Goal: Information Seeking & Learning: Check status

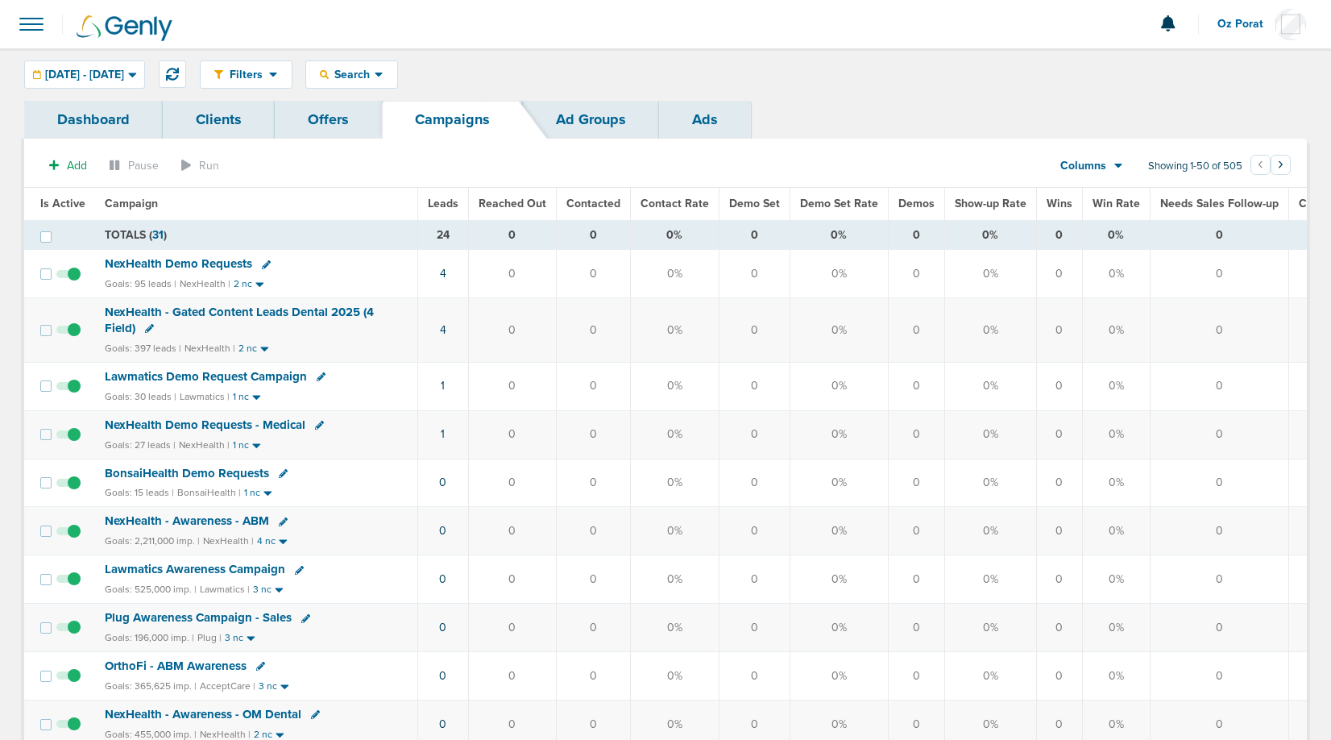
click at [439, 201] on span "Leads" at bounding box center [443, 204] width 31 height 14
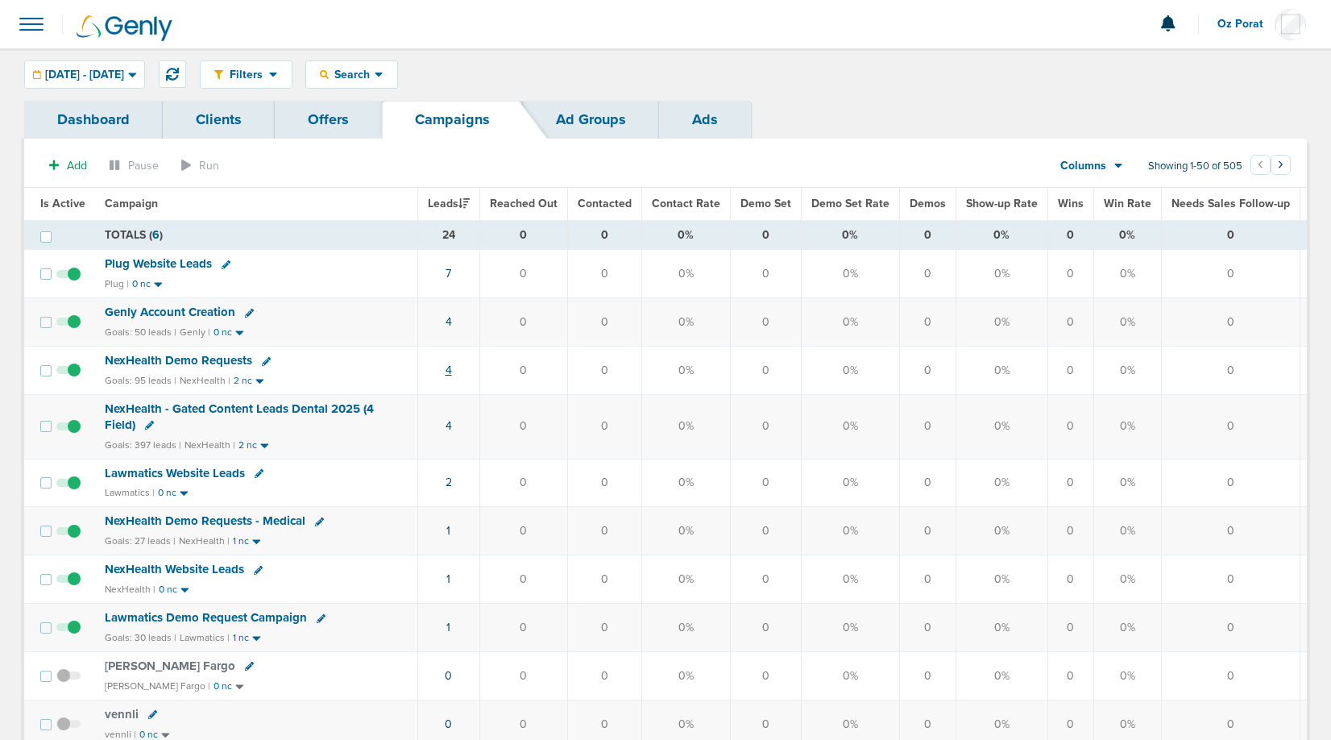
click at [446, 367] on link "4" at bounding box center [449, 370] width 6 height 14
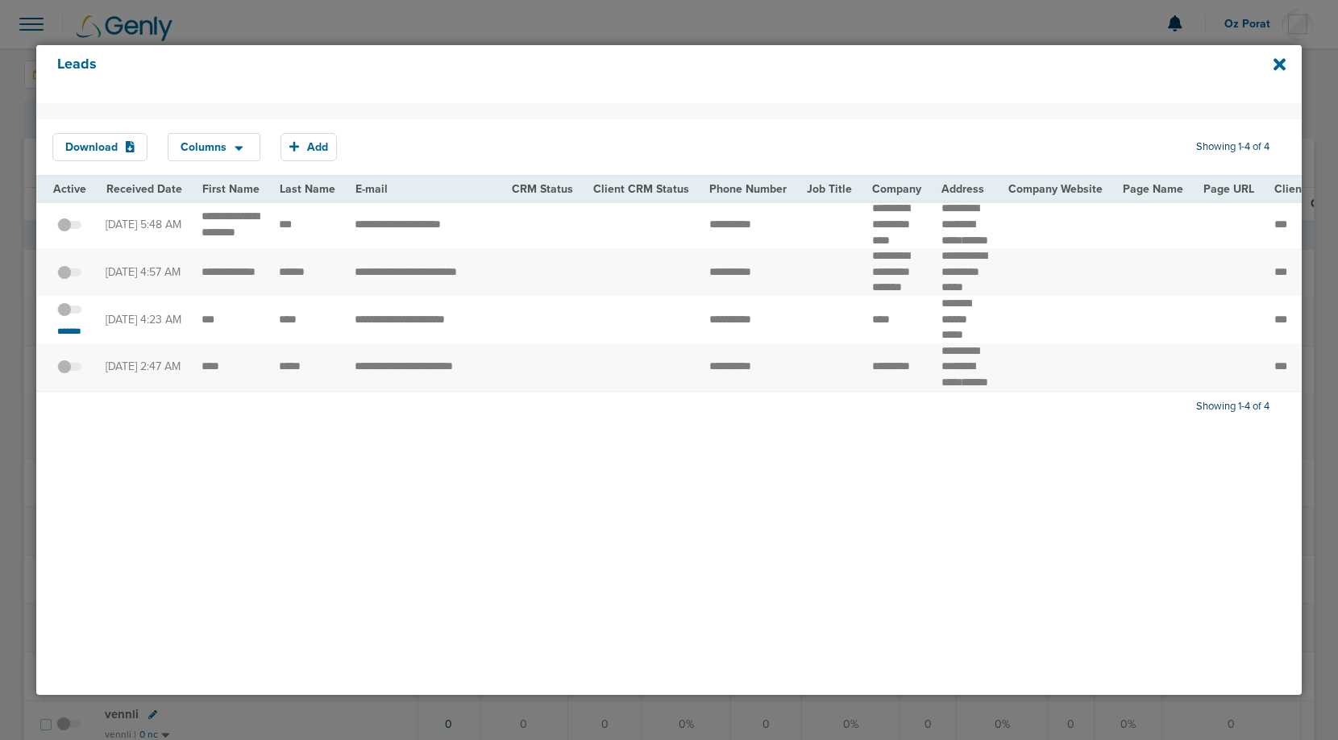
click at [400, 343] on td "**********" at bounding box center [423, 320] width 157 height 48
copy tr "**********"
drag, startPoint x: 698, startPoint y: 355, endPoint x: 809, endPoint y: 358, distance: 111.3
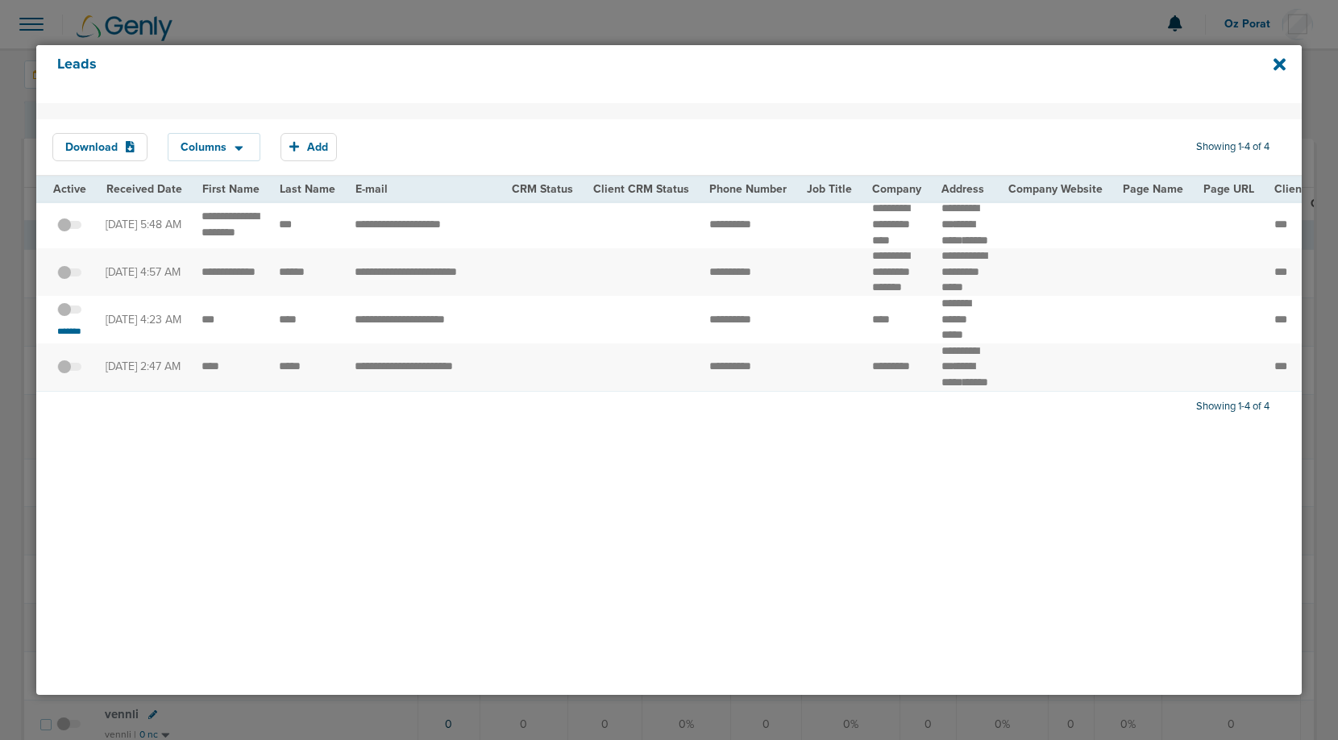
copy tr
drag, startPoint x: 318, startPoint y: 351, endPoint x: 194, endPoint y: 348, distance: 124.1
click at [867, 343] on td "****" at bounding box center [896, 320] width 69 height 48
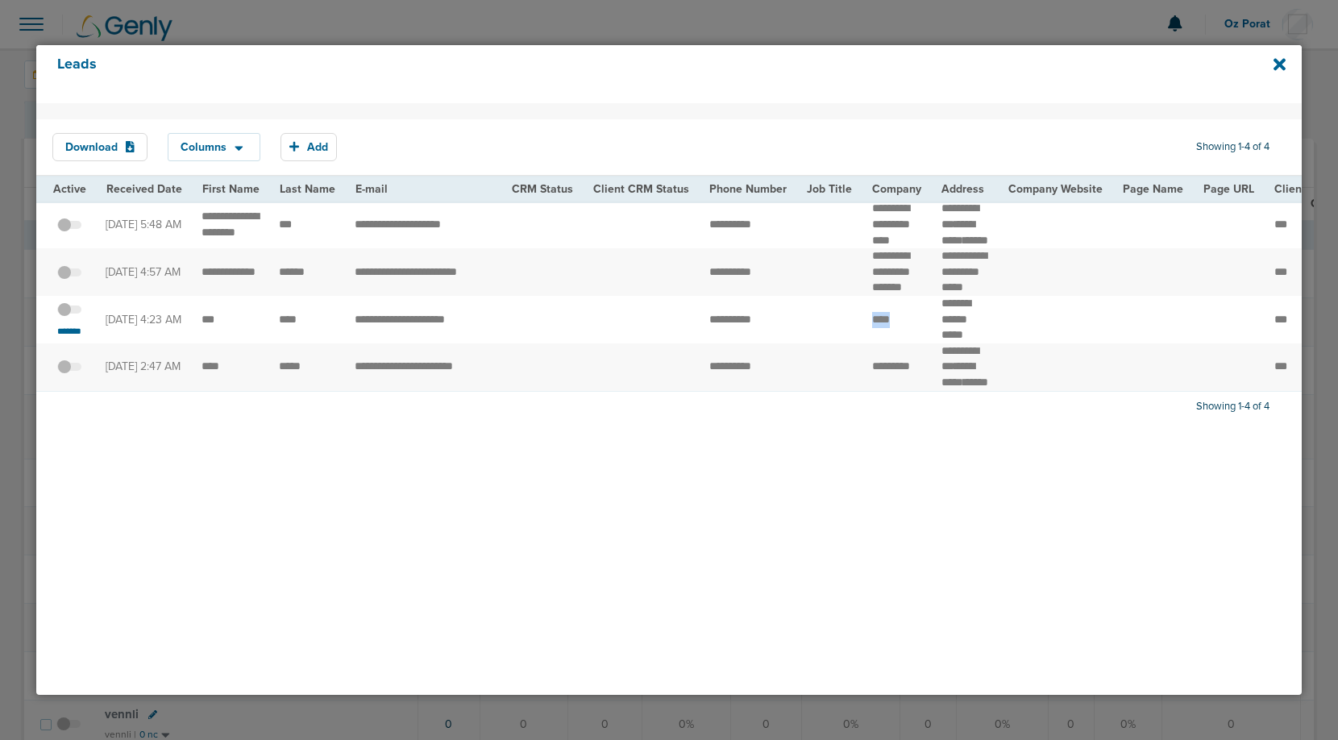
click at [867, 343] on td "****" at bounding box center [896, 320] width 69 height 48
drag, startPoint x: 930, startPoint y: 335, endPoint x: 972, endPoint y: 352, distance: 45.2
click at [972, 343] on td "******* ****** *****" at bounding box center [965, 320] width 67 height 48
copy td "******* ******"
drag, startPoint x: 195, startPoint y: 353, endPoint x: 304, endPoint y: 355, distance: 108.8
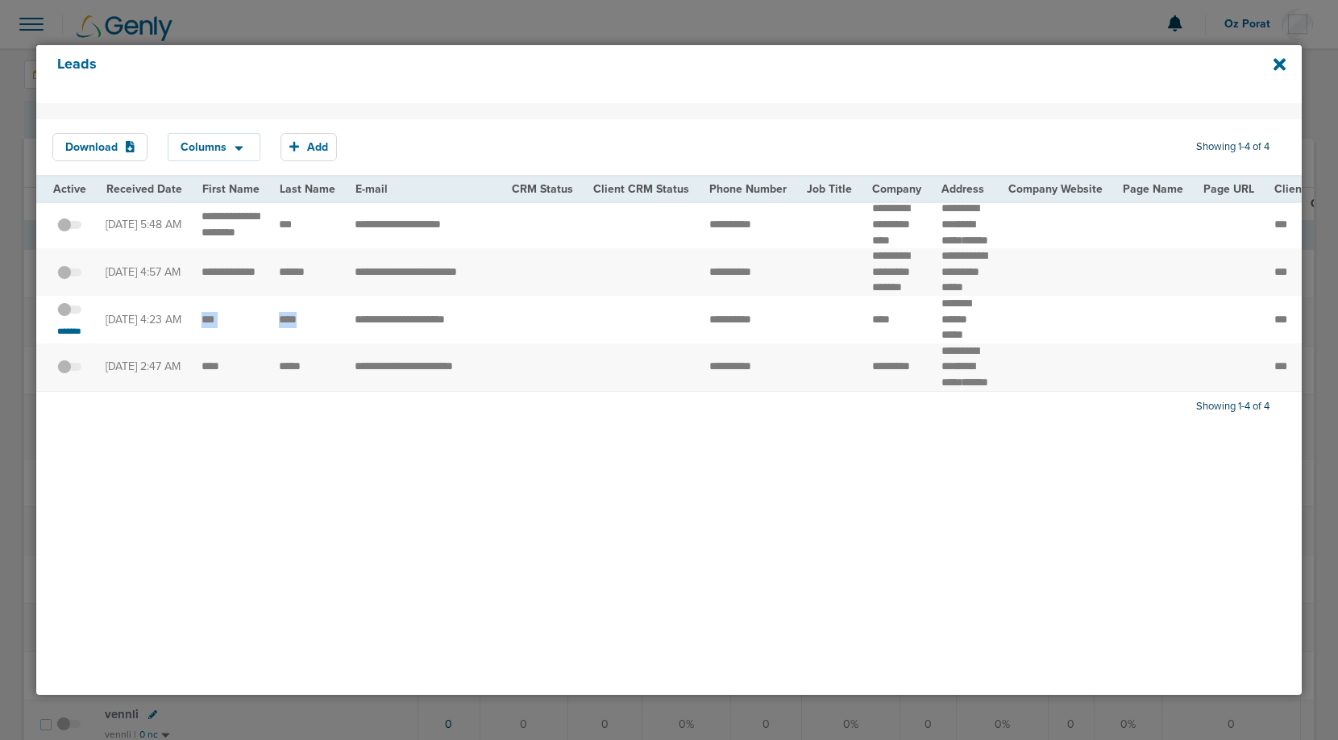
click at [1278, 65] on icon at bounding box center [1279, 64] width 12 height 12
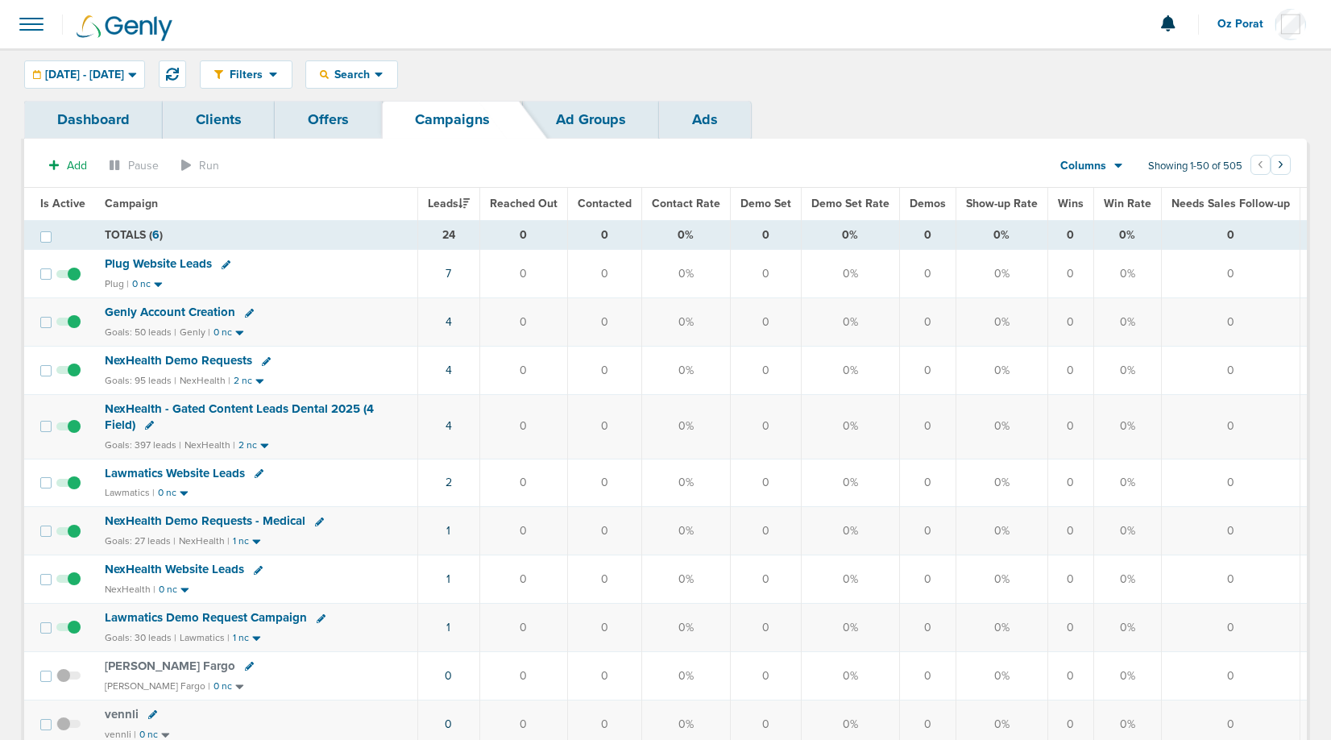
click at [32, 22] on span at bounding box center [31, 23] width 35 height 35
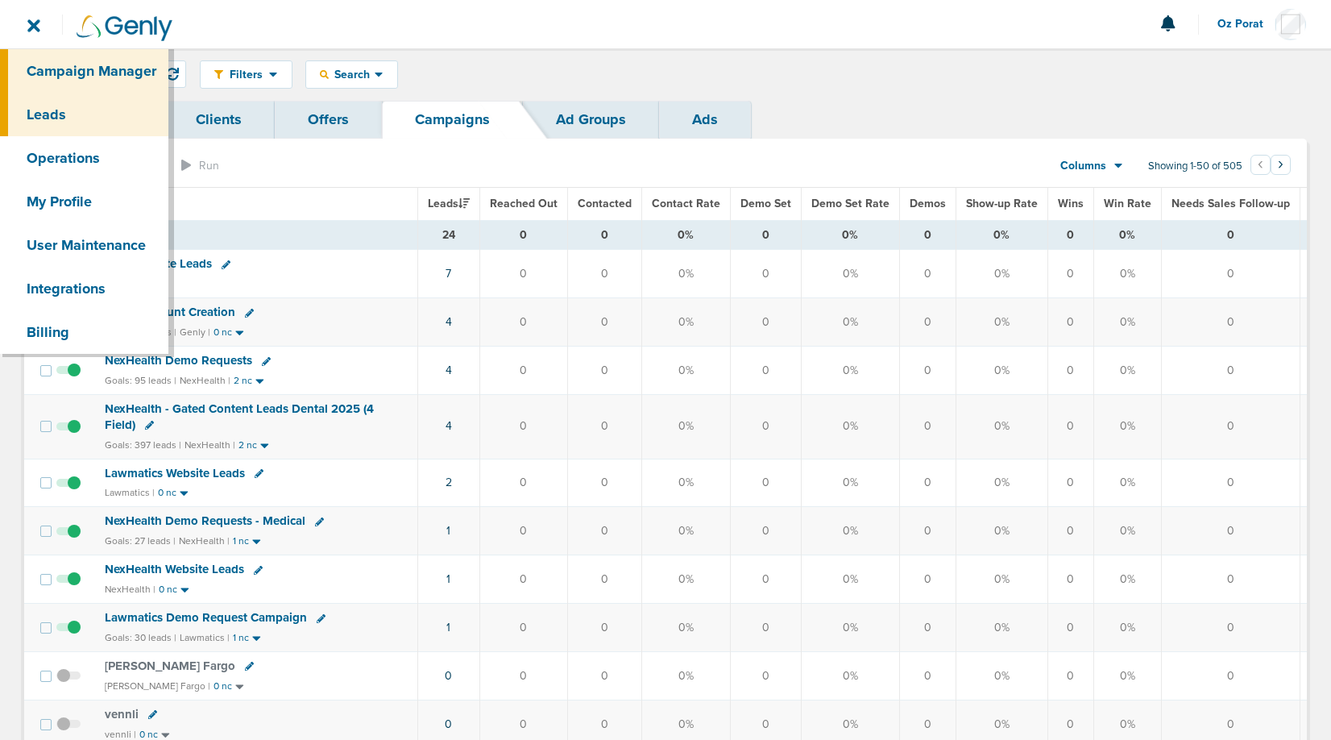
click at [48, 120] on link "Leads" at bounding box center [84, 115] width 168 height 44
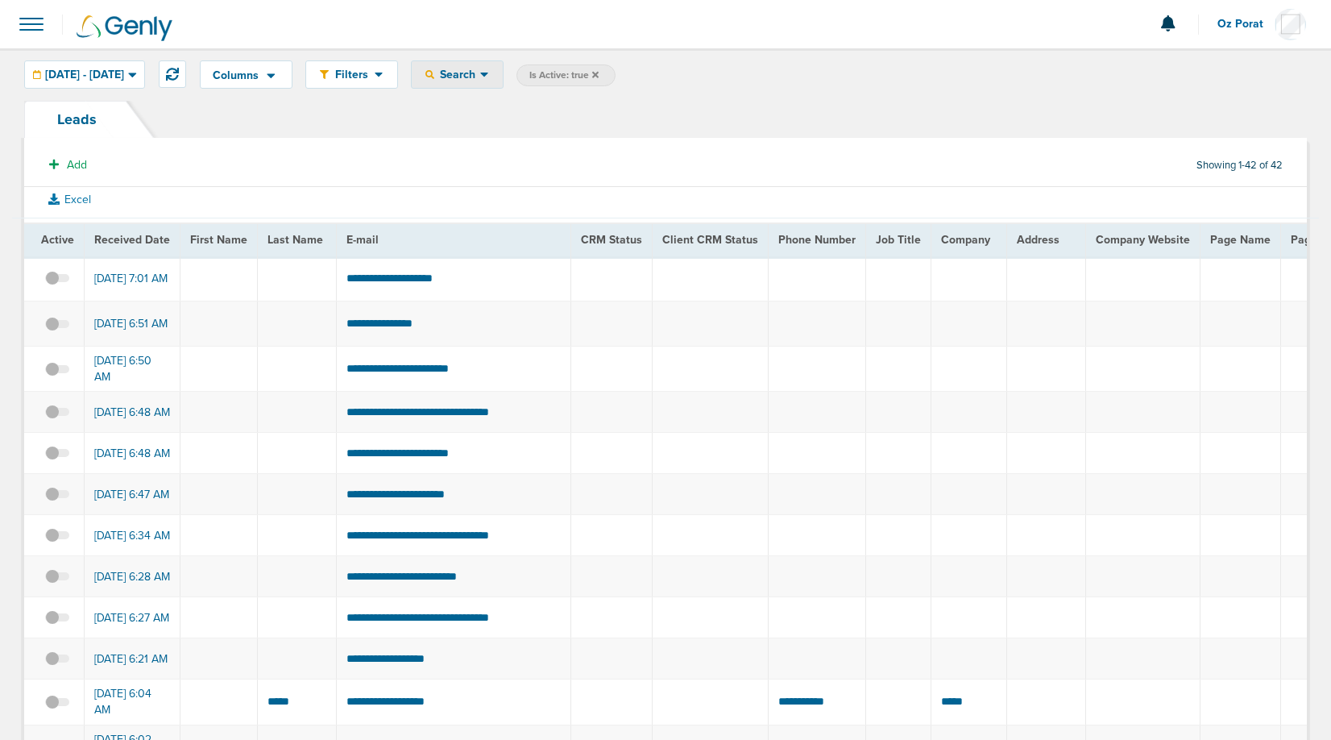
click at [480, 68] on span "Search" at bounding box center [457, 75] width 46 height 14
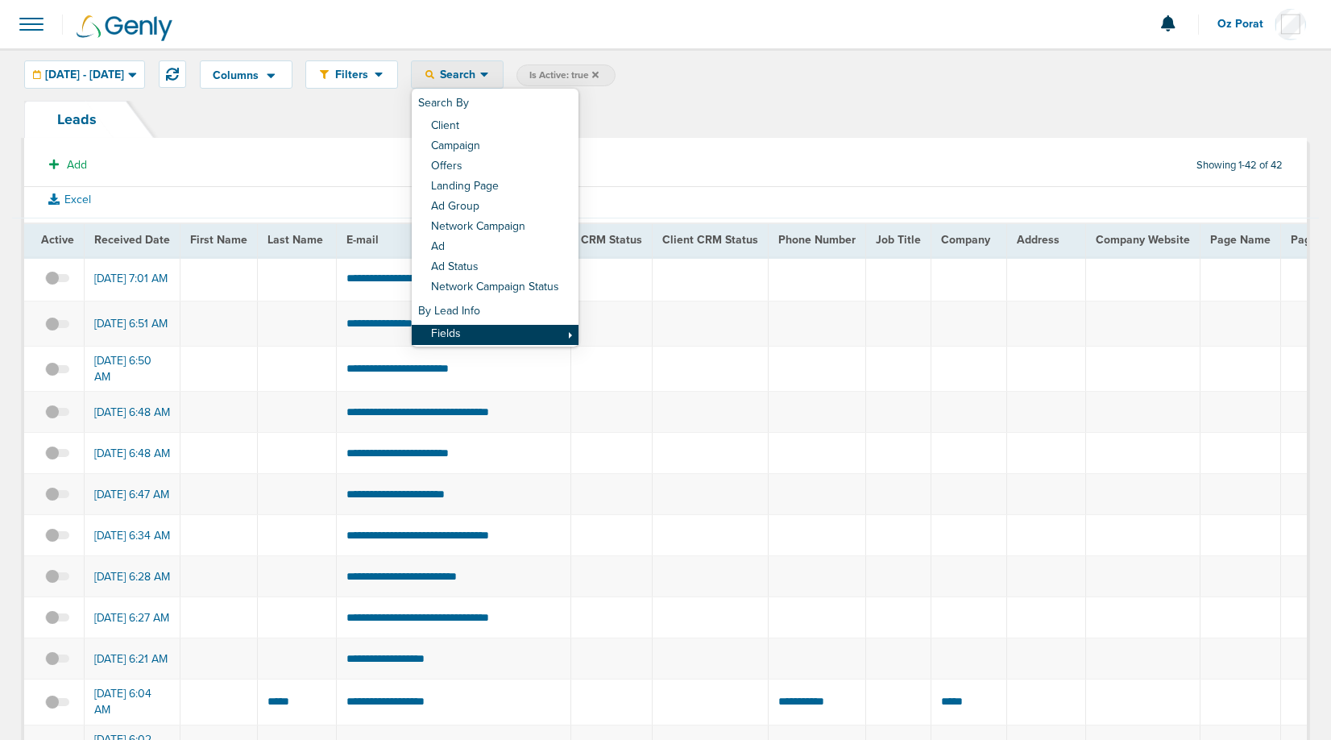
click at [508, 335] on link "Fields" at bounding box center [495, 335] width 167 height 20
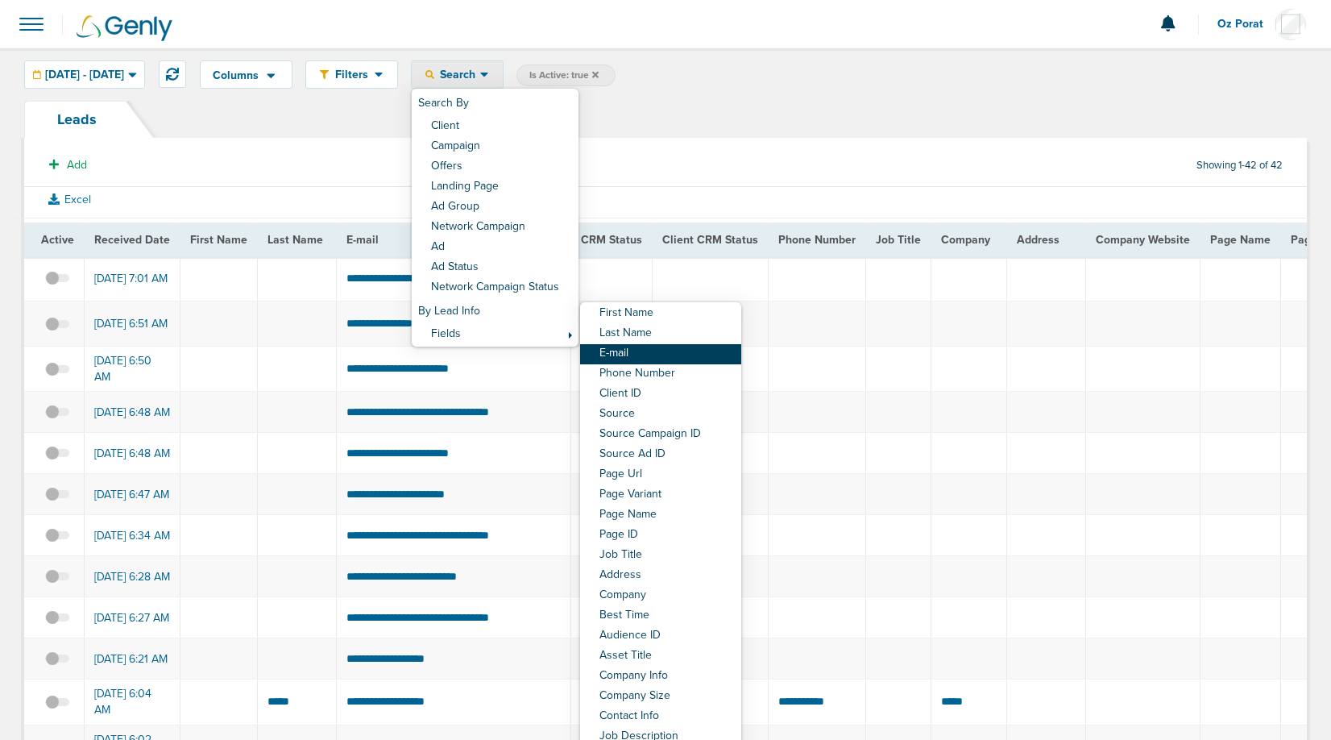
click at [708, 363] on link "E-mail" at bounding box center [660, 354] width 161 height 20
select select "email"
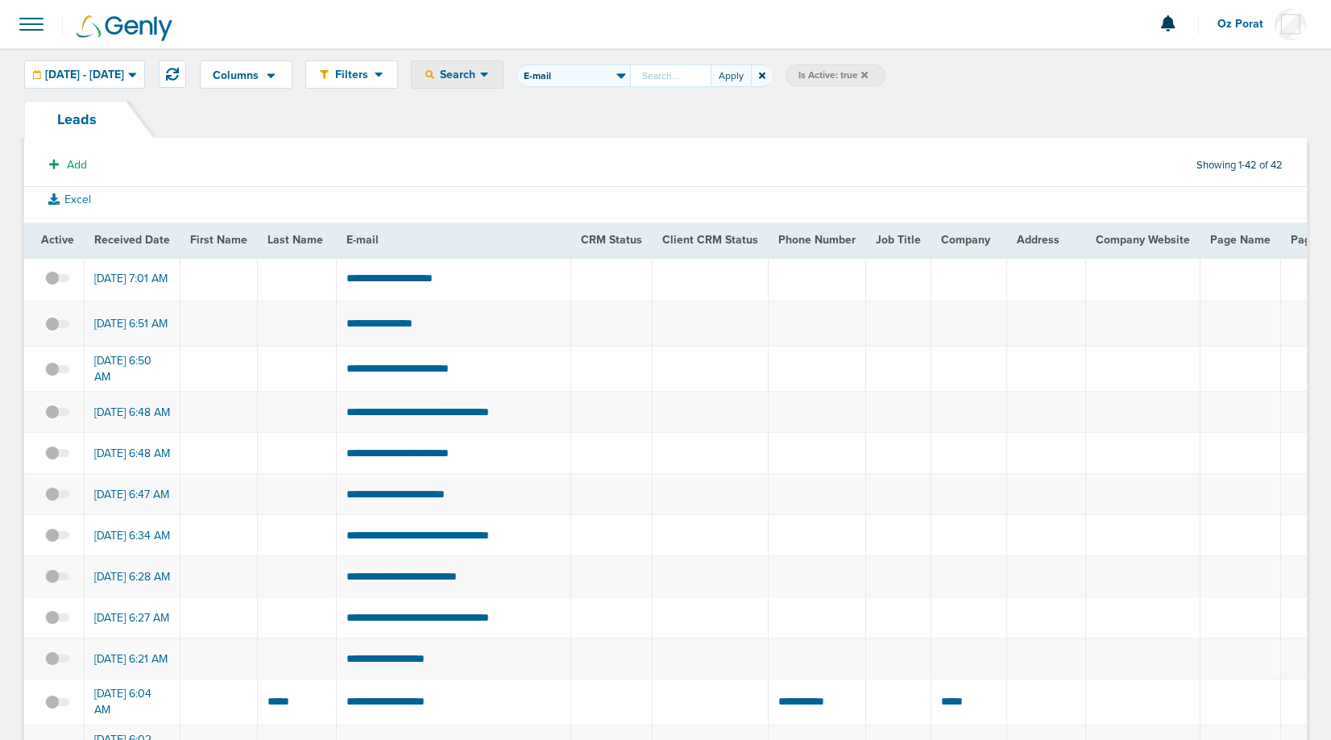
click at [705, 81] on input "First Name Last Name E-mail Phone Number Client ID Source Source Campaign ID So…" at bounding box center [670, 75] width 81 height 23
type input "Obstetrics & Gynecology"
drag, startPoint x: 770, startPoint y: 78, endPoint x: 753, endPoint y: 130, distance: 54.0
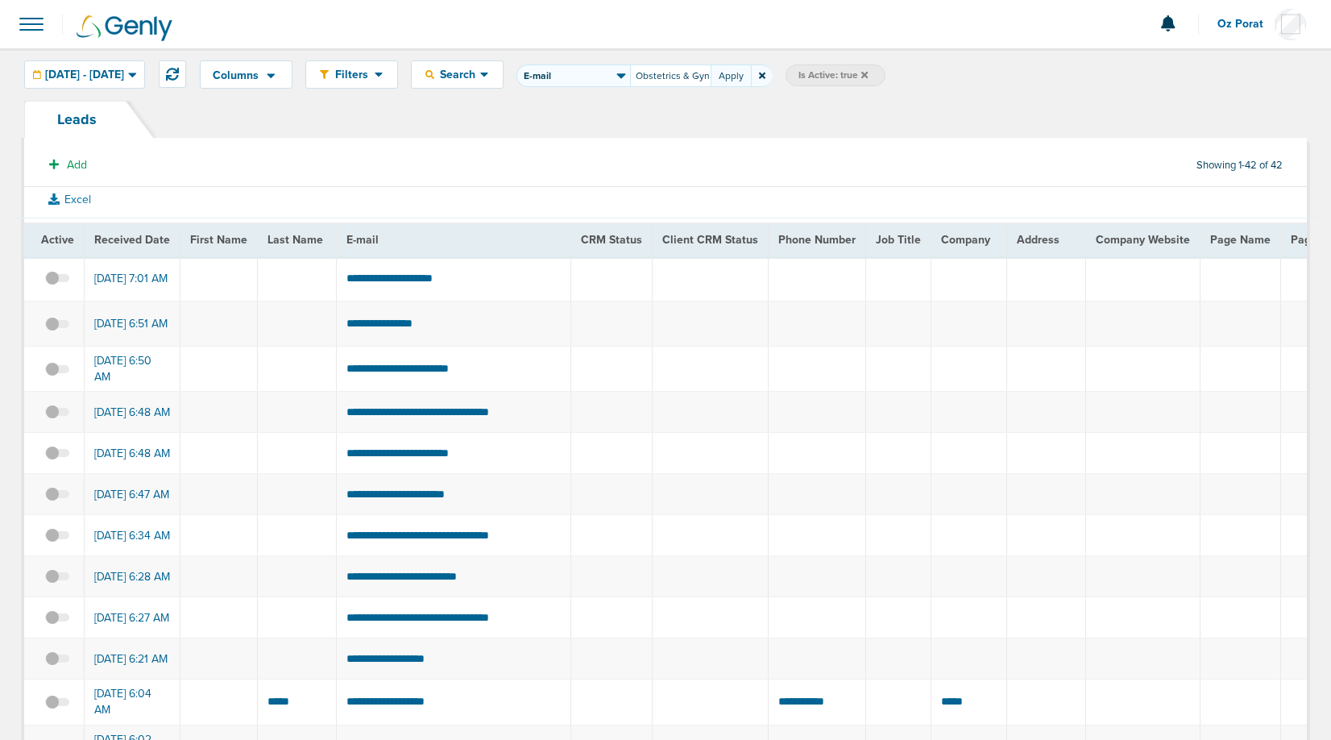
click at [709, 70] on input "Obstetrics & Gynecology" at bounding box center [670, 75] width 81 height 23
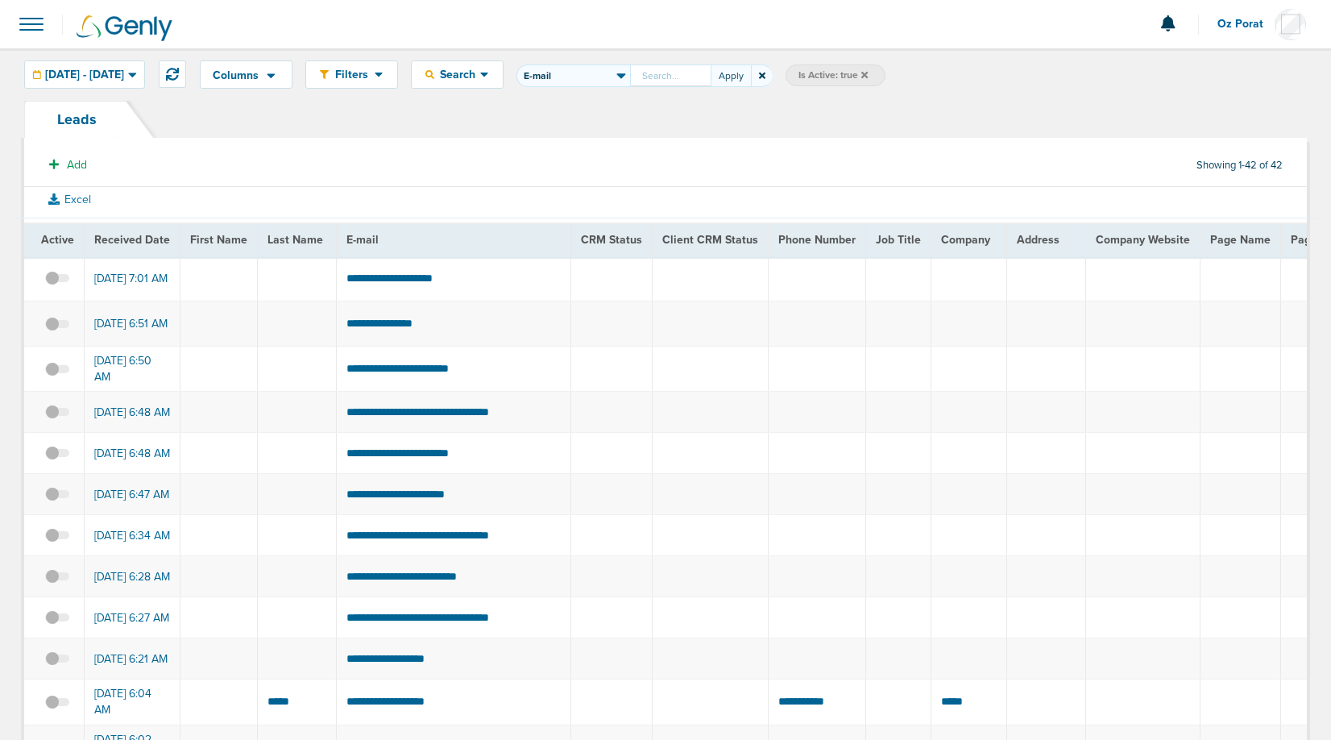
paste input "[EMAIL_ADDRESS][DOMAIN_NAME]"
type input "[EMAIL_ADDRESS][DOMAIN_NAME]"
click at [751, 77] on button "Apply" at bounding box center [731, 75] width 40 height 23
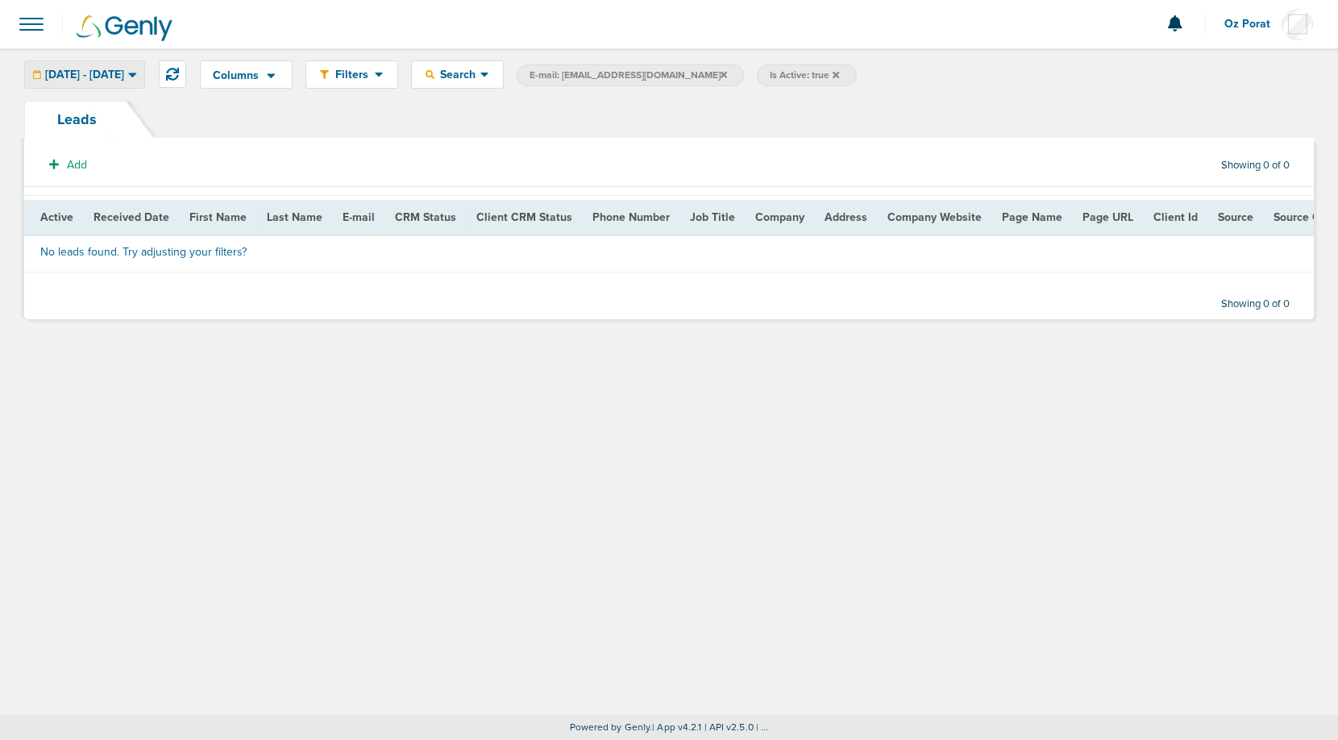
click at [84, 73] on span "[DATE] - [DATE]" at bounding box center [84, 74] width 79 height 11
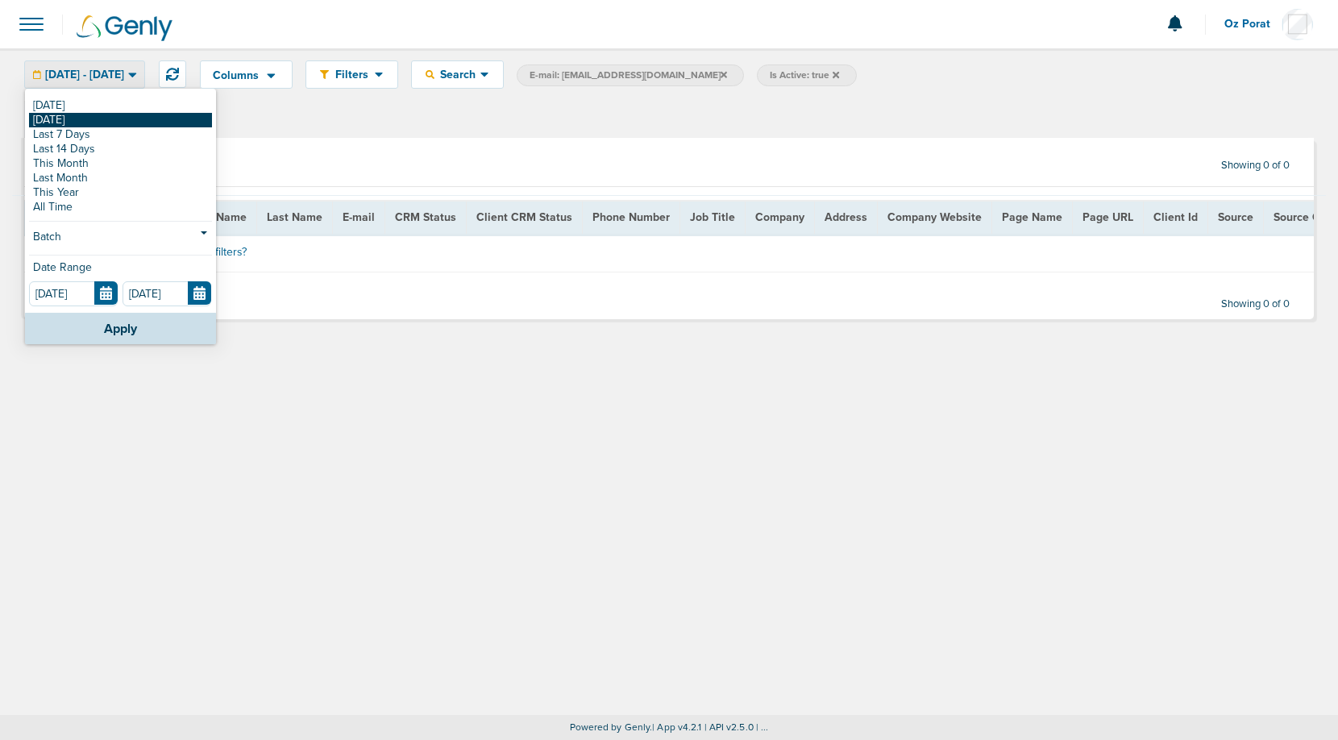
click at [69, 120] on link "[DATE]" at bounding box center [120, 120] width 183 height 15
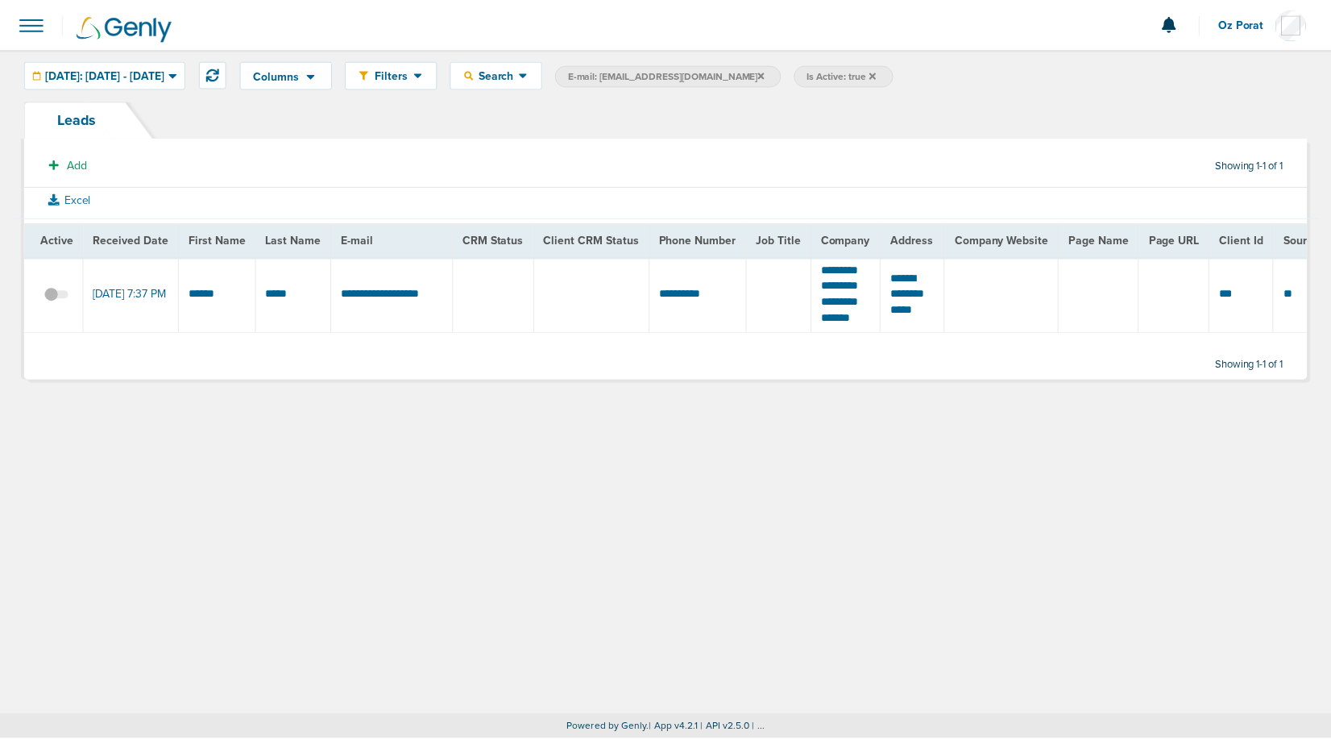
scroll to position [0, 6]
drag, startPoint x: 809, startPoint y: 271, endPoint x: 869, endPoint y: 321, distance: 77.8
copy tr "**********"
click at [824, 301] on td "**********" at bounding box center [844, 294] width 70 height 77
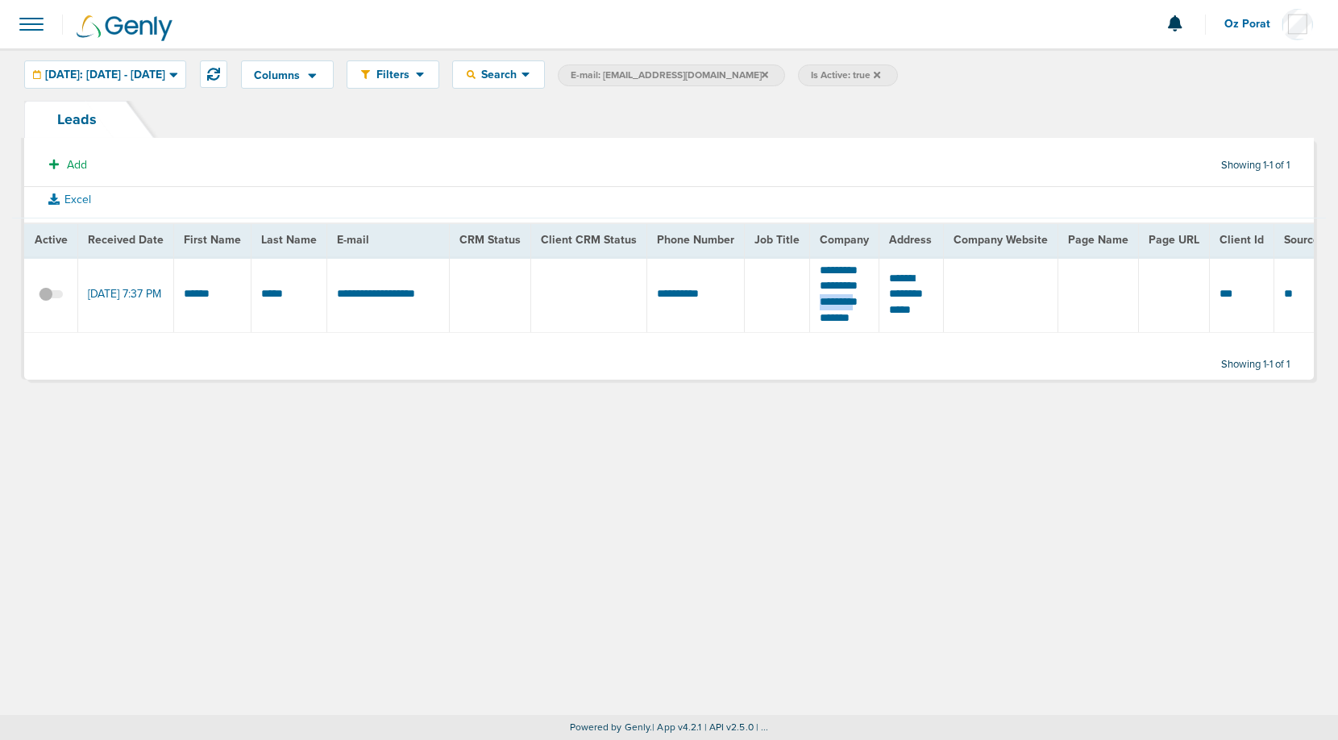
click at [824, 301] on td "**********" at bounding box center [844, 294] width 70 height 77
copy tr "**********"
click at [35, 31] on span at bounding box center [31, 23] width 35 height 35
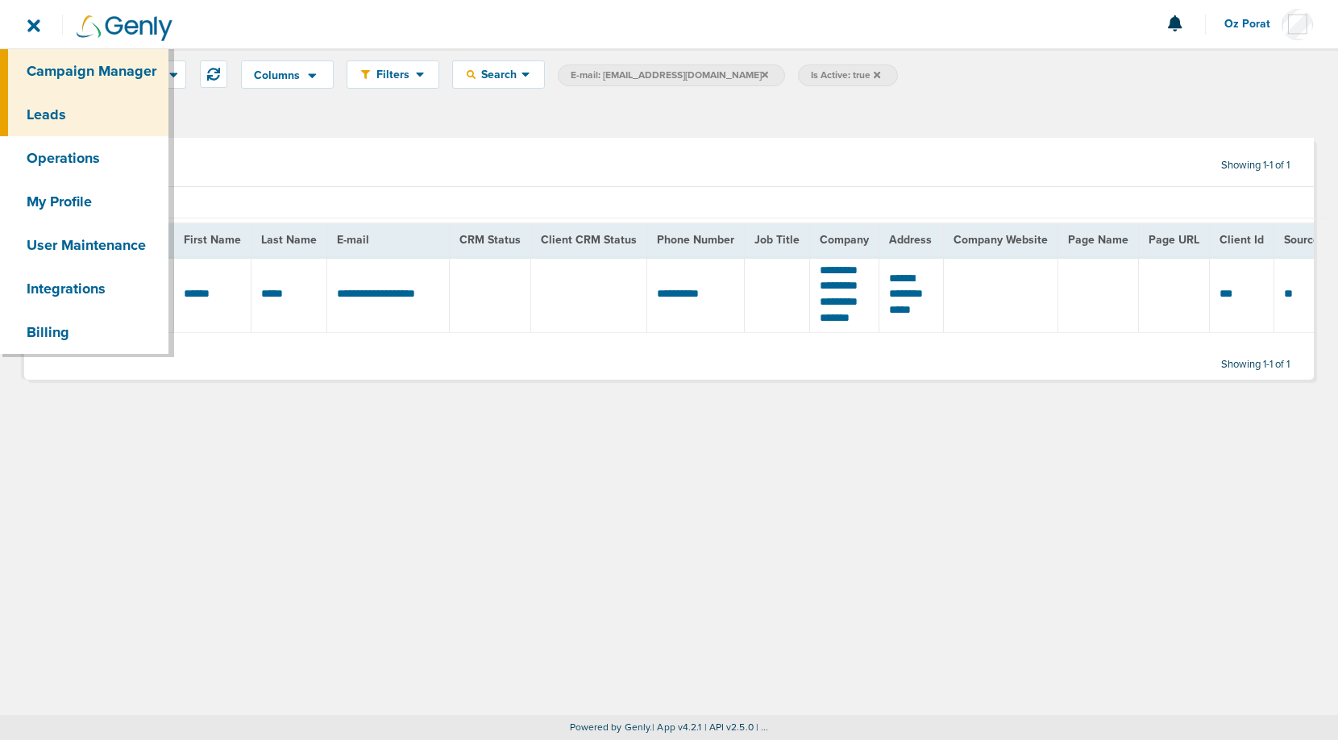
click at [47, 63] on link "Campaign Manager" at bounding box center [84, 71] width 168 height 44
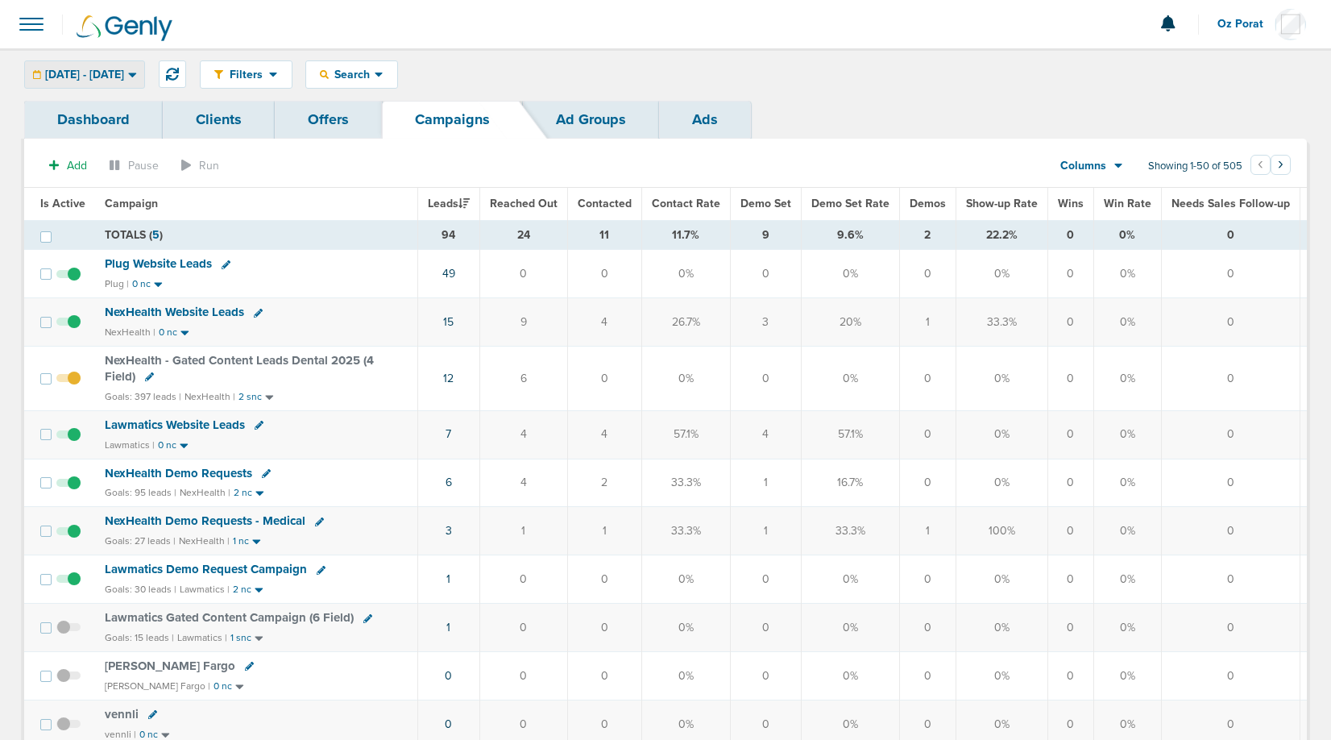
click at [137, 67] on div "[DATE] - [DATE]" at bounding box center [84, 74] width 119 height 27
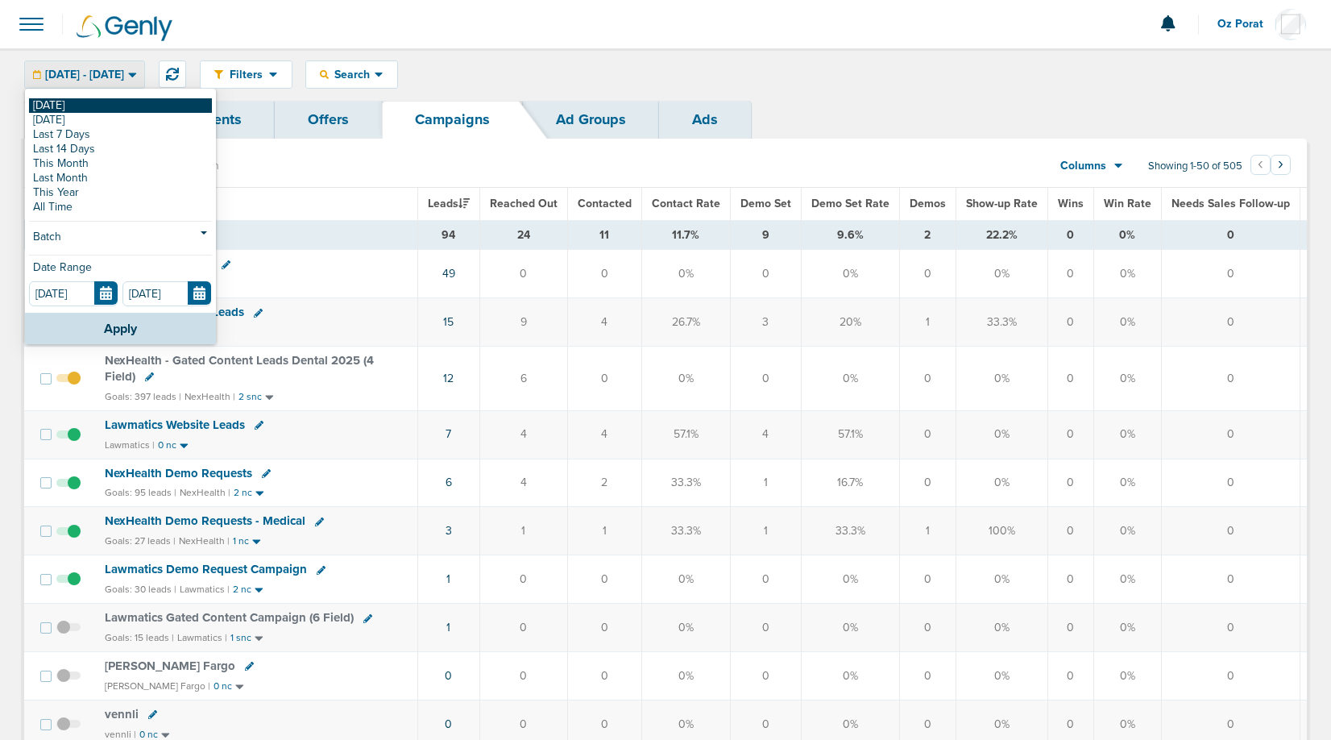
click at [93, 102] on link "[DATE]" at bounding box center [120, 105] width 183 height 15
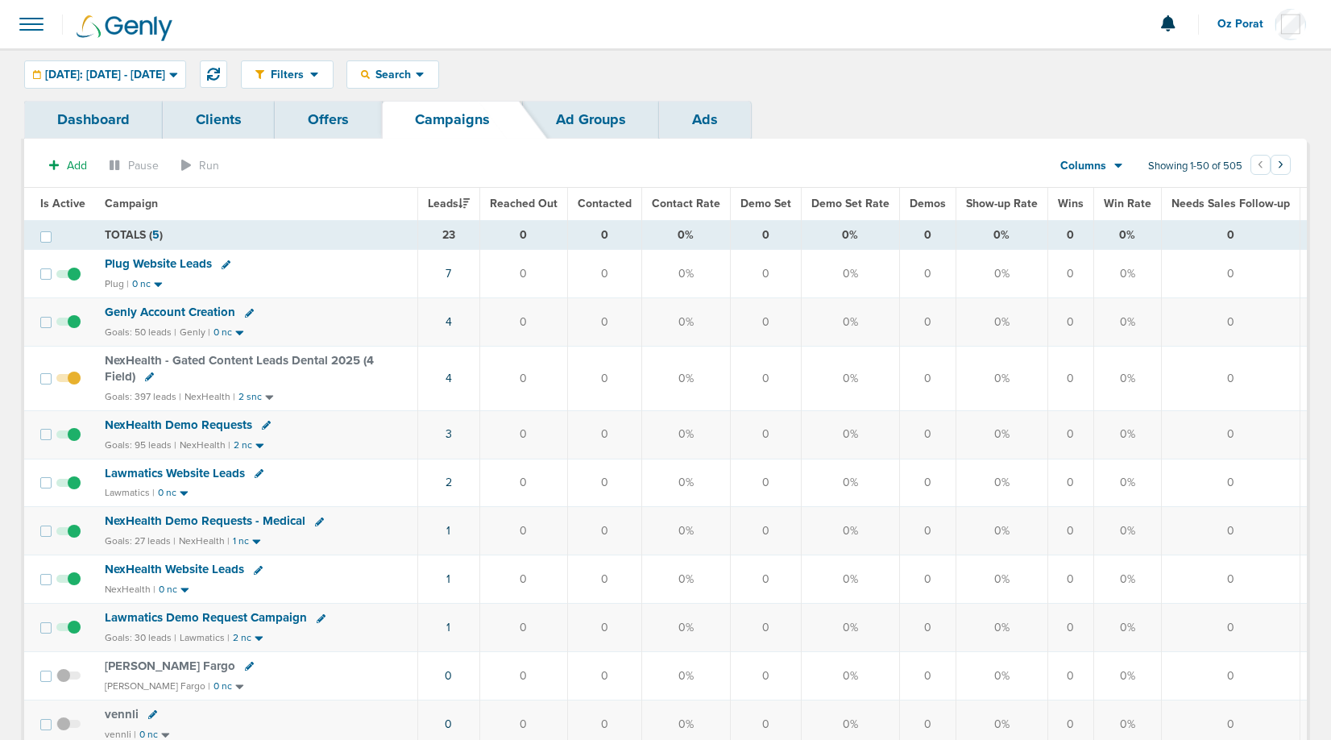
click at [50, 19] on div at bounding box center [665, 24] width 1331 height 48
click at [37, 21] on span at bounding box center [31, 23] width 35 height 35
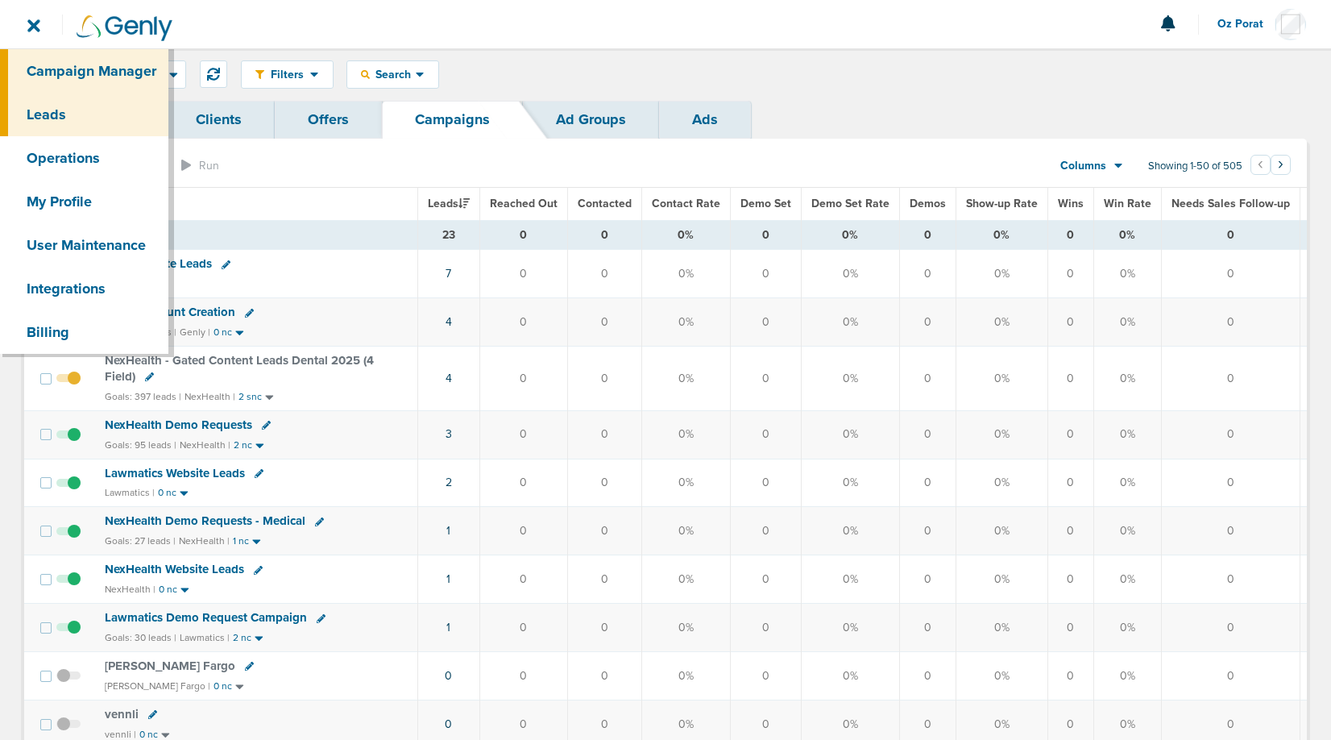
click at [52, 104] on link "Leads" at bounding box center [84, 115] width 168 height 44
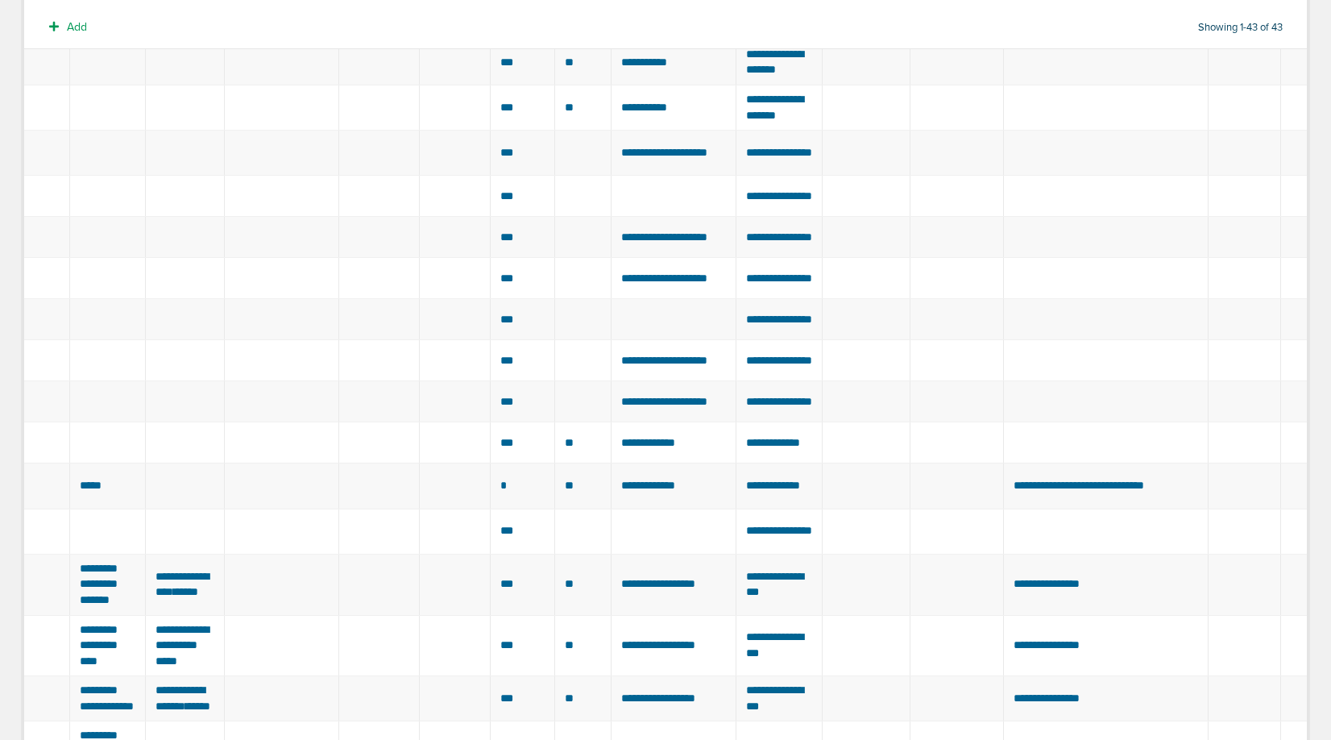
scroll to position [265, 0]
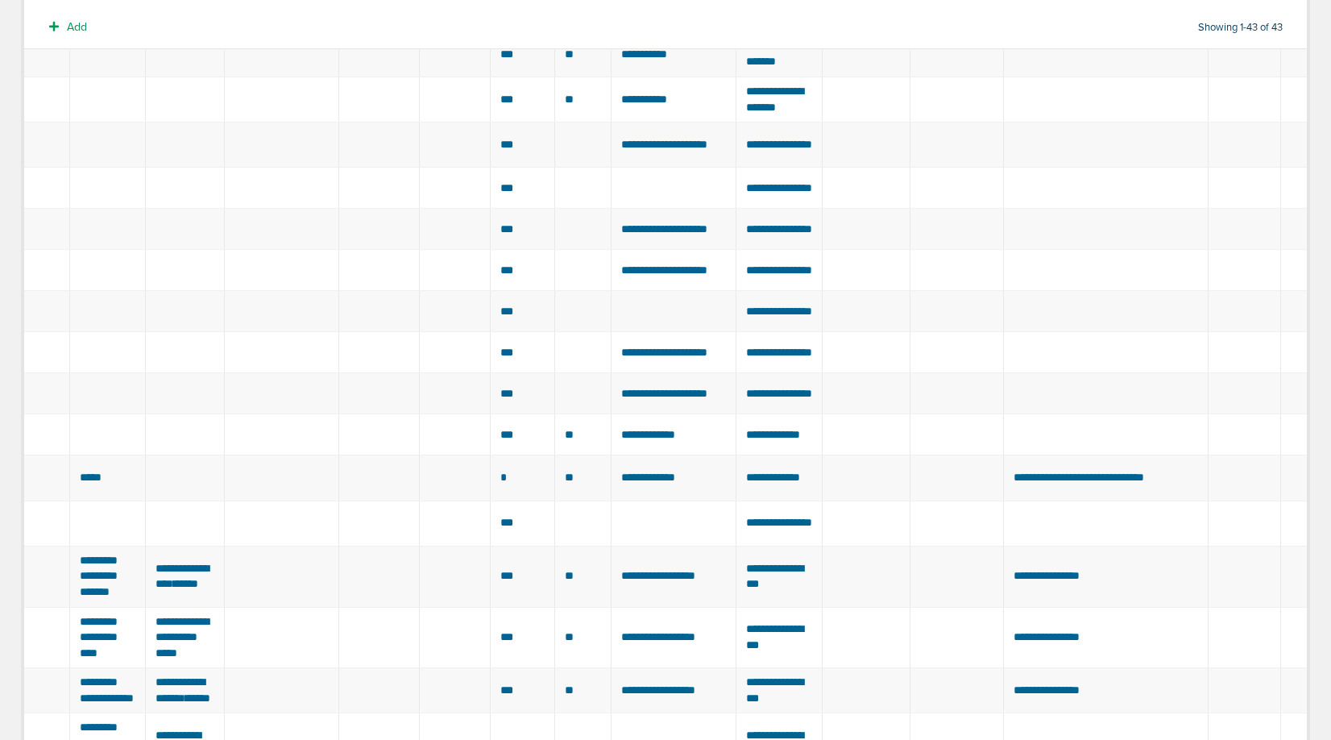
click at [781, 399] on span "**********" at bounding box center [779, 393] width 66 height 11
copy tr "**********"
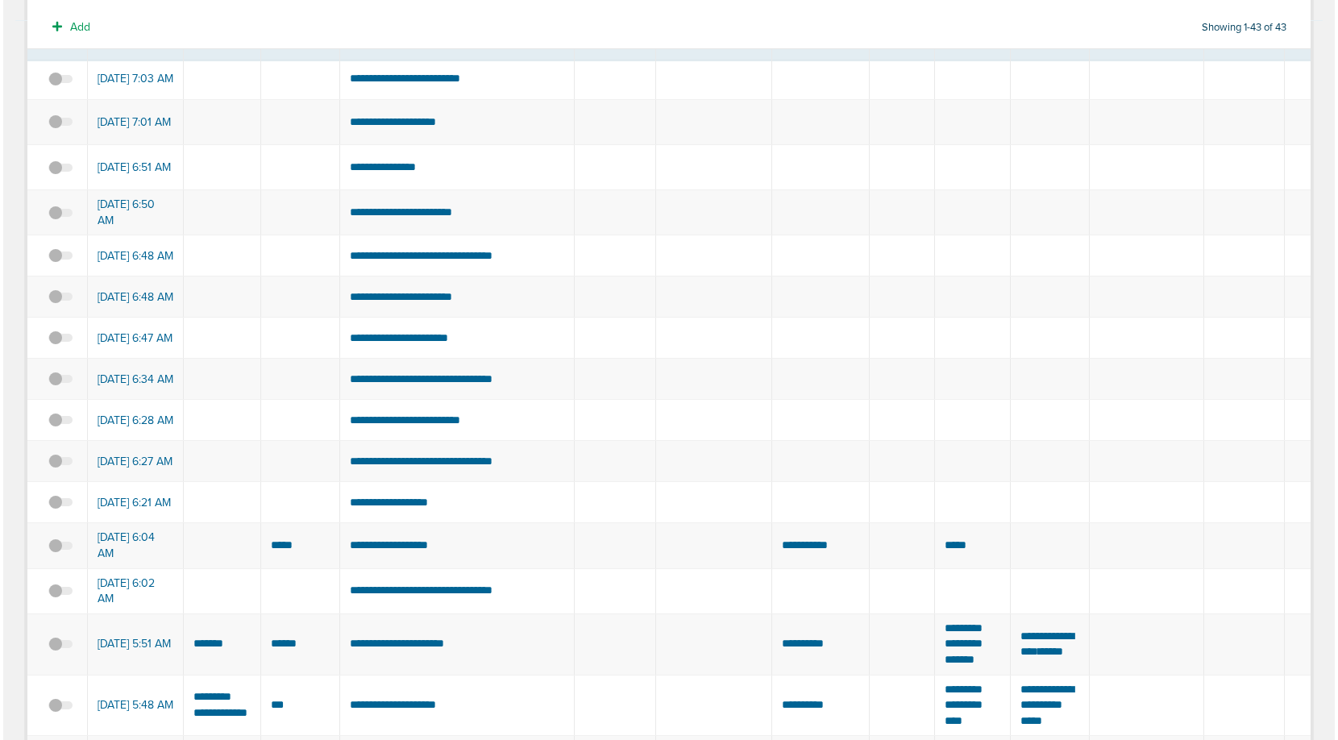
scroll to position [0, 0]
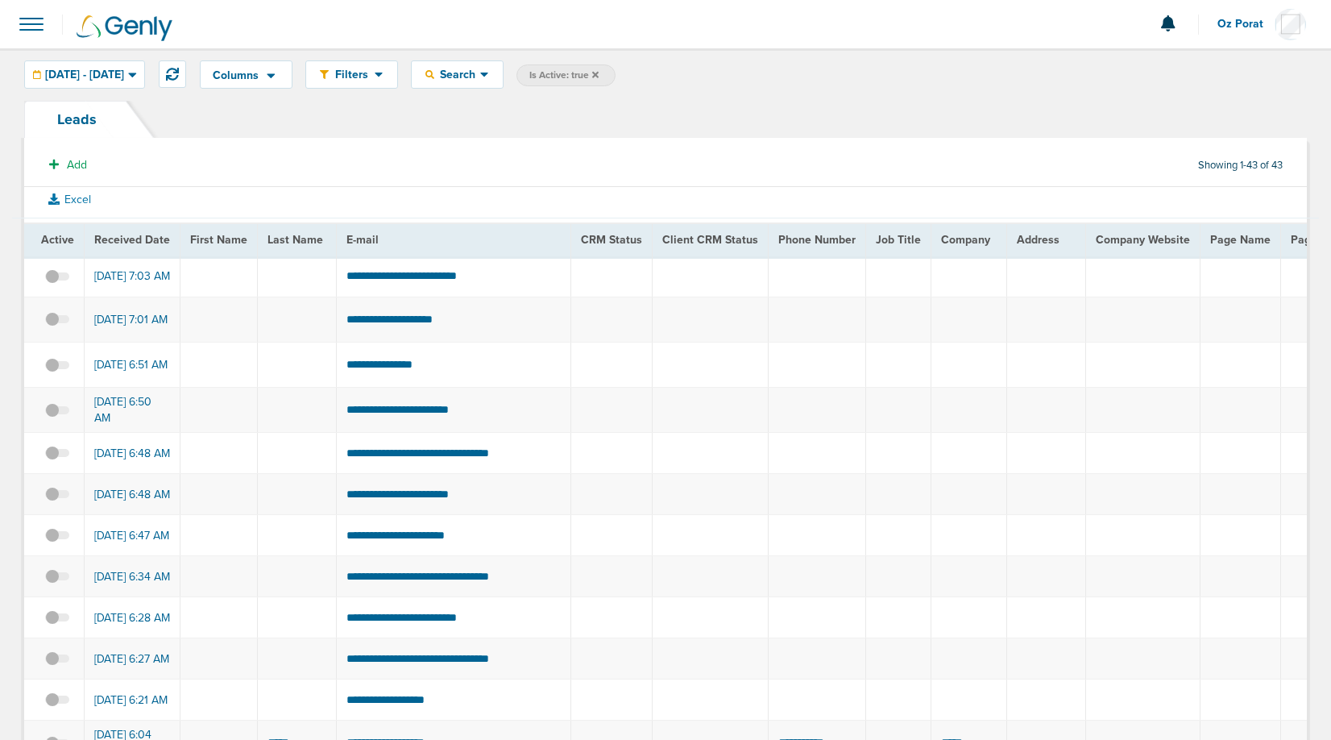
click at [35, 27] on span at bounding box center [31, 23] width 35 height 35
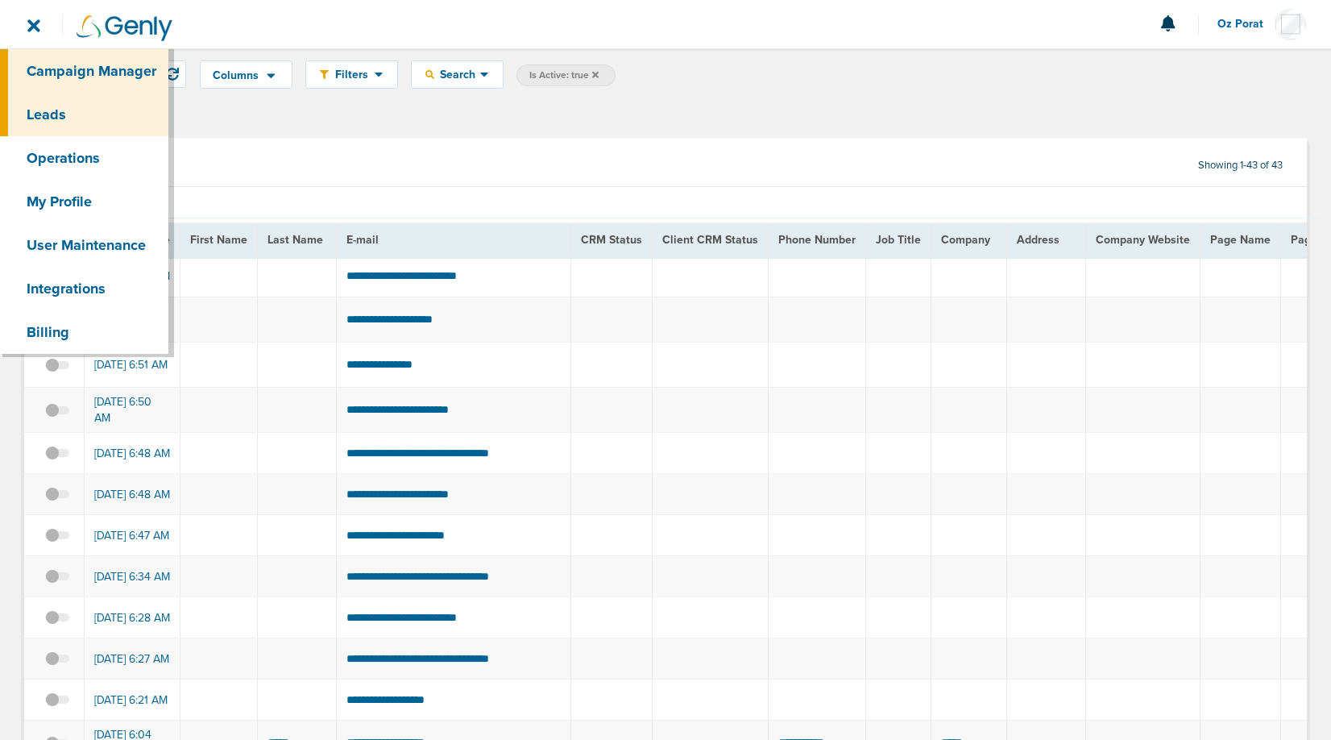
click at [52, 73] on link "Campaign Manager" at bounding box center [84, 71] width 168 height 44
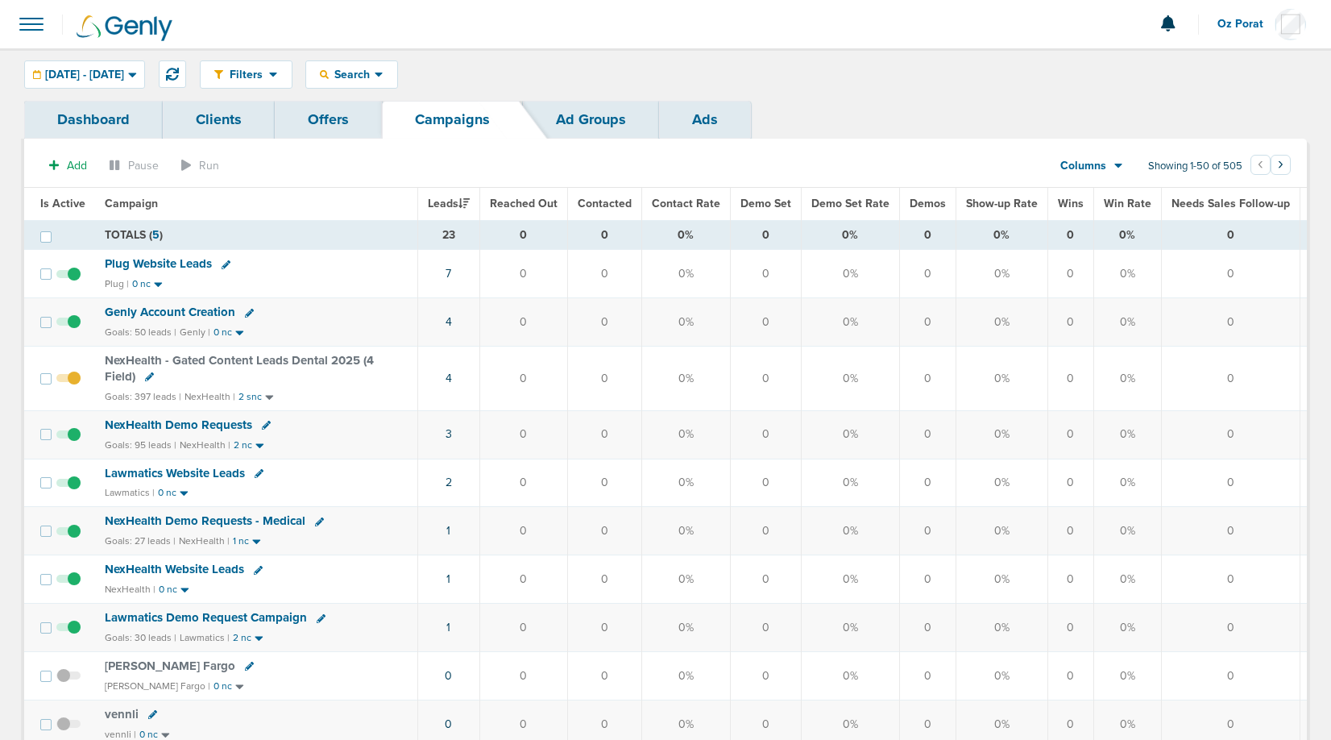
click at [218, 469] on span "Lawmatics Website Leads" at bounding box center [175, 473] width 140 height 15
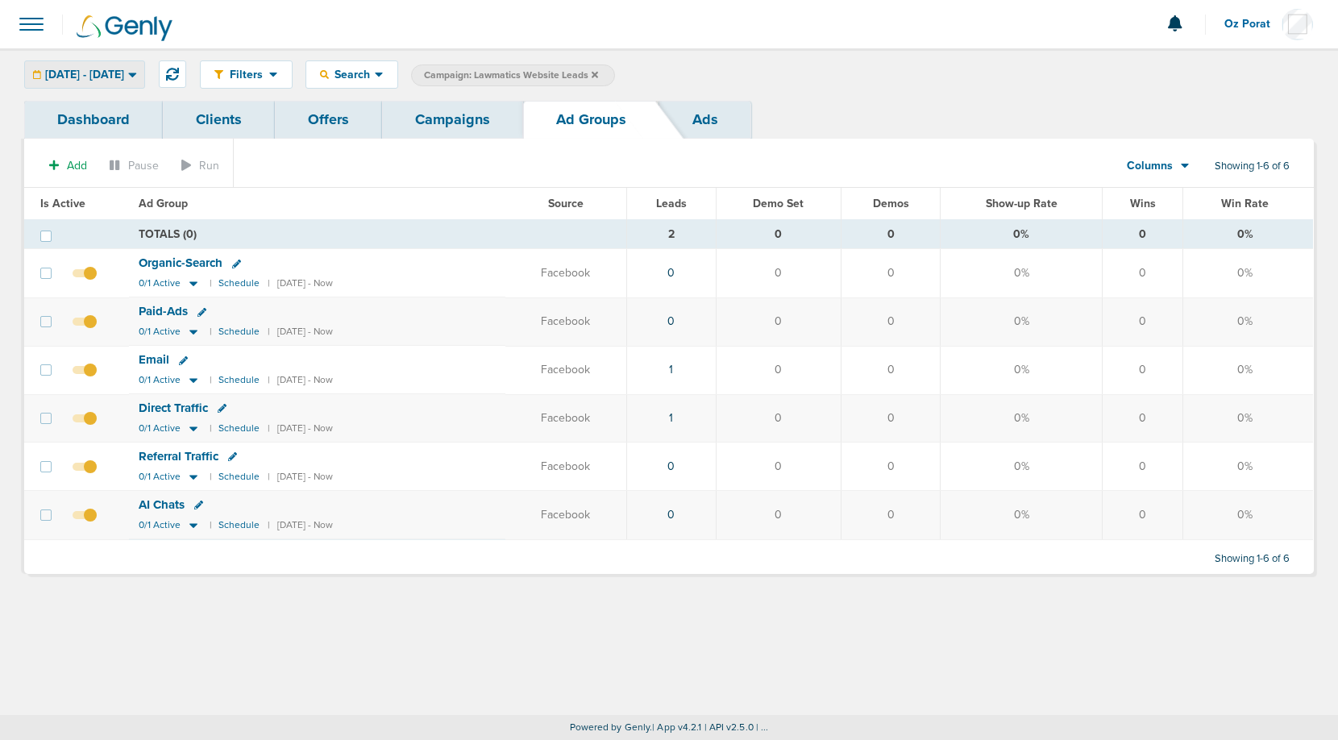
click at [86, 75] on span "[DATE] - [DATE]" at bounding box center [84, 74] width 79 height 11
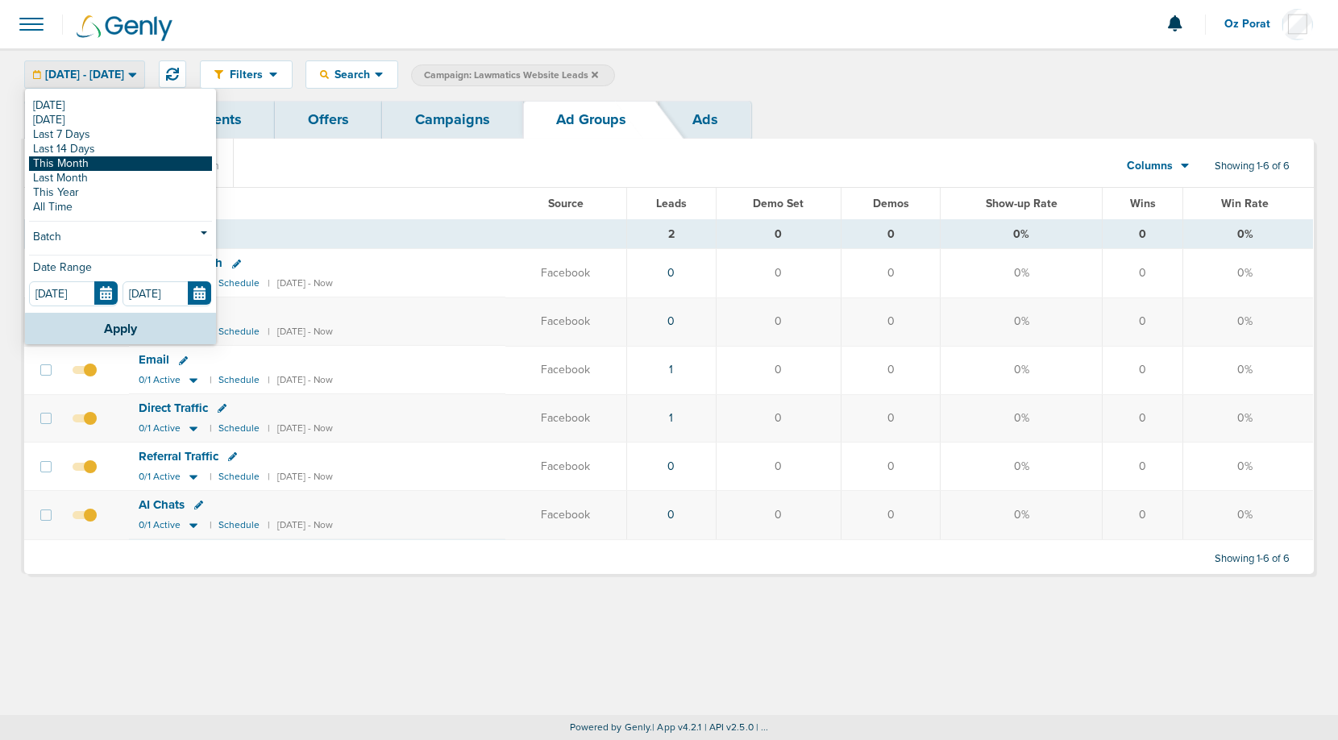
click at [74, 166] on link "This Month" at bounding box center [120, 163] width 183 height 15
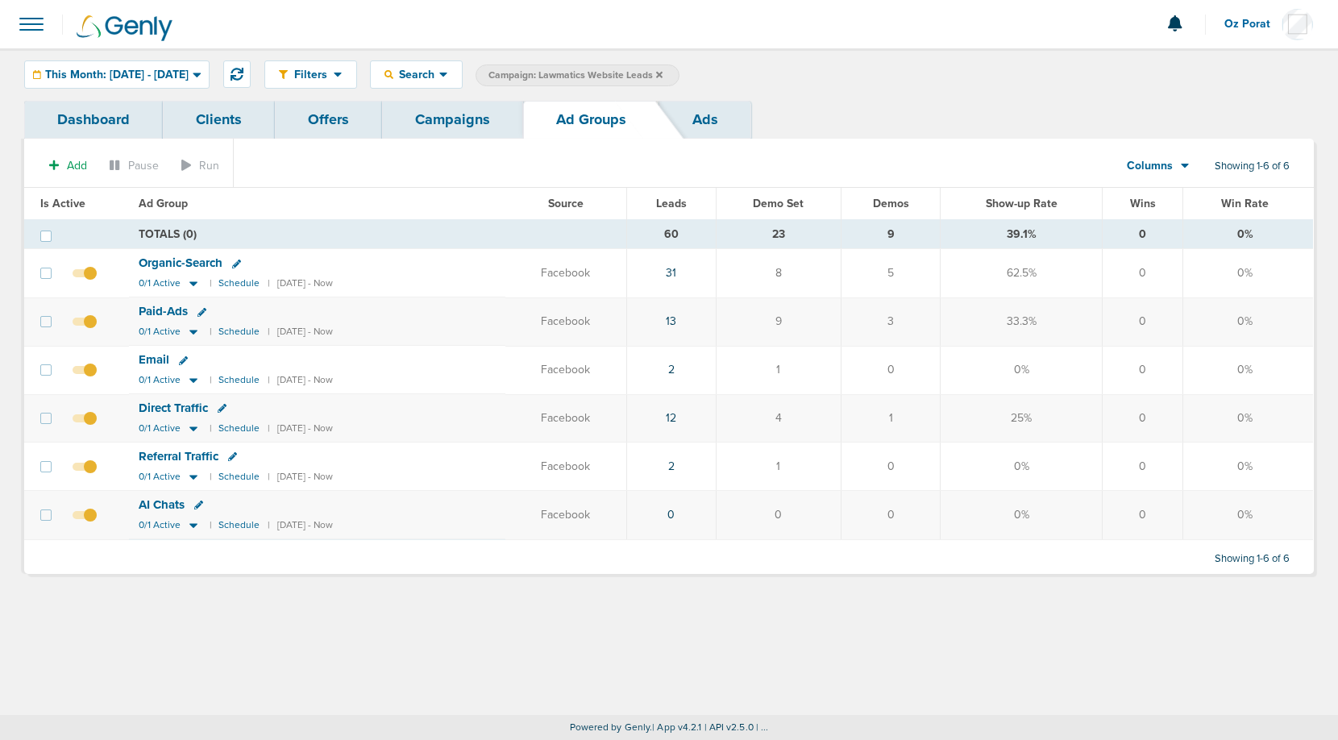
click at [168, 59] on div "Filters Active Only Settings Status Active Inactive Objectives MQL SQL Traffic …" at bounding box center [669, 74] width 1338 height 52
click at [168, 77] on span "This Month: [DATE] - [DATE]" at bounding box center [116, 74] width 143 height 11
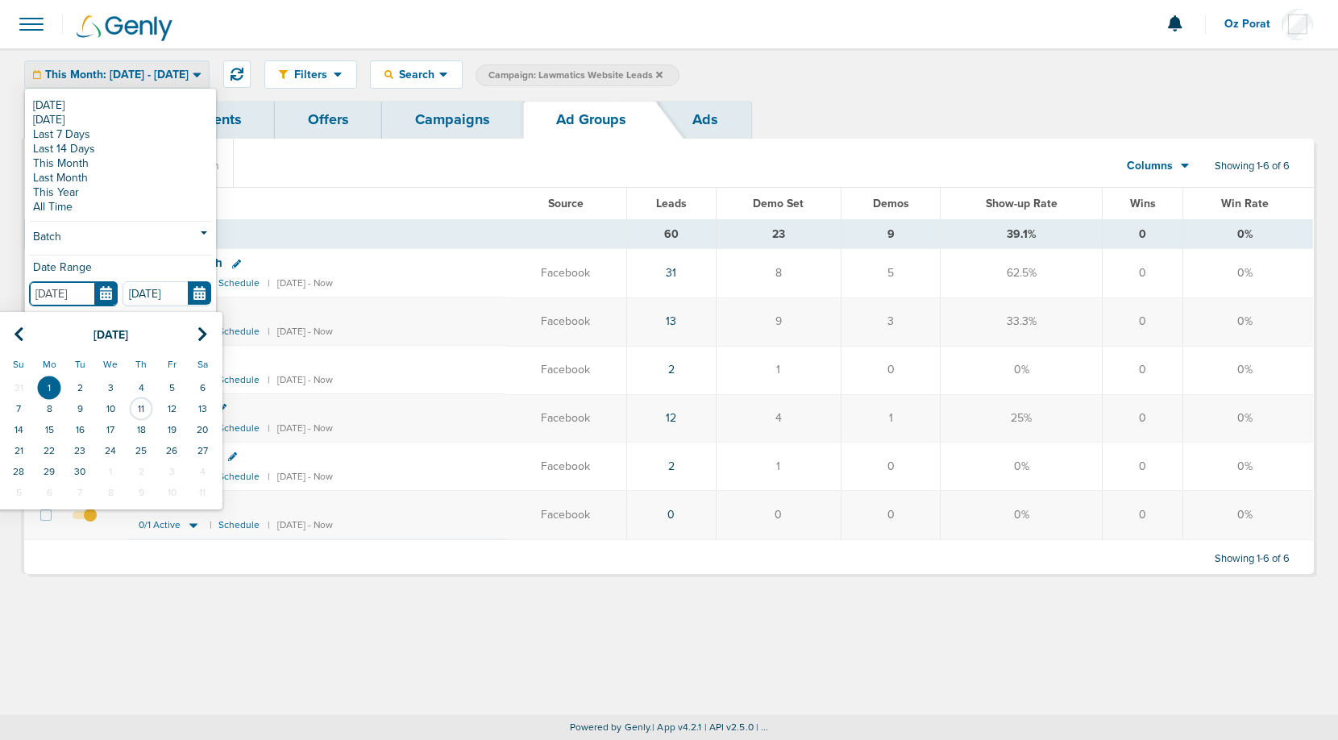
click at [103, 294] on input "[DATE]" at bounding box center [73, 293] width 89 height 25
click at [11, 338] on th at bounding box center [18, 334] width 31 height 33
click at [173, 381] on td "1" at bounding box center [171, 387] width 31 height 21
type input "[DATE]"
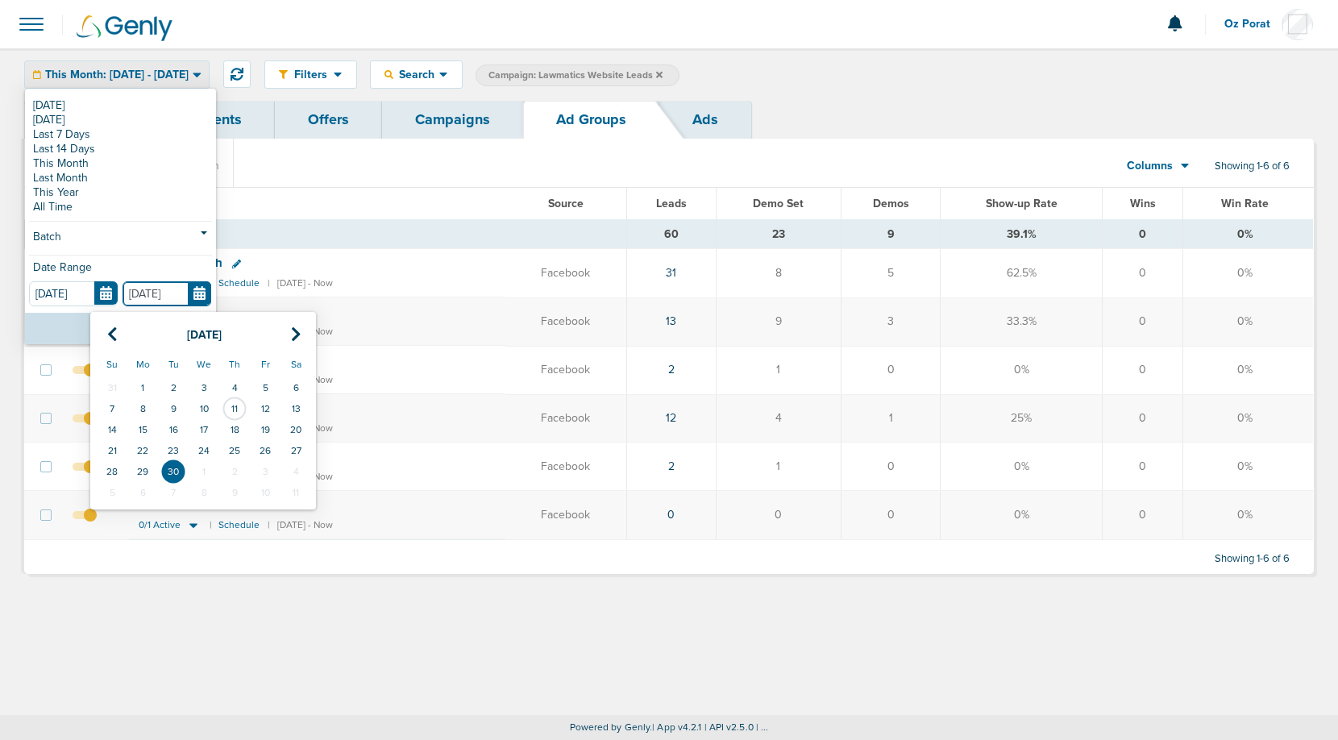
click at [202, 291] on input "[DATE]" at bounding box center [166, 293] width 89 height 25
click at [116, 324] on th at bounding box center [112, 334] width 31 height 33
click at [135, 424] on td "11" at bounding box center [142, 429] width 31 height 21
type input "[DATE]"
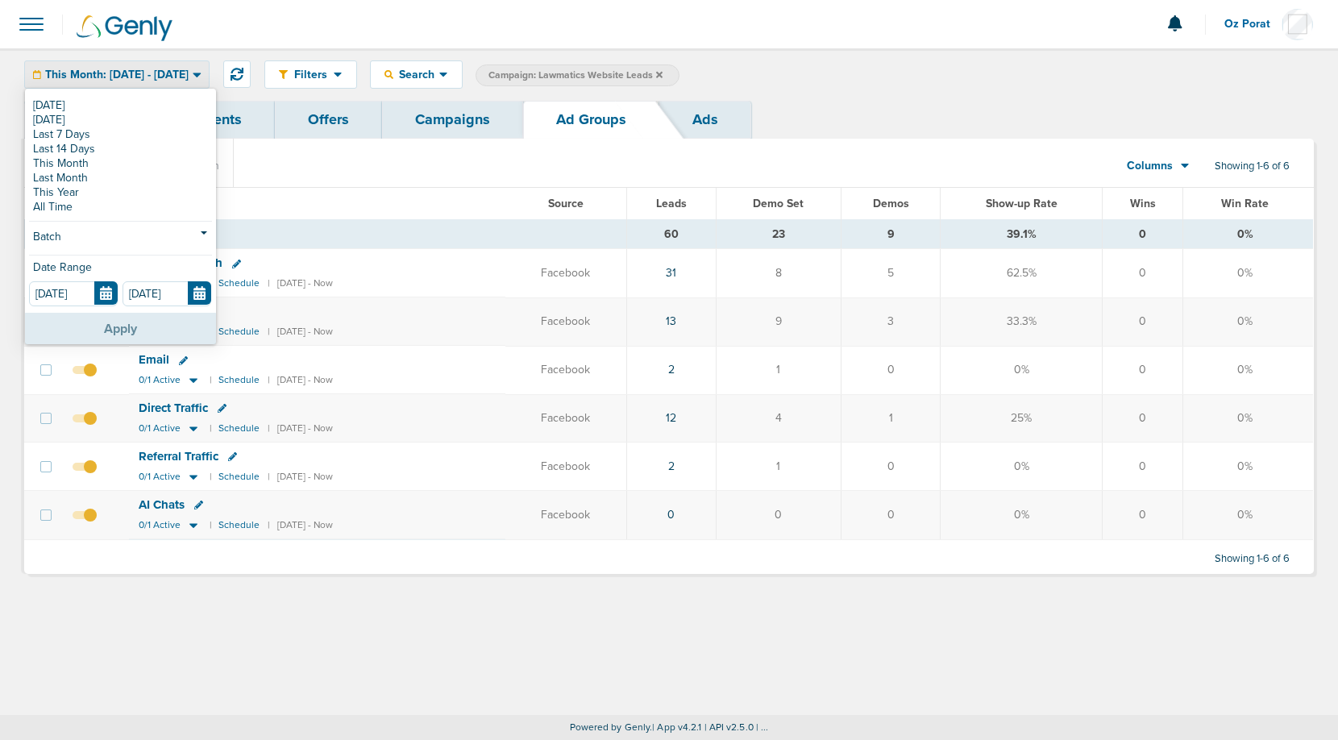
click at [105, 329] on button "Apply" at bounding box center [120, 328] width 191 height 31
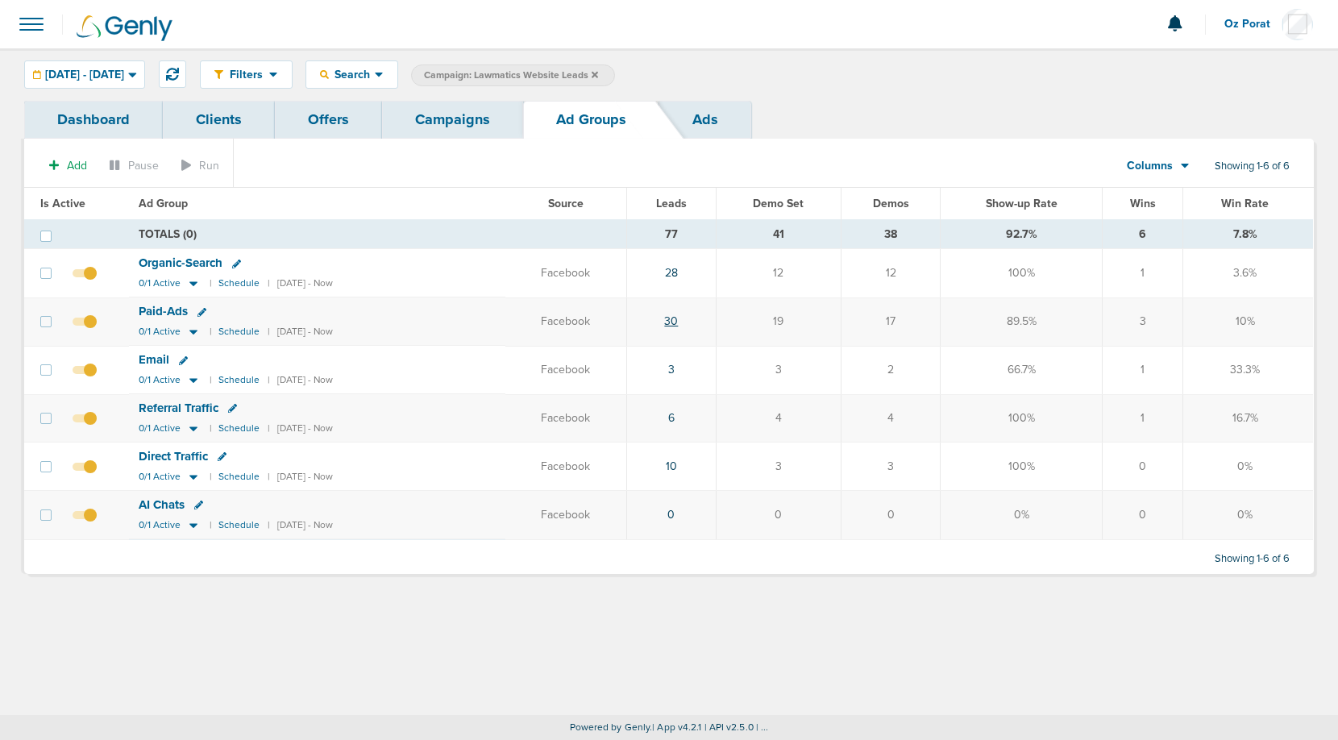
click at [678, 322] on link "30" at bounding box center [671, 321] width 14 height 14
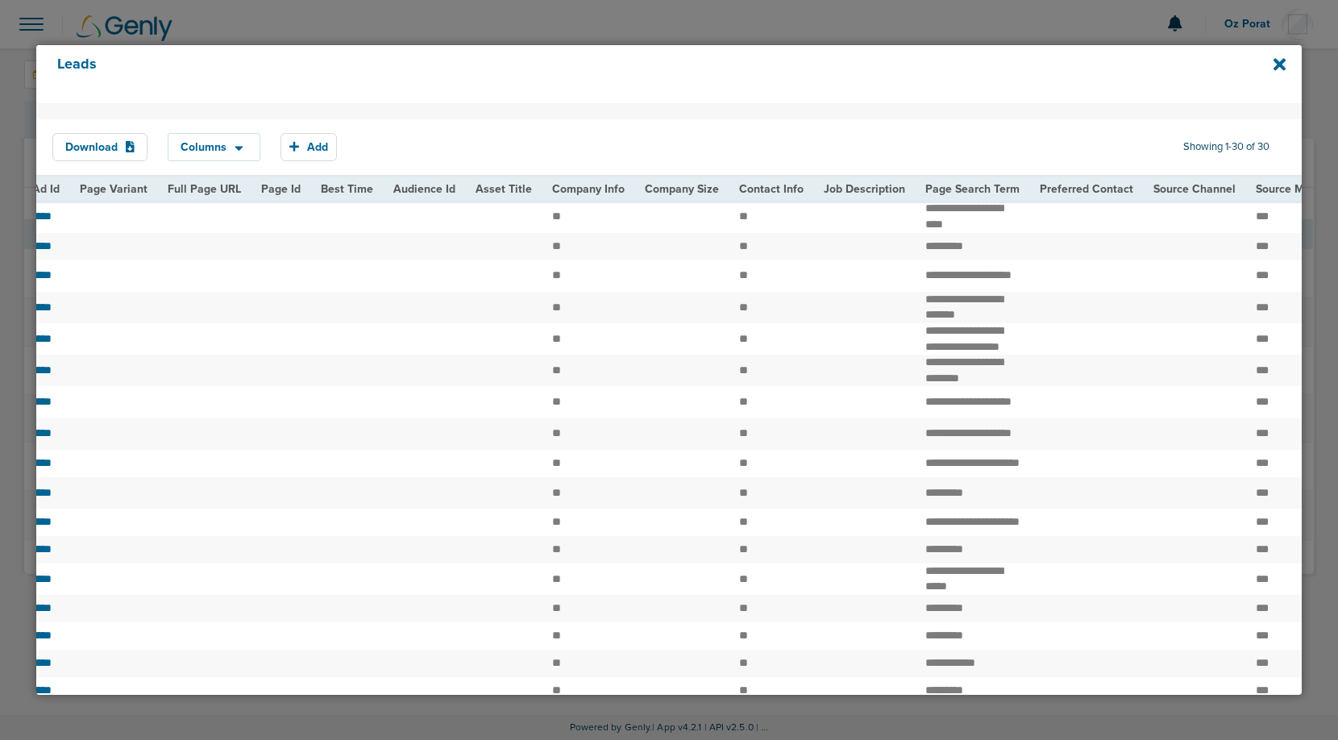
scroll to position [0, 1567]
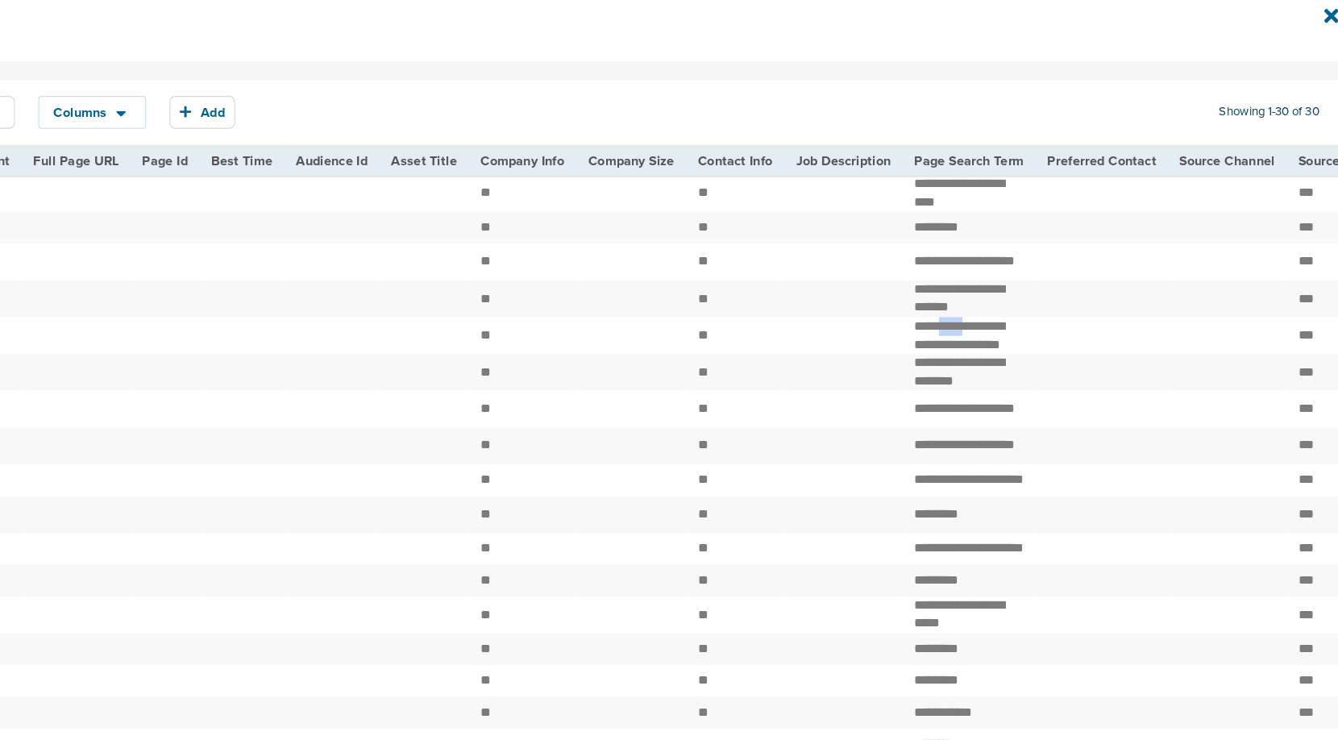
drag, startPoint x: 936, startPoint y: 327, endPoint x: 907, endPoint y: 327, distance: 28.2
click at [911, 327] on td "**********" at bounding box center [968, 338] width 114 height 31
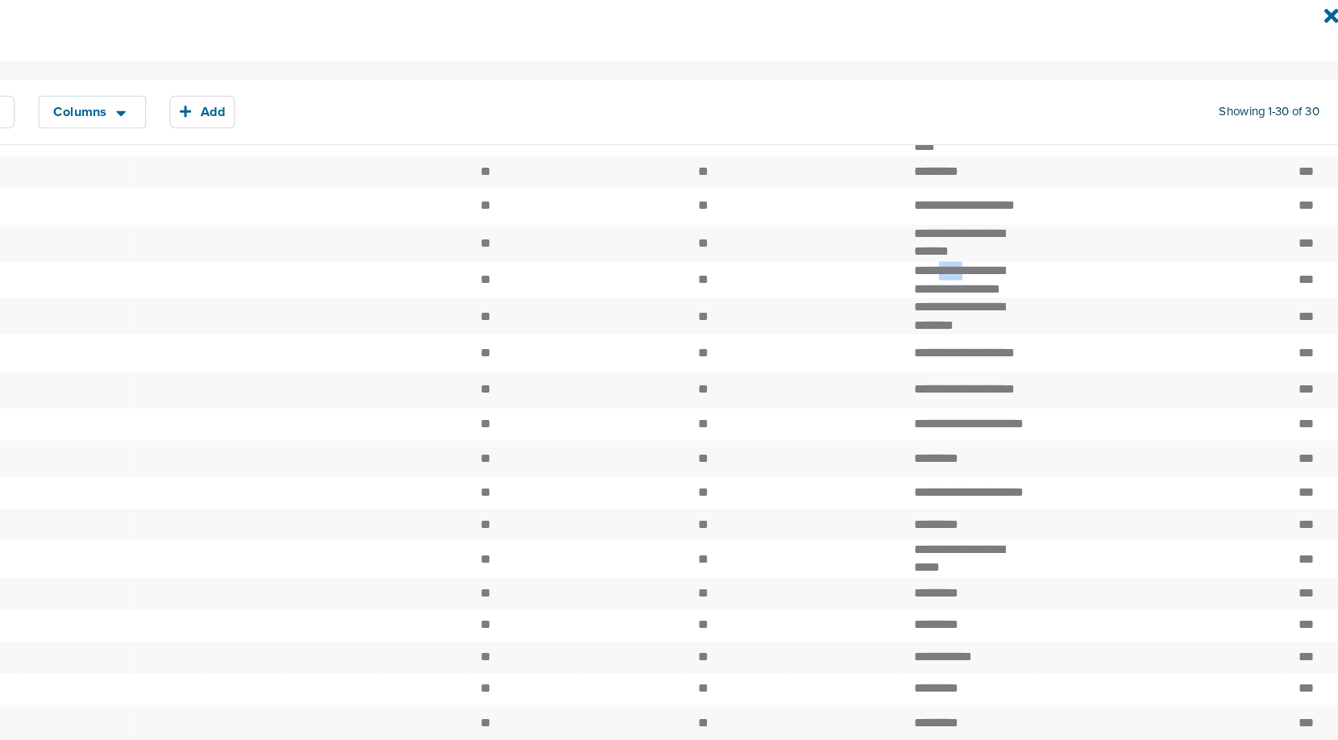
scroll to position [47, 0]
drag, startPoint x: 898, startPoint y: 323, endPoint x: 922, endPoint y: 338, distance: 28.6
click at [922, 338] on tbody "**********" at bounding box center [63, 599] width 3189 height 890
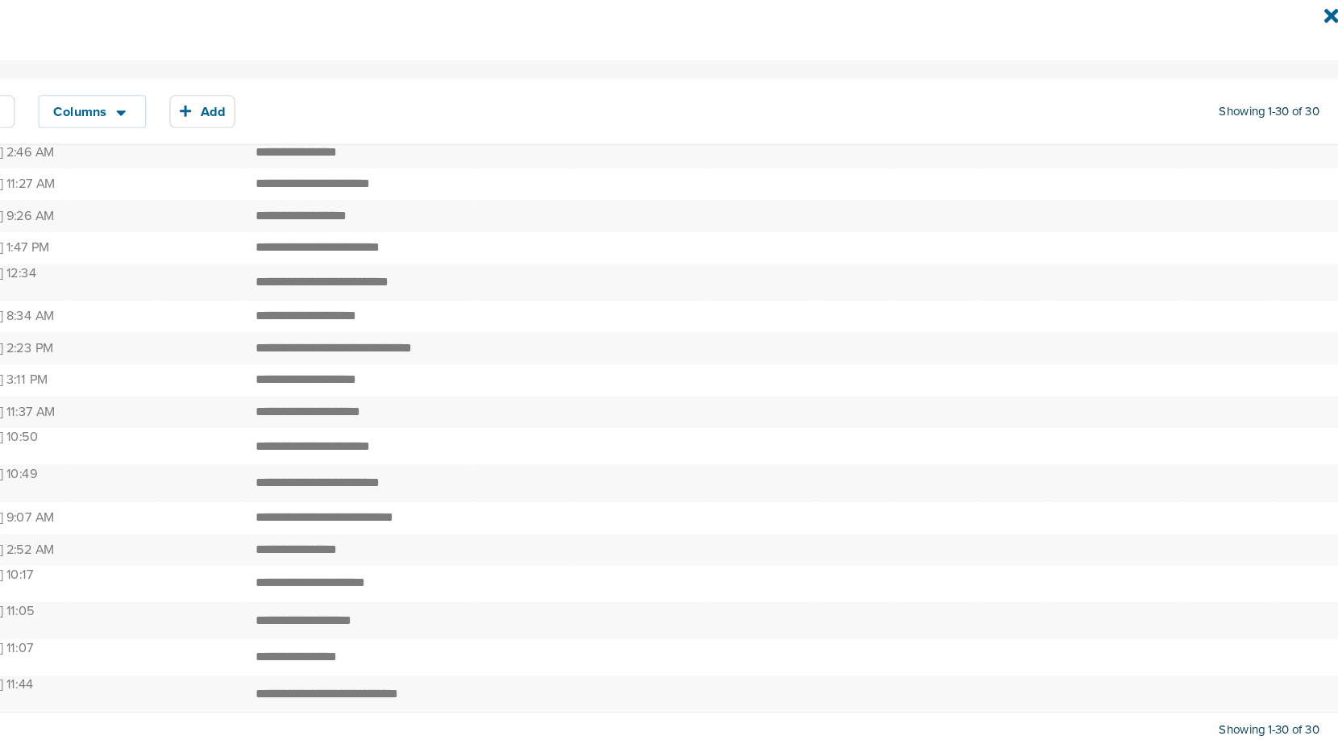
scroll to position [512, 0]
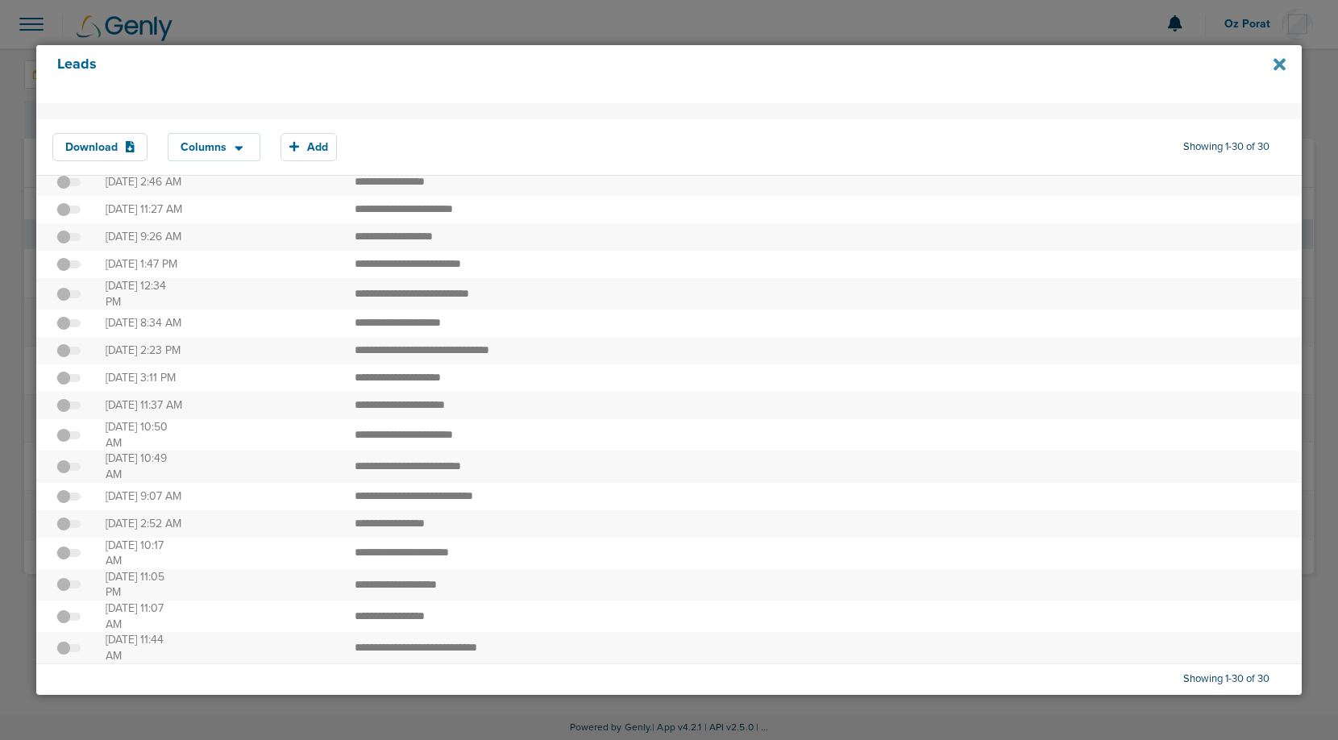
click at [1281, 64] on icon at bounding box center [1279, 64] width 12 height 12
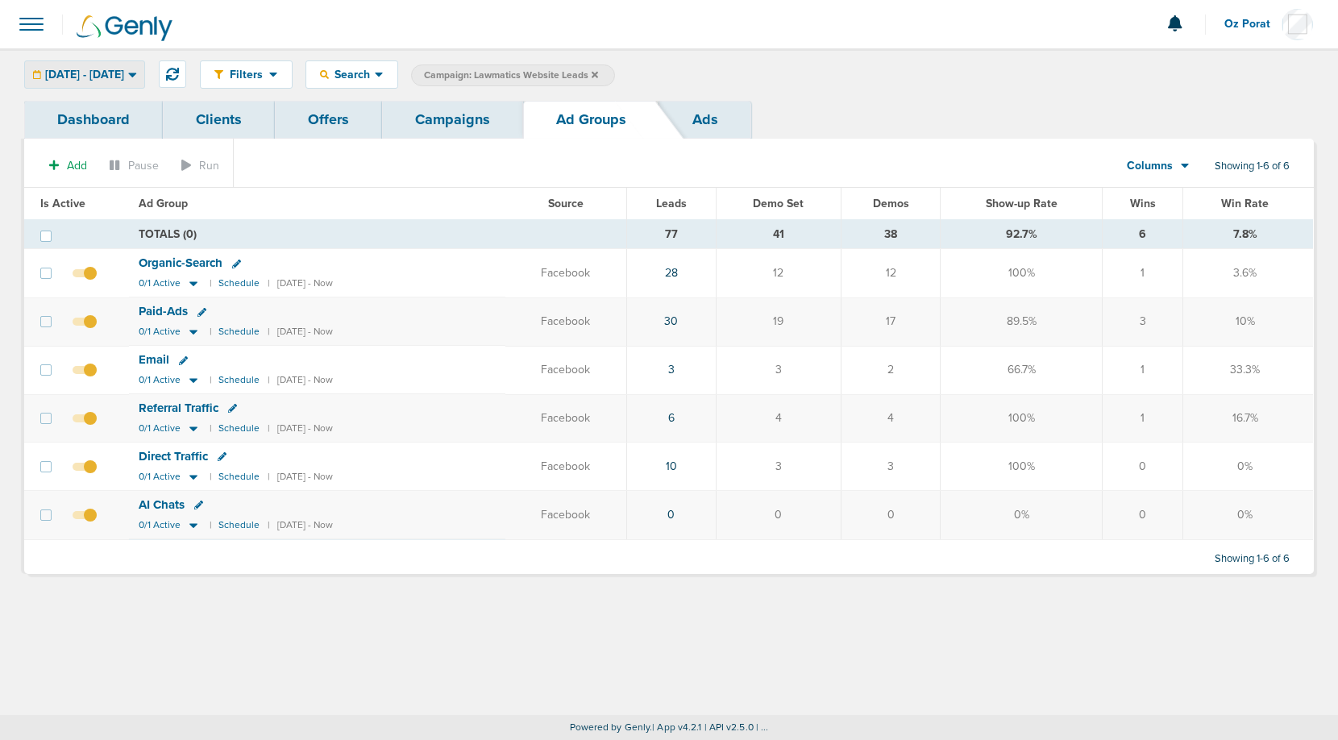
click at [97, 71] on span "[DATE] - [DATE]" at bounding box center [84, 74] width 79 height 11
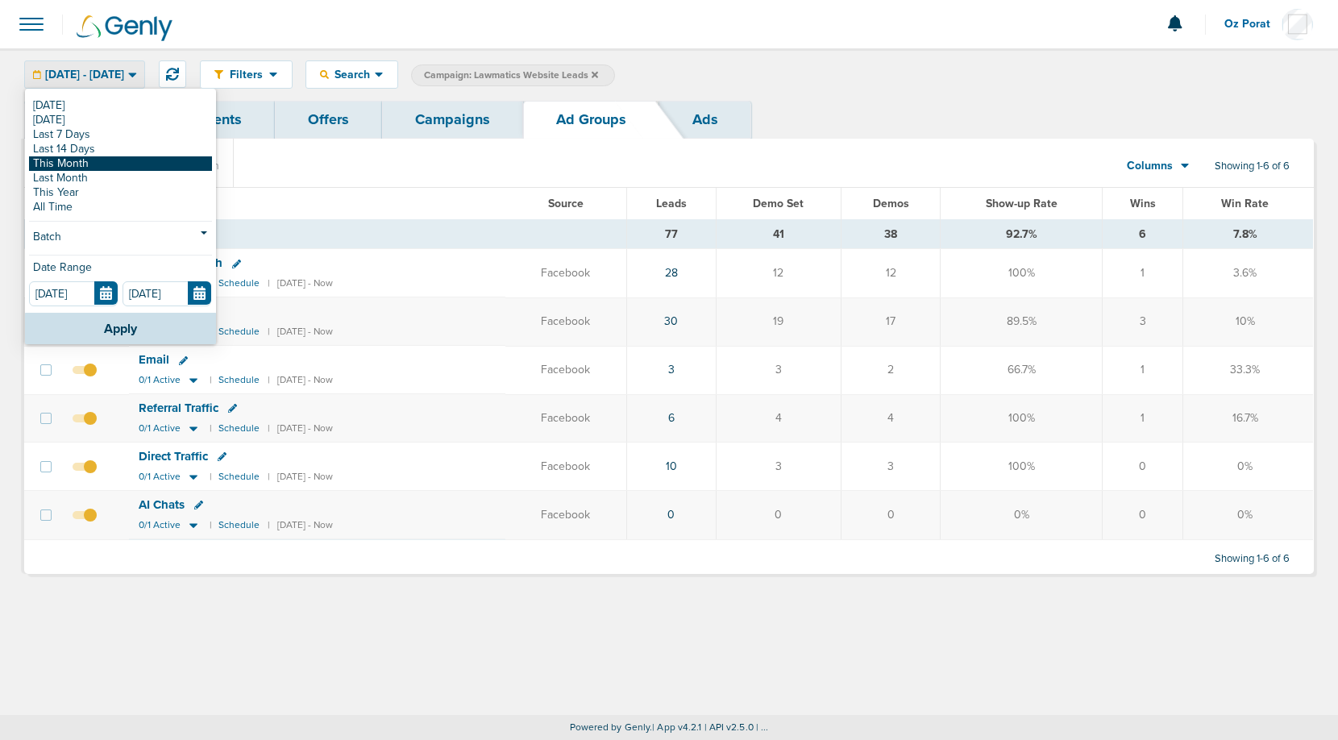
click at [86, 163] on link "This Month" at bounding box center [120, 163] width 183 height 15
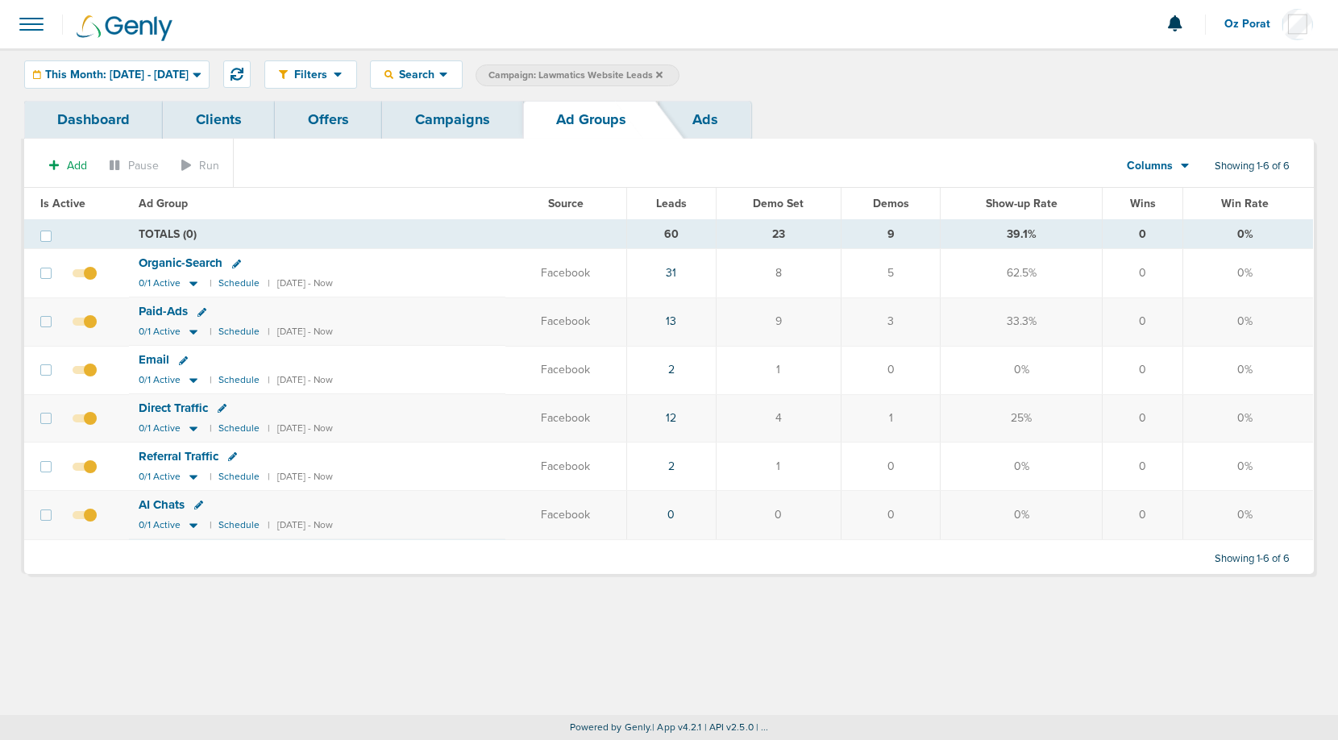
click at [149, 72] on span "This Month: [DATE] - [DATE]" at bounding box center [116, 74] width 143 height 11
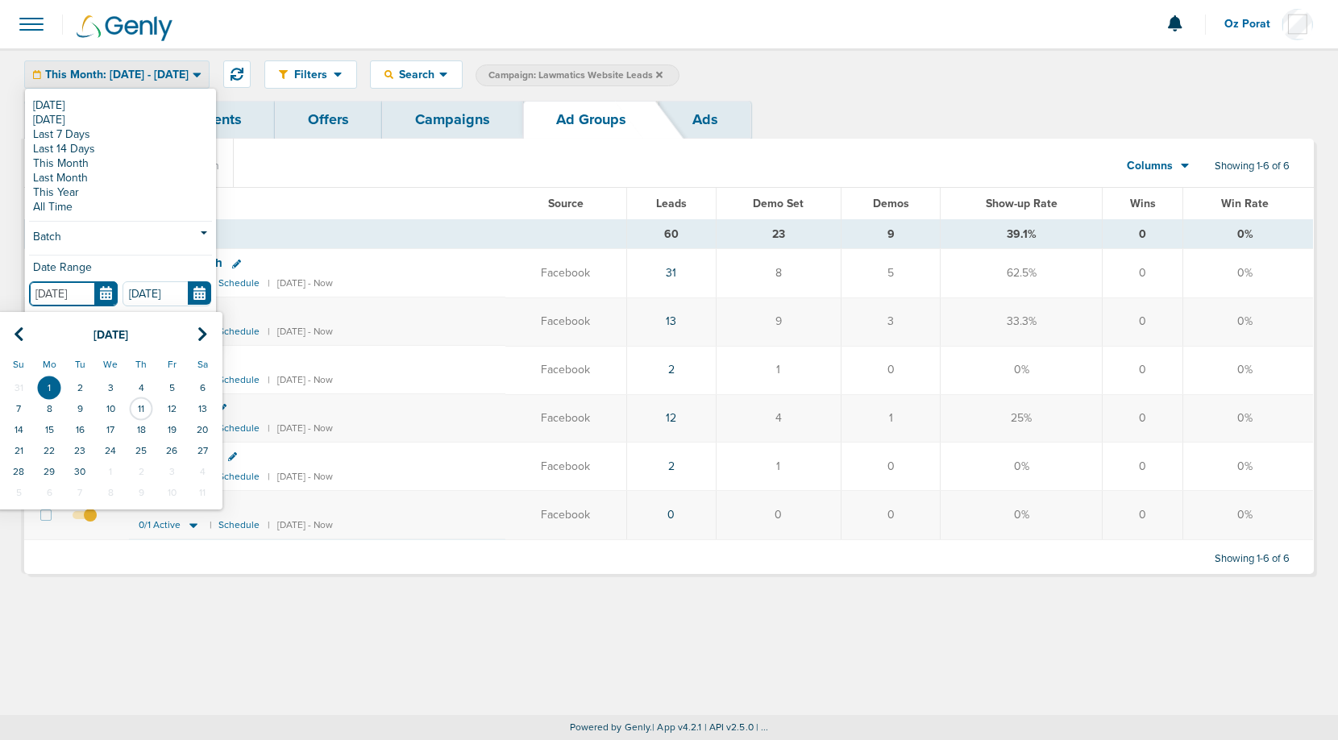
click at [106, 300] on input "[DATE]" at bounding box center [73, 293] width 89 height 25
click at [23, 334] on icon at bounding box center [19, 334] width 10 height 16
click at [174, 388] on td "1" at bounding box center [171, 387] width 31 height 21
type input "[DATE]"
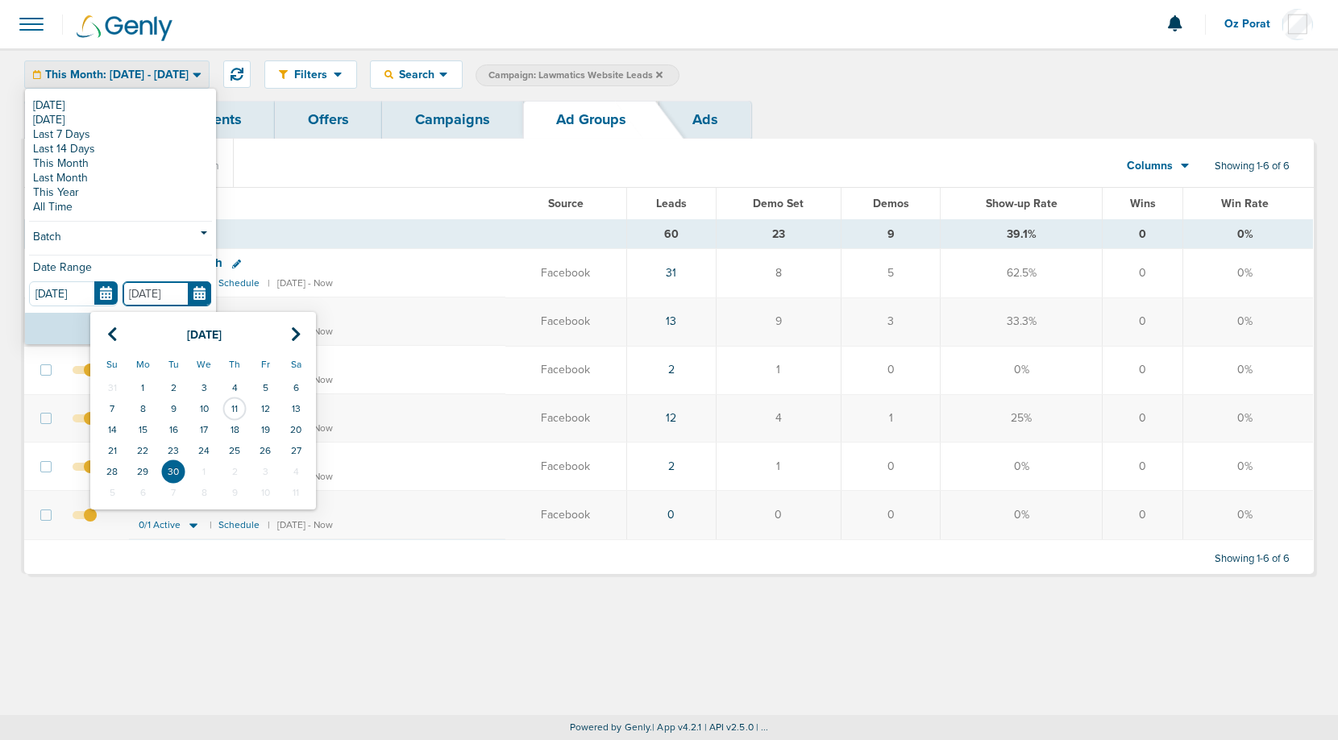
click at [197, 294] on input "[DATE]" at bounding box center [166, 293] width 89 height 25
click at [113, 329] on icon at bounding box center [112, 334] width 10 height 16
click at [143, 426] on td "11" at bounding box center [142, 429] width 31 height 21
type input "[DATE]"
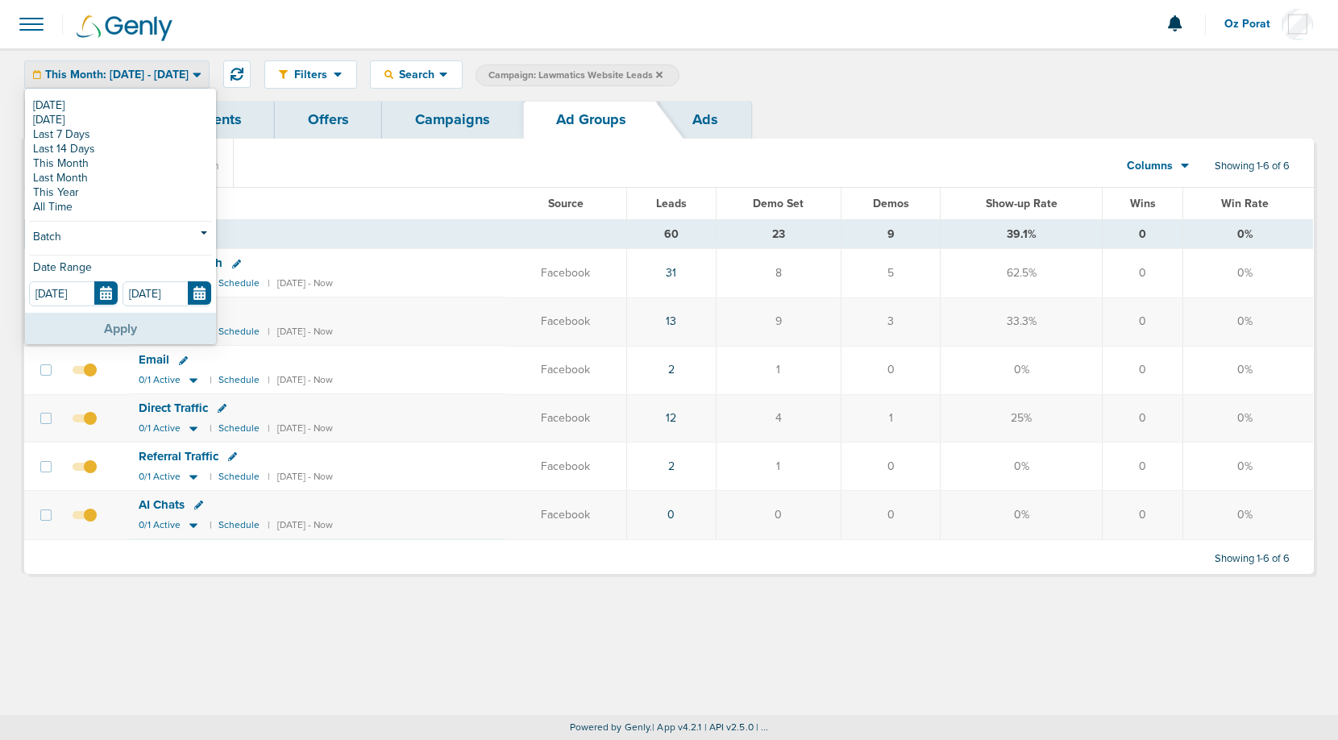
click at [116, 329] on button "Apply" at bounding box center [120, 328] width 191 height 31
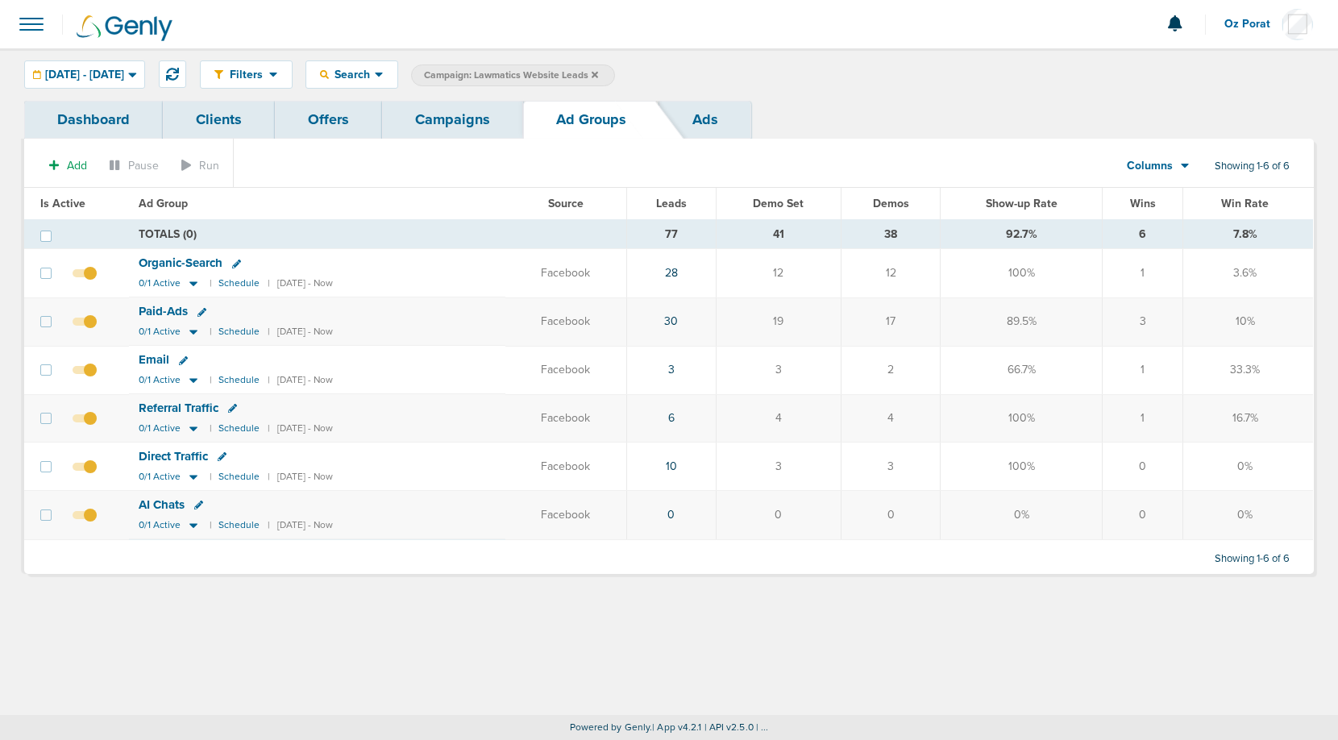
click at [444, 128] on link "Campaigns" at bounding box center [452, 120] width 141 height 38
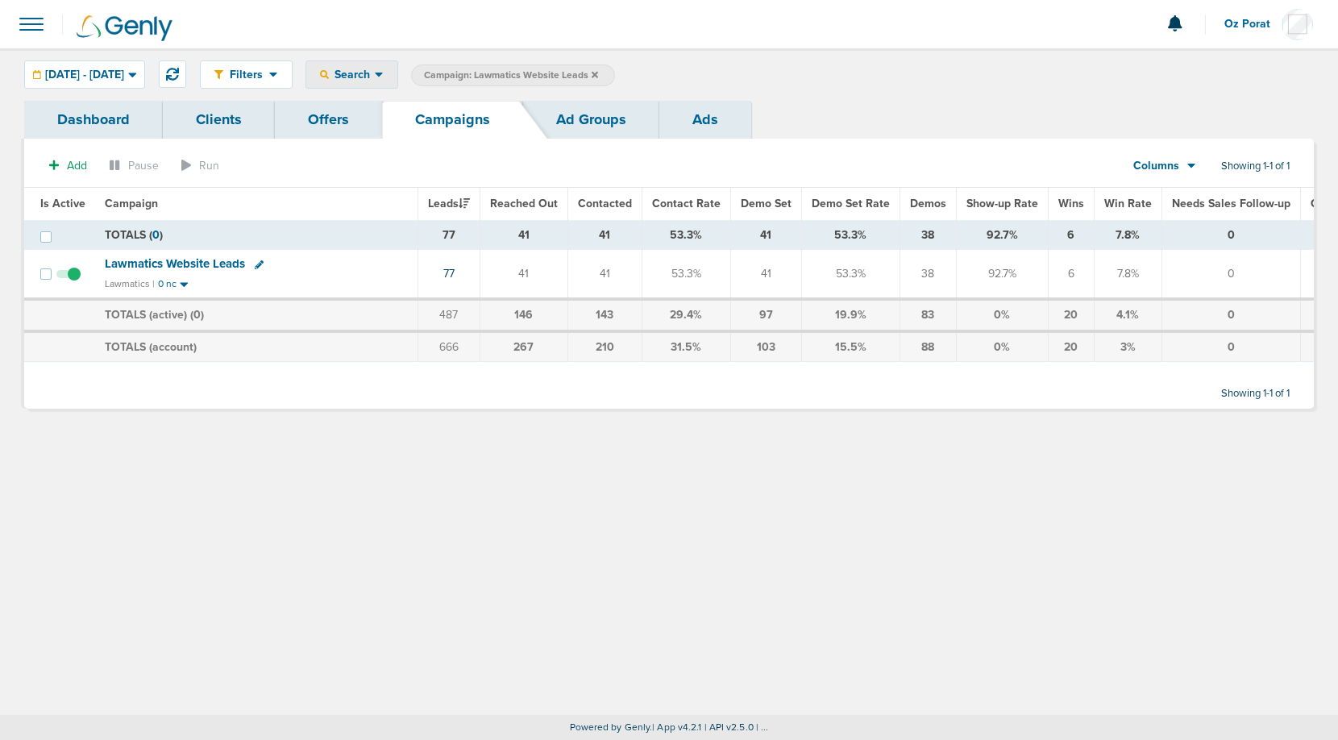
click at [375, 77] on span "Search" at bounding box center [352, 75] width 46 height 14
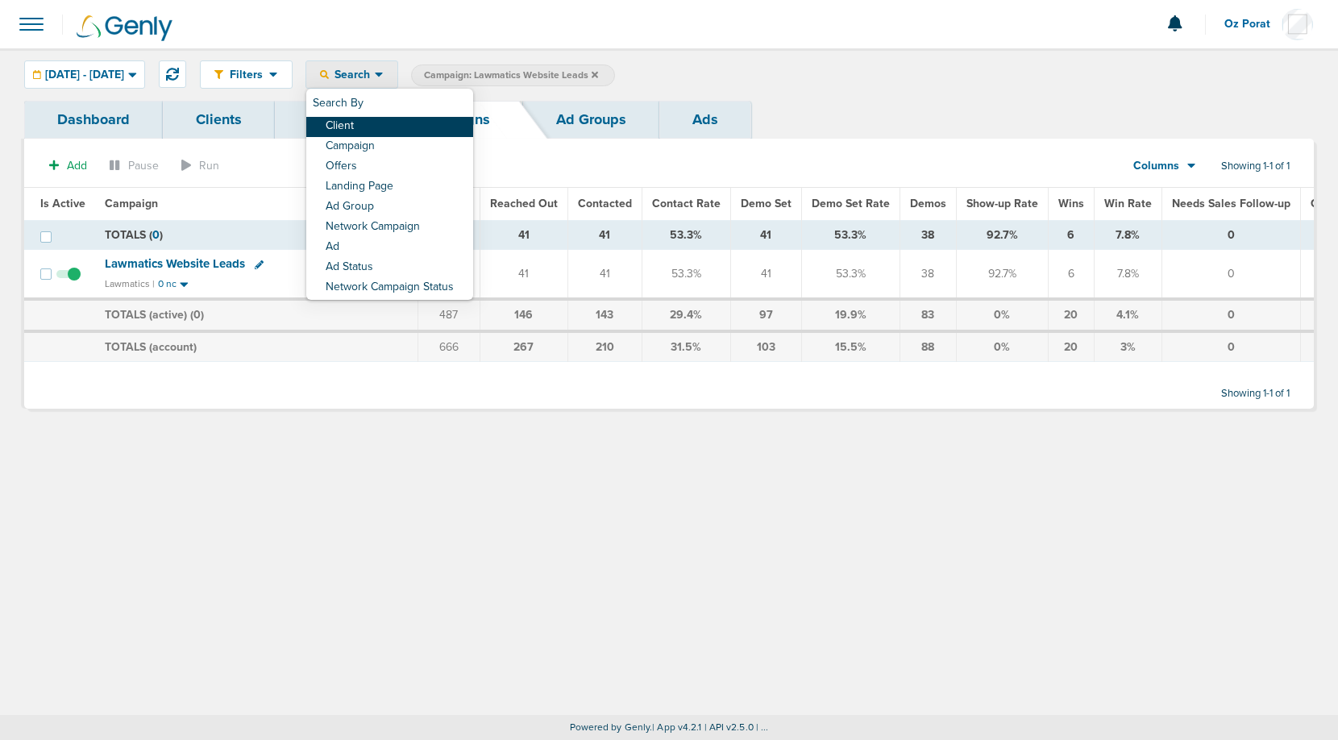
click at [419, 125] on link "Client" at bounding box center [389, 127] width 167 height 20
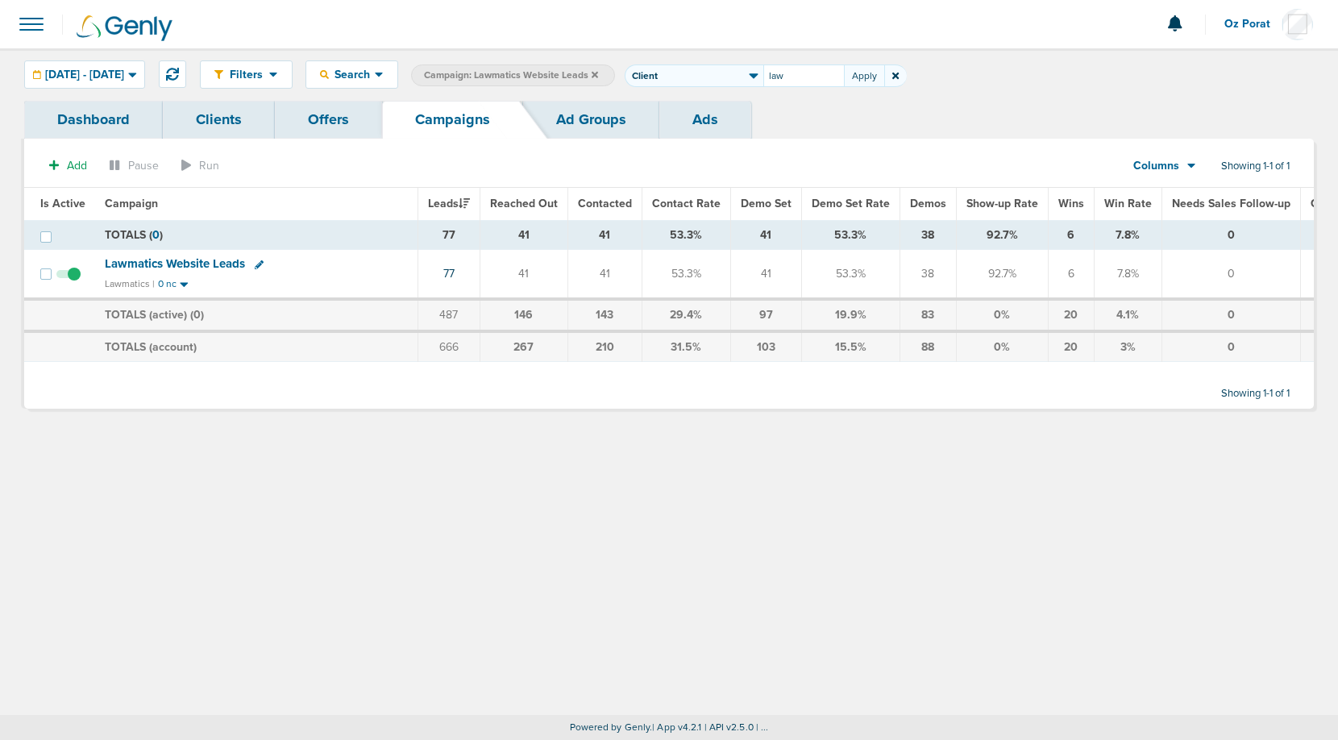
type input "law"
click at [598, 77] on icon at bounding box center [594, 74] width 6 height 6
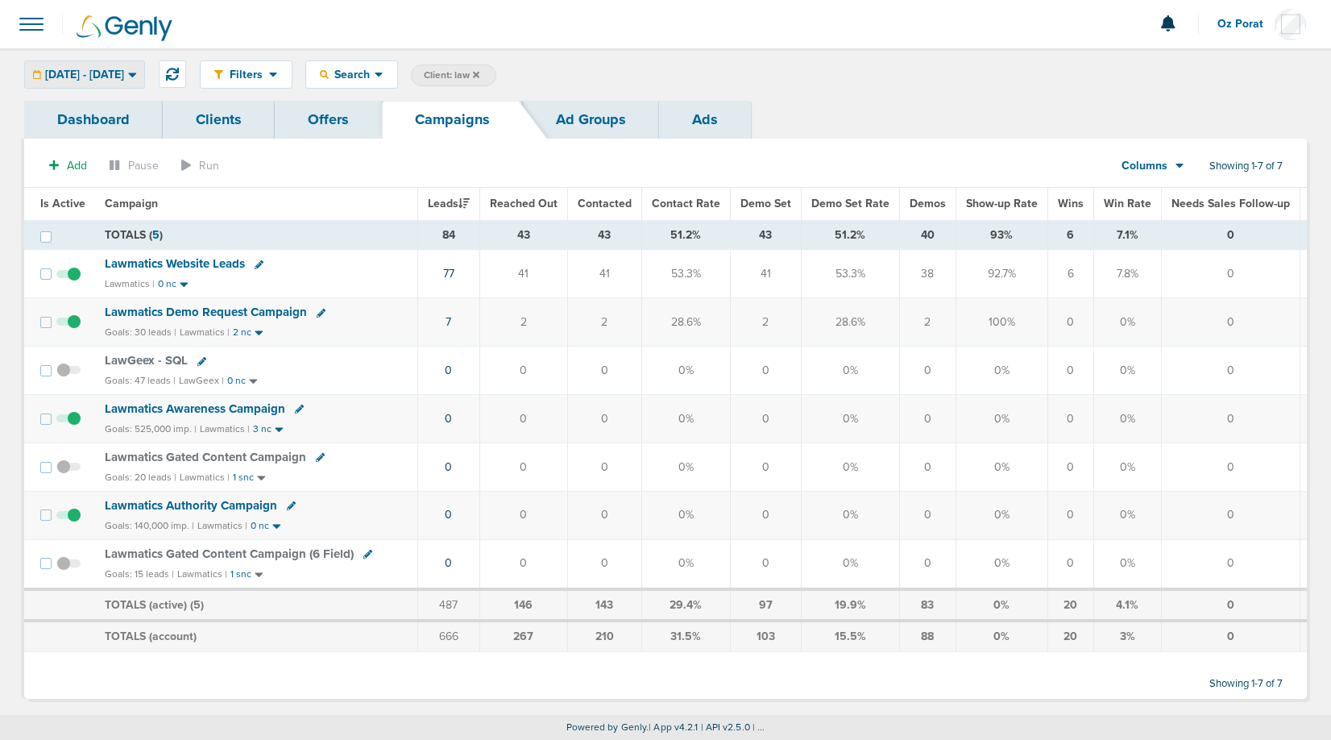
click at [124, 80] on span "[DATE] - [DATE]" at bounding box center [84, 74] width 79 height 11
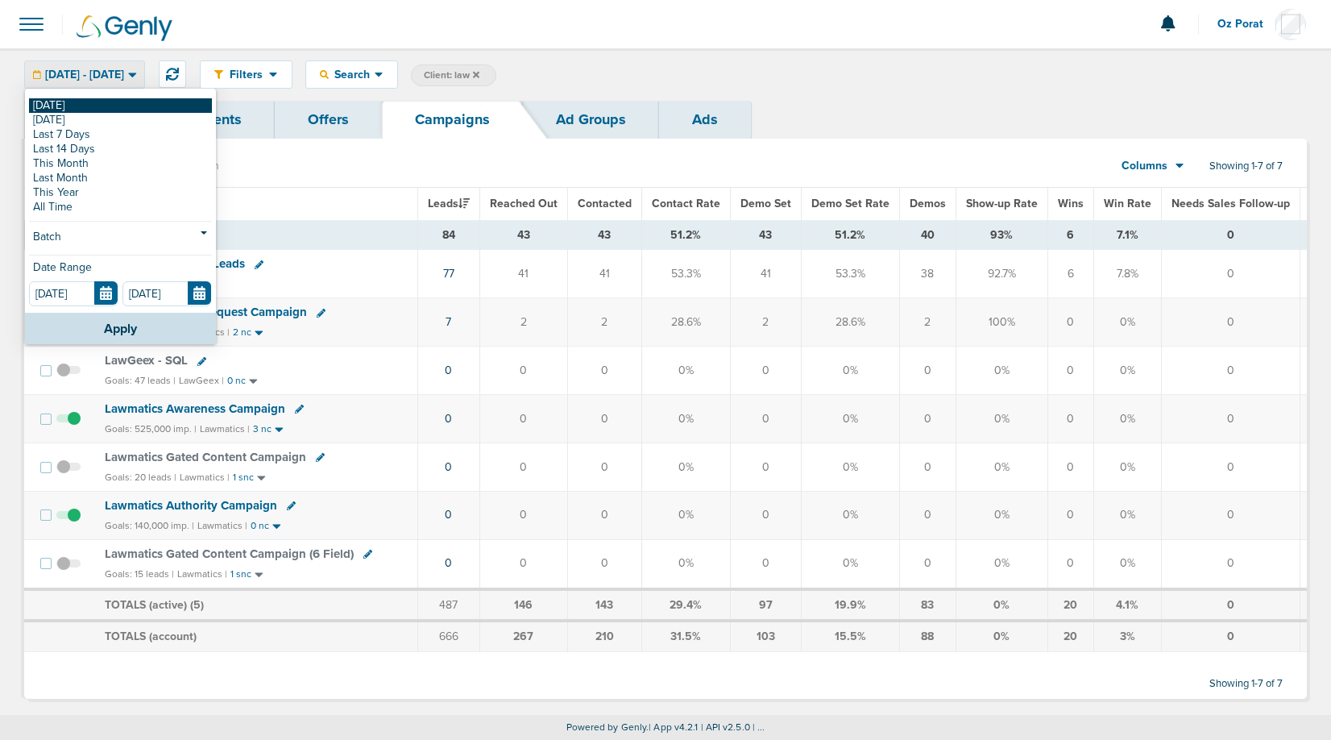
click at [81, 102] on link "[DATE]" at bounding box center [120, 105] width 183 height 15
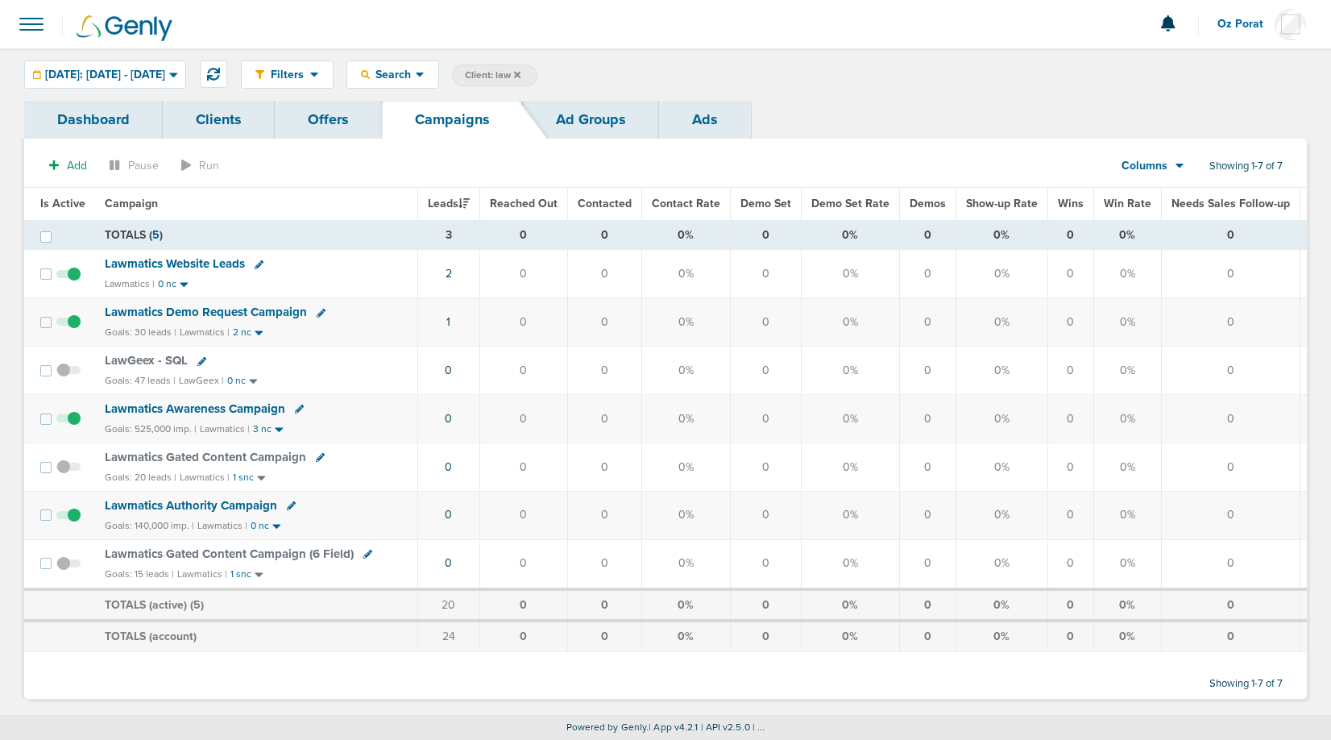
click at [521, 72] on icon at bounding box center [517, 75] width 6 height 10
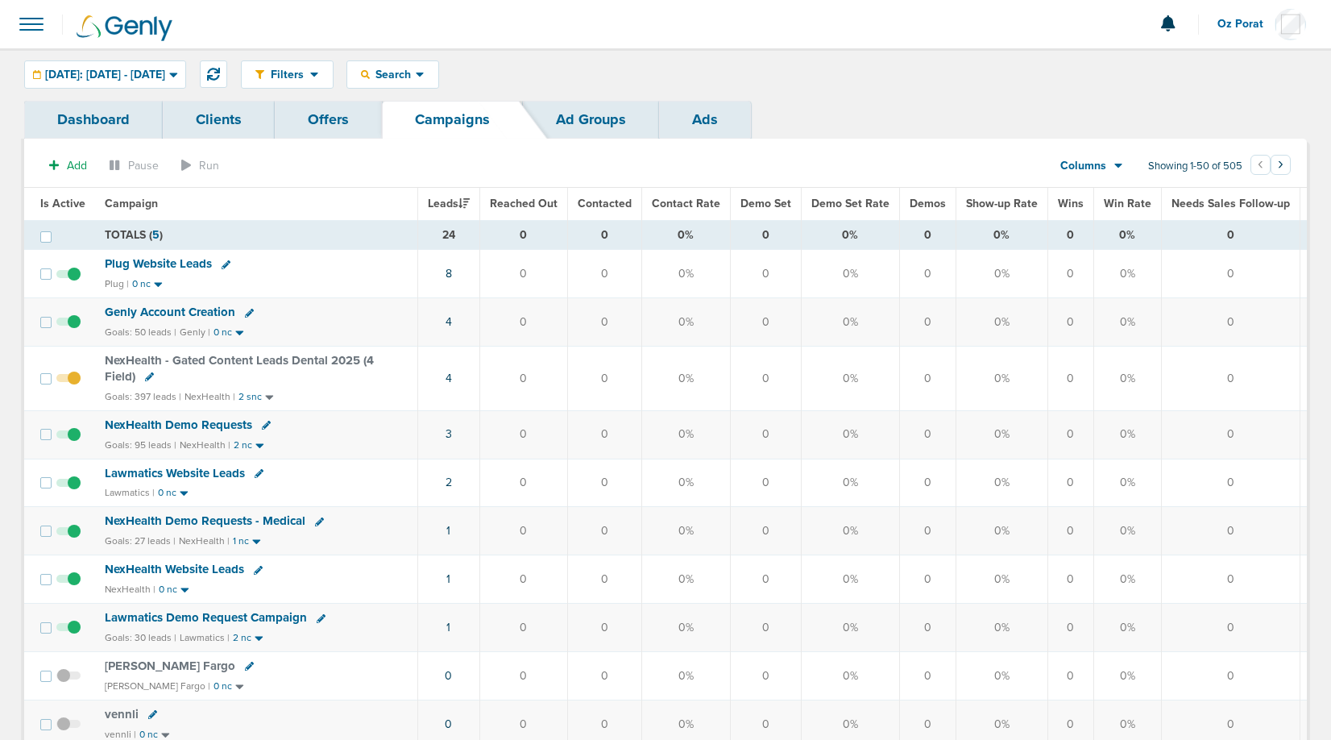
click at [35, 28] on span at bounding box center [31, 23] width 35 height 35
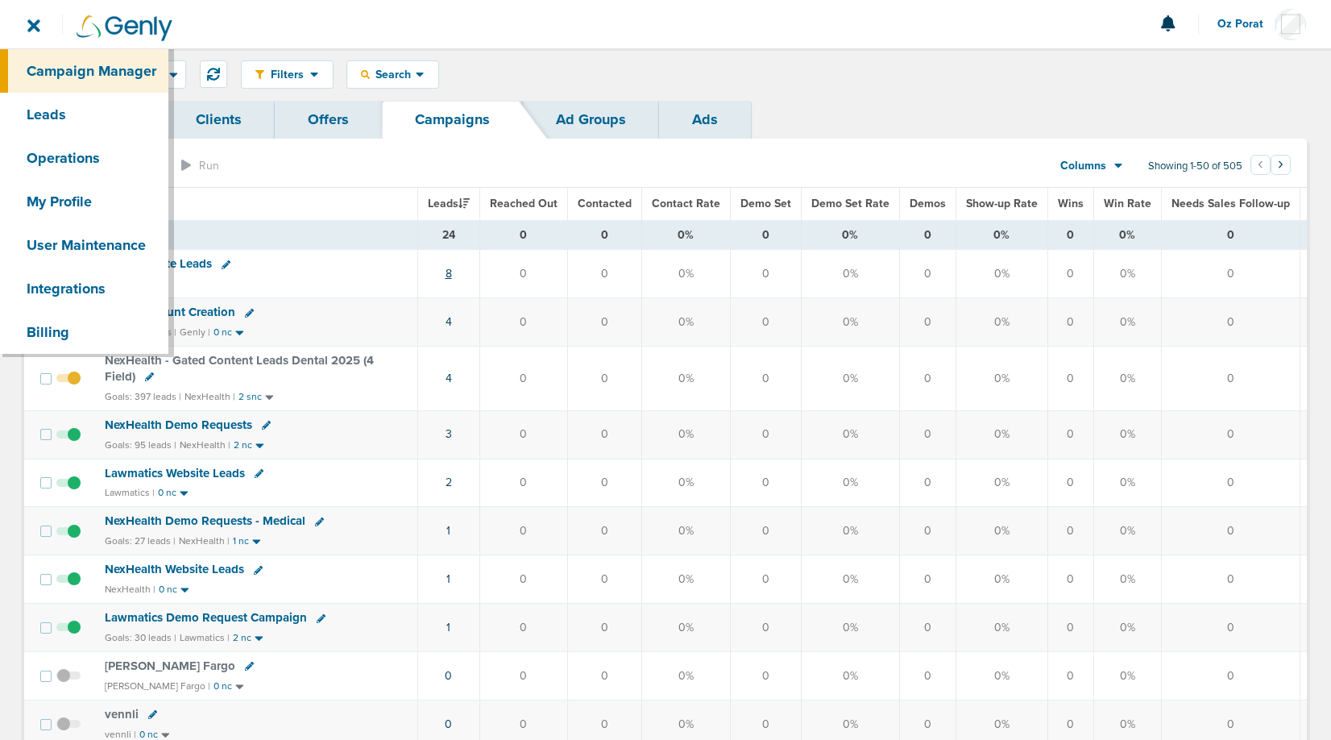
click at [450, 272] on link "8" at bounding box center [449, 274] width 6 height 14
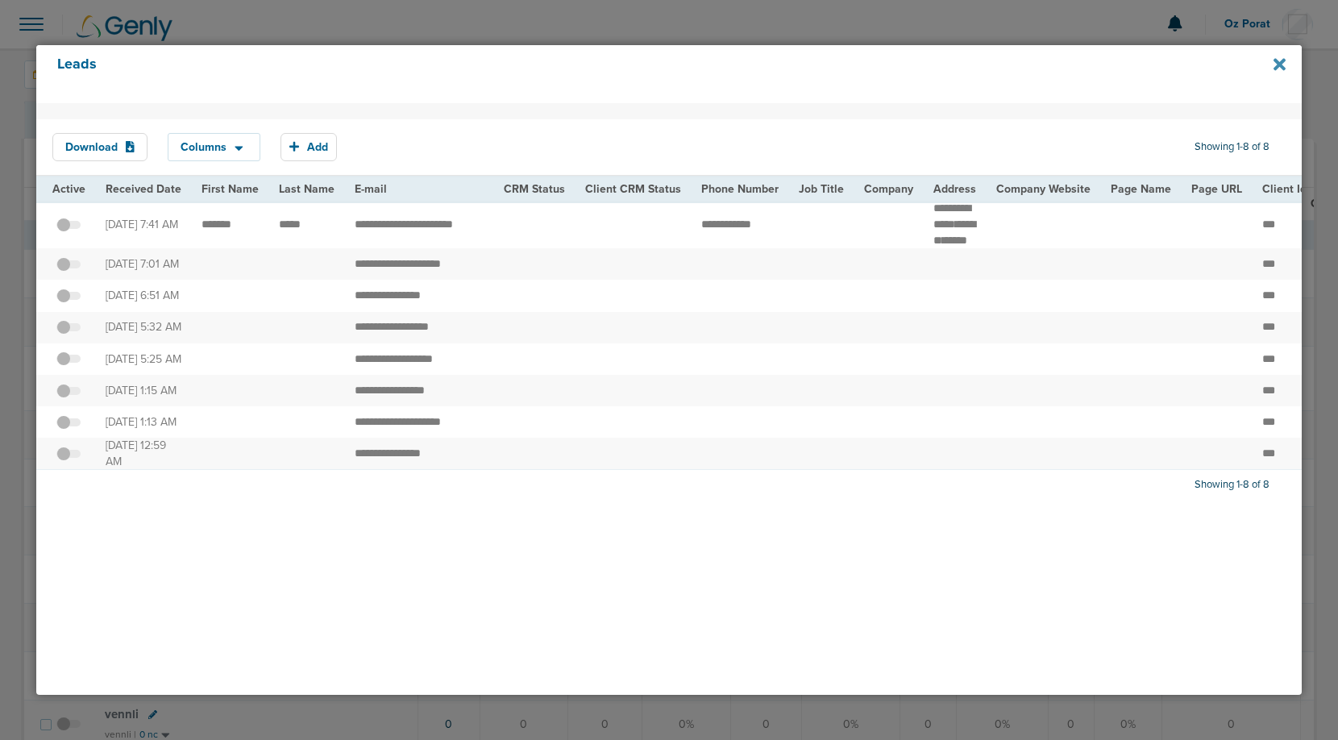
click at [1276, 63] on icon at bounding box center [1279, 64] width 12 height 12
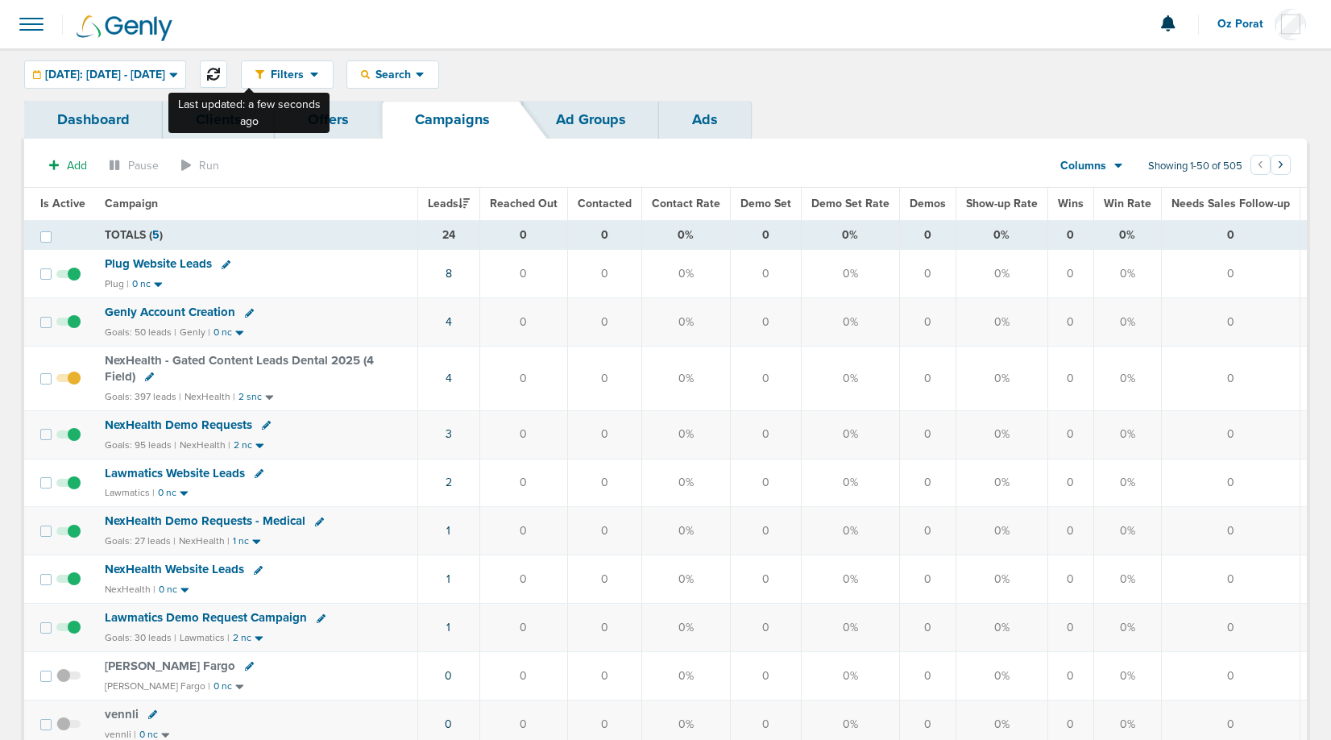
click at [227, 62] on button at bounding box center [213, 73] width 27 height 27
click at [31, 15] on span at bounding box center [31, 23] width 35 height 35
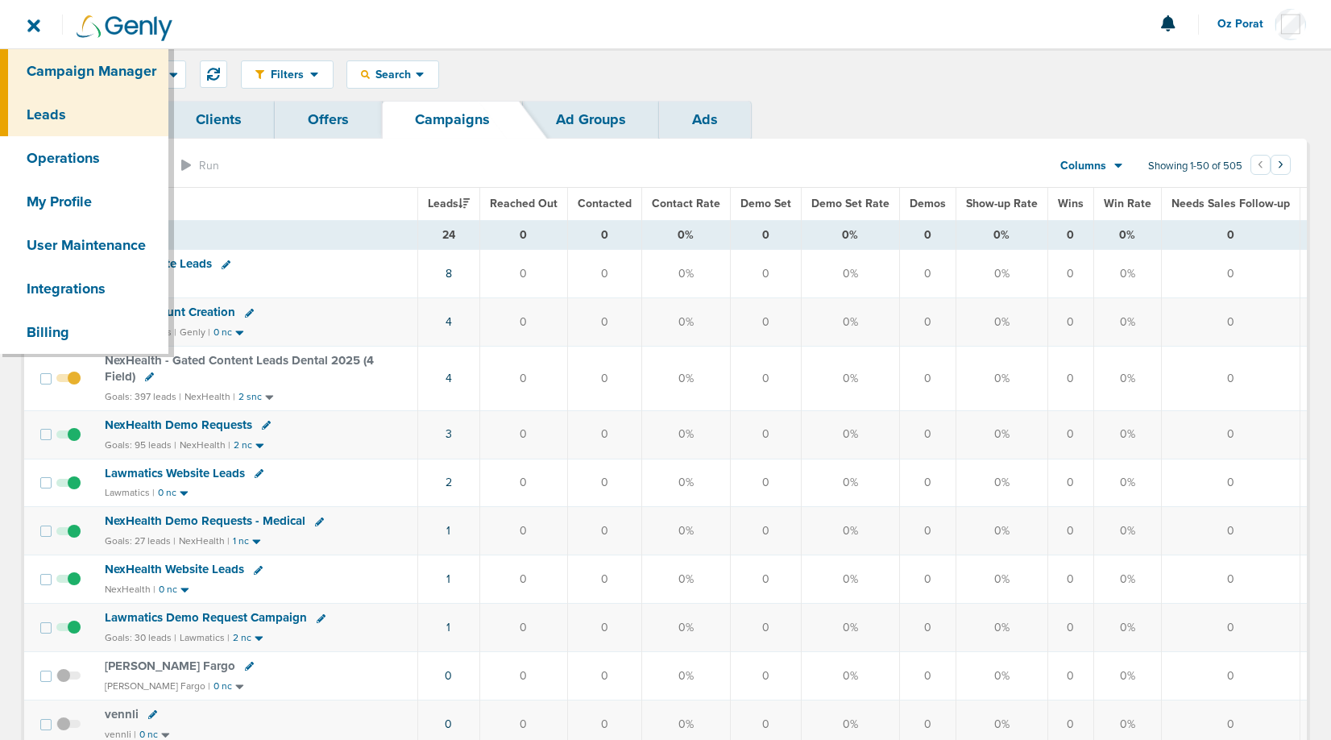
click at [44, 100] on link "Leads" at bounding box center [84, 115] width 168 height 44
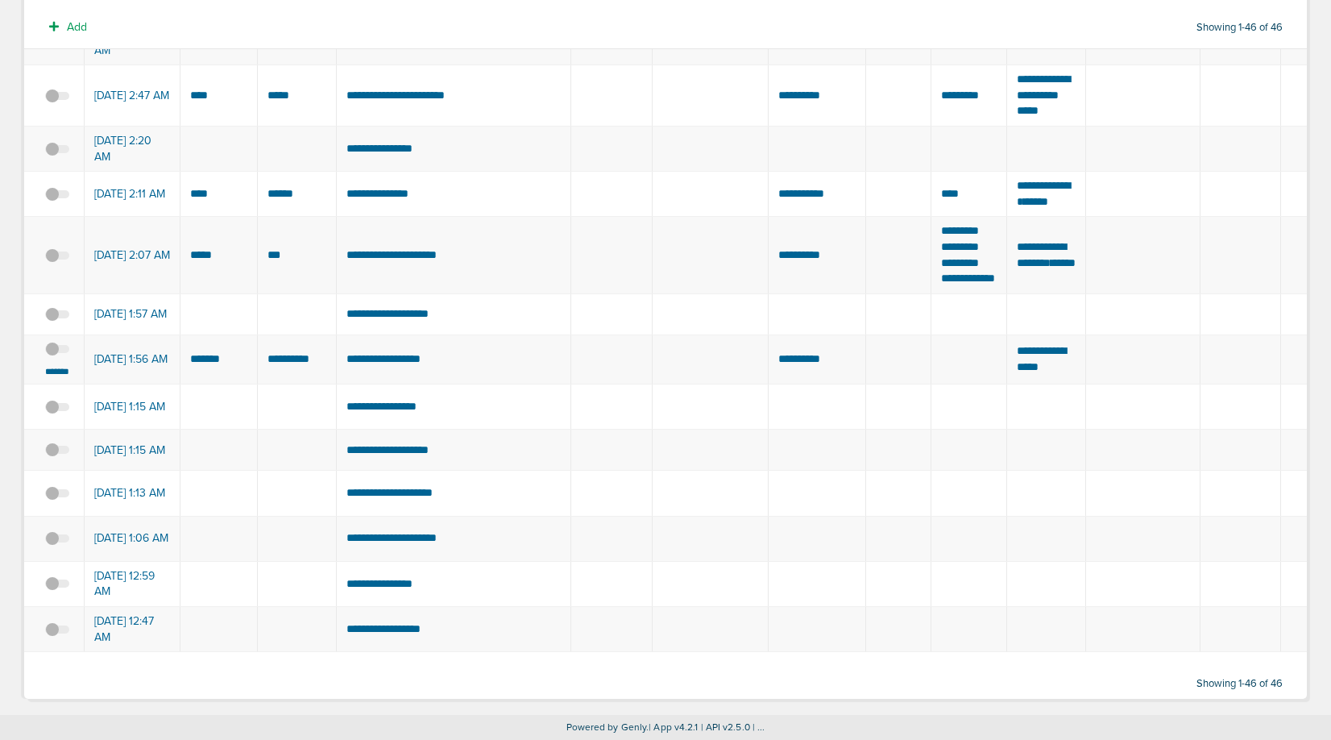
click at [405, 345] on td "**********" at bounding box center [453, 359] width 234 height 50
copy tr "*********"
click at [207, 345] on td "*******" at bounding box center [219, 359] width 77 height 50
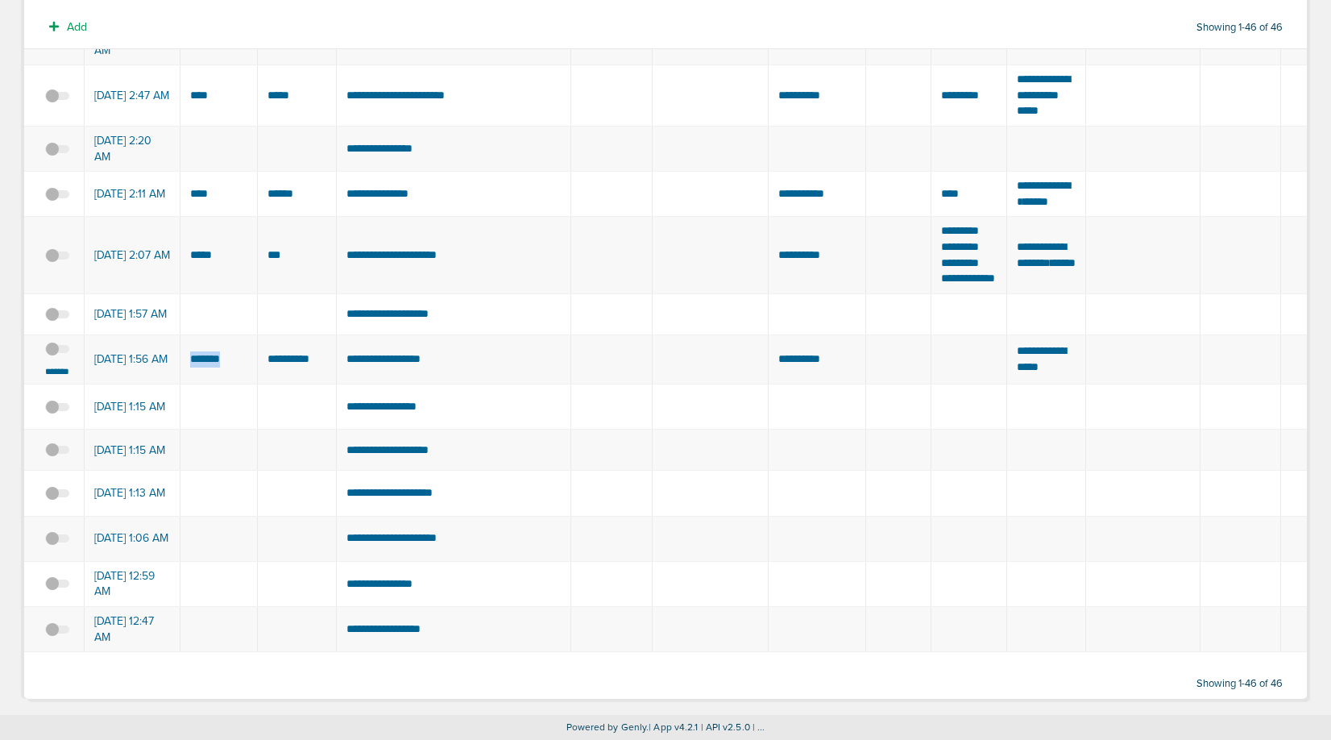
click at [207, 345] on td "*******" at bounding box center [219, 359] width 77 height 50
click at [391, 348] on td "**********" at bounding box center [453, 359] width 234 height 50
copy tr "*********"
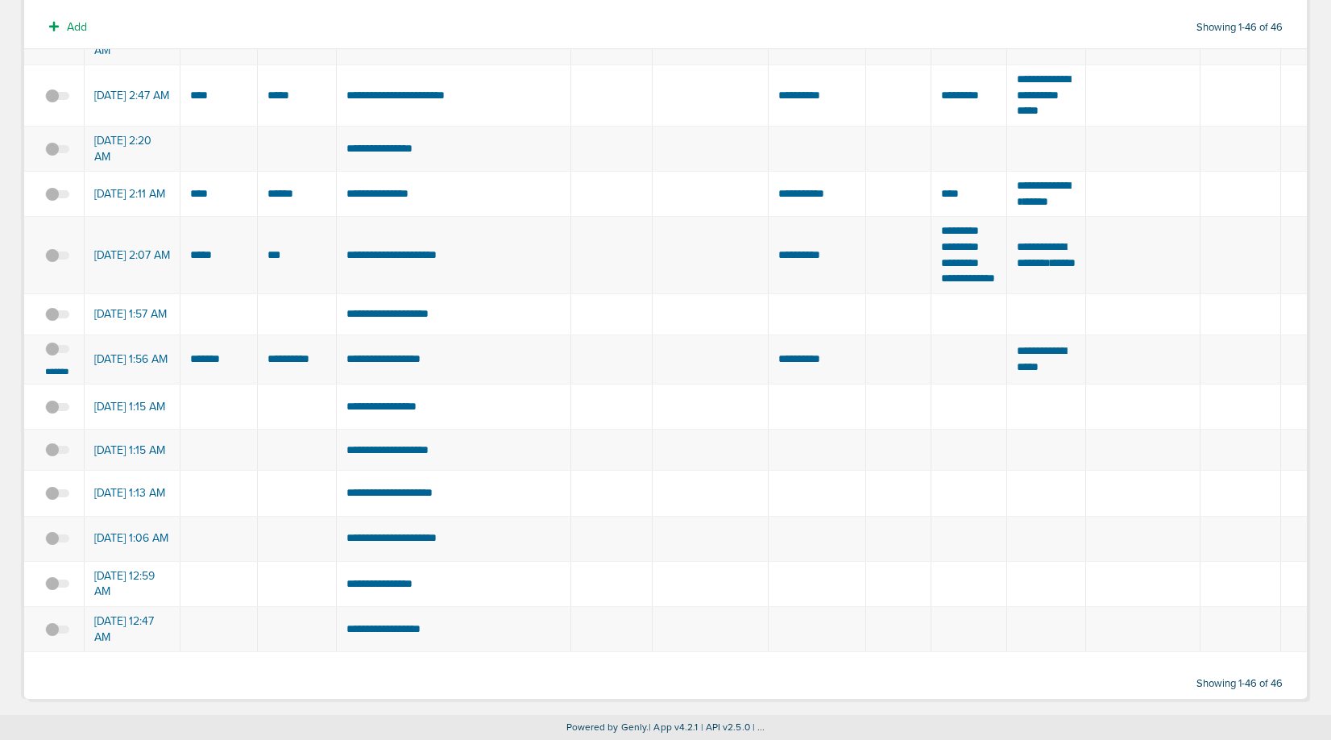
click at [56, 357] on span at bounding box center [57, 357] width 24 height 0
click at [57, 352] on input "checkbox" at bounding box center [57, 352] width 0 height 0
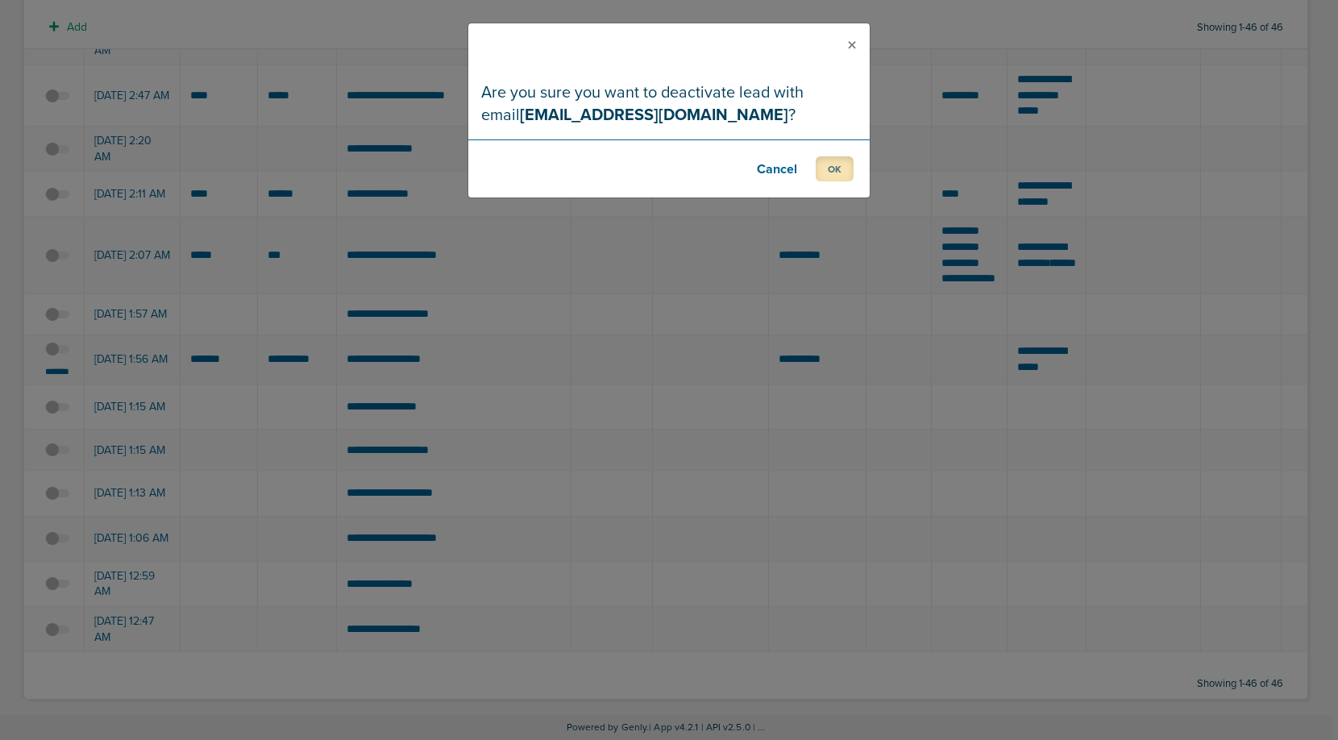
click at [822, 165] on button "OK" at bounding box center [834, 168] width 38 height 25
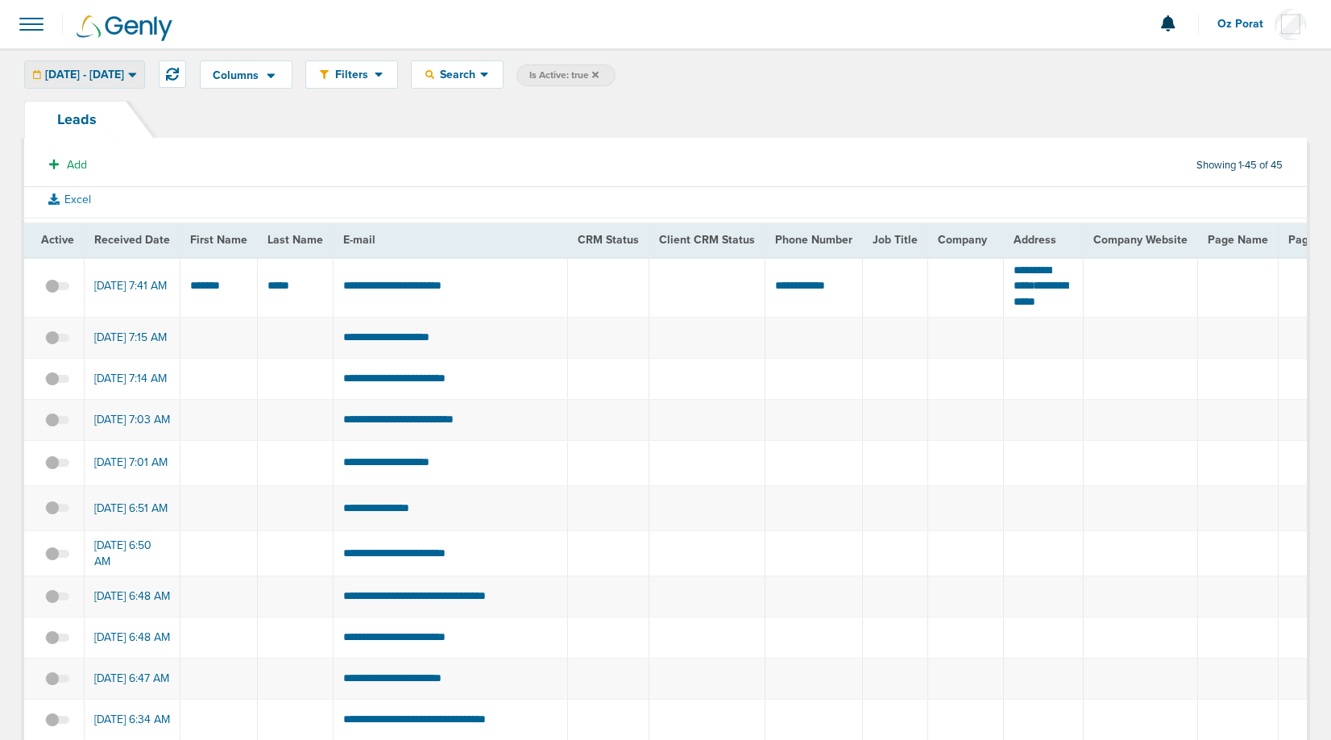
click at [144, 81] on div "[DATE] - [DATE]" at bounding box center [84, 74] width 119 height 27
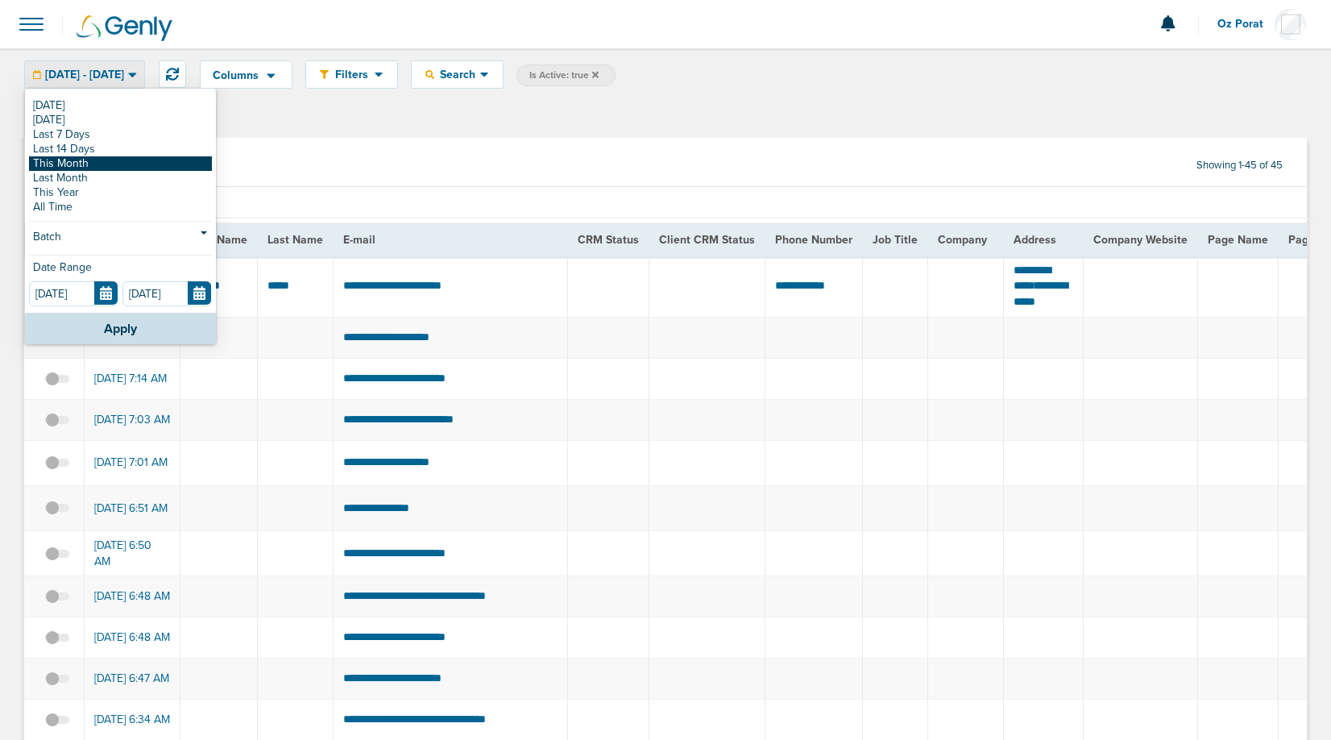
click at [119, 164] on link "This Month" at bounding box center [120, 163] width 183 height 15
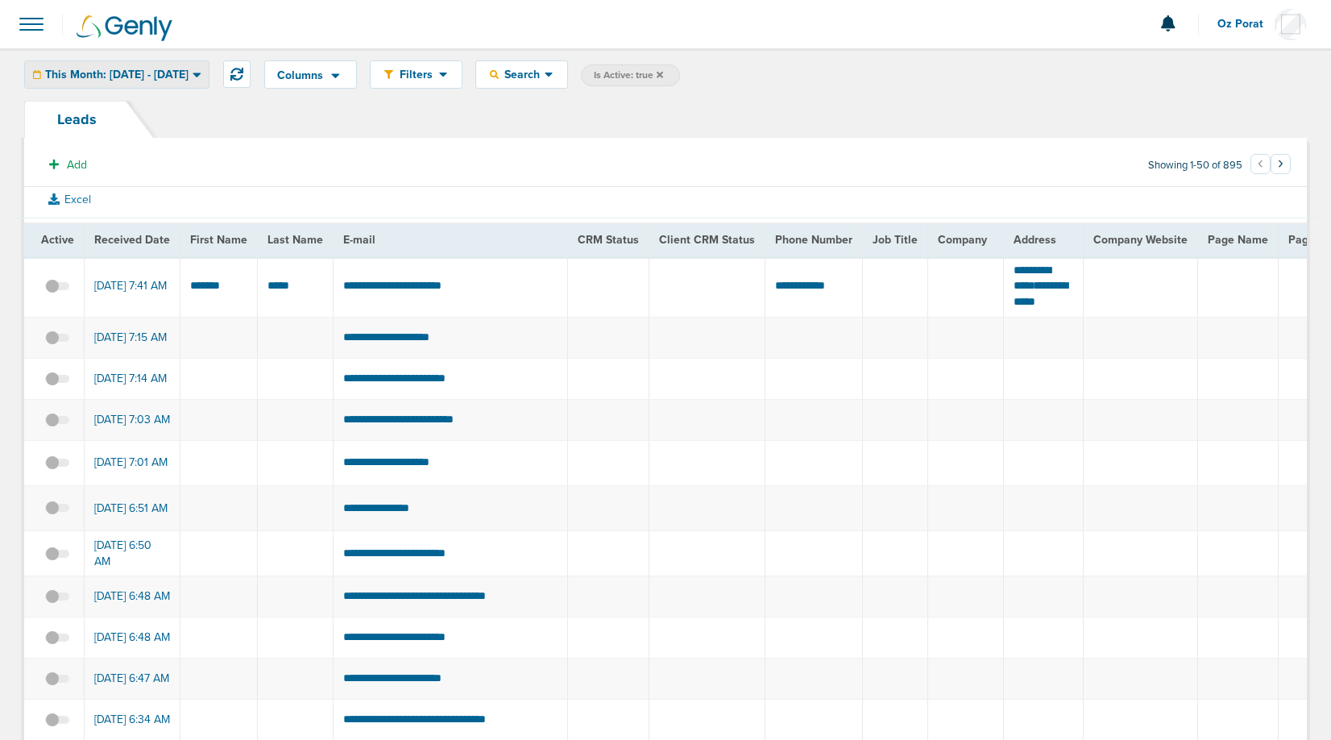
click at [184, 77] on span "This Month: [DATE] - [DATE]" at bounding box center [116, 74] width 143 height 11
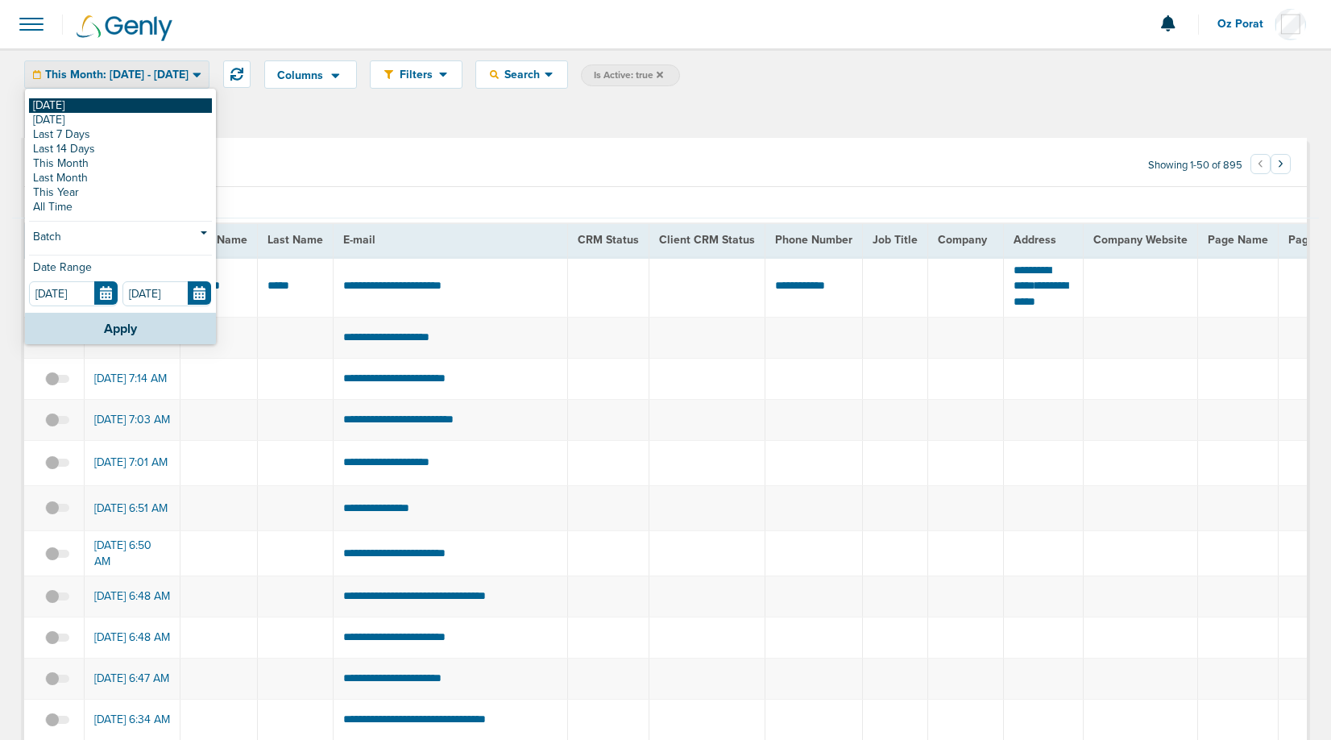
click at [120, 104] on link "[DATE]" at bounding box center [120, 105] width 183 height 15
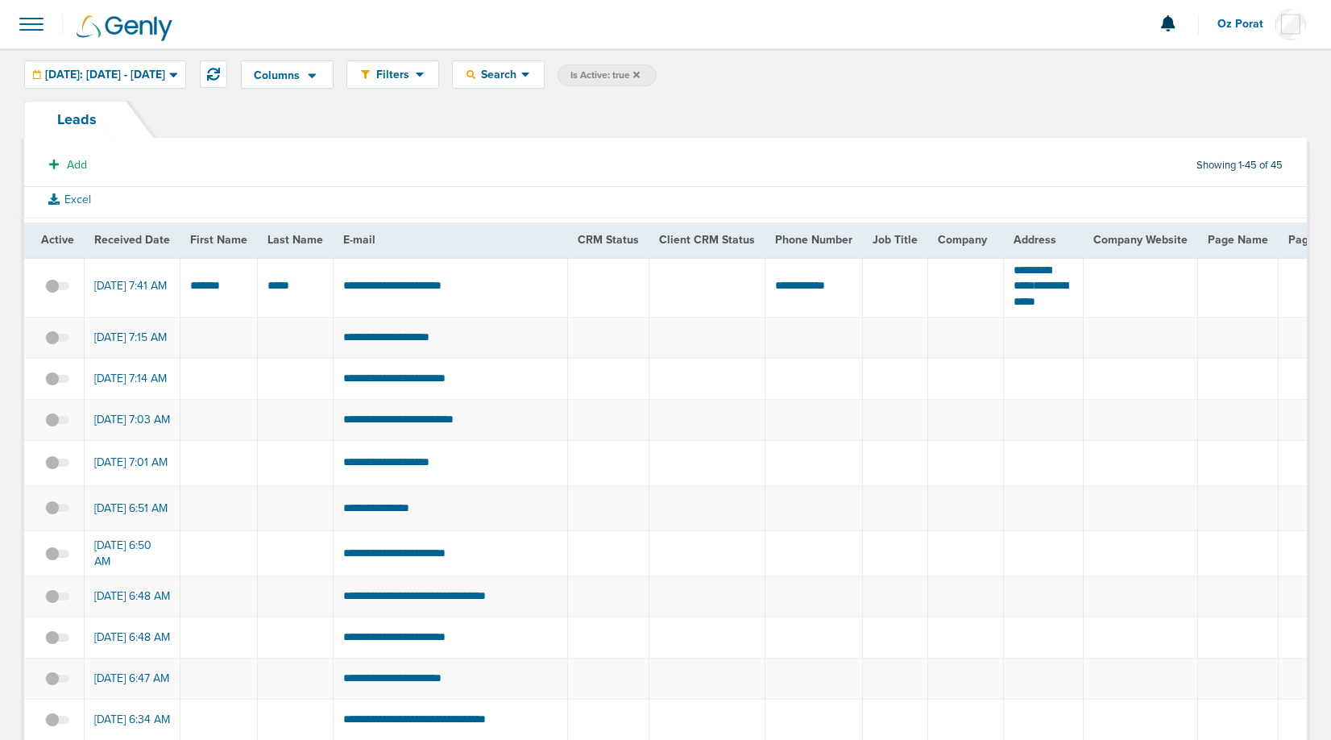
click at [640, 73] on icon at bounding box center [636, 74] width 6 height 6
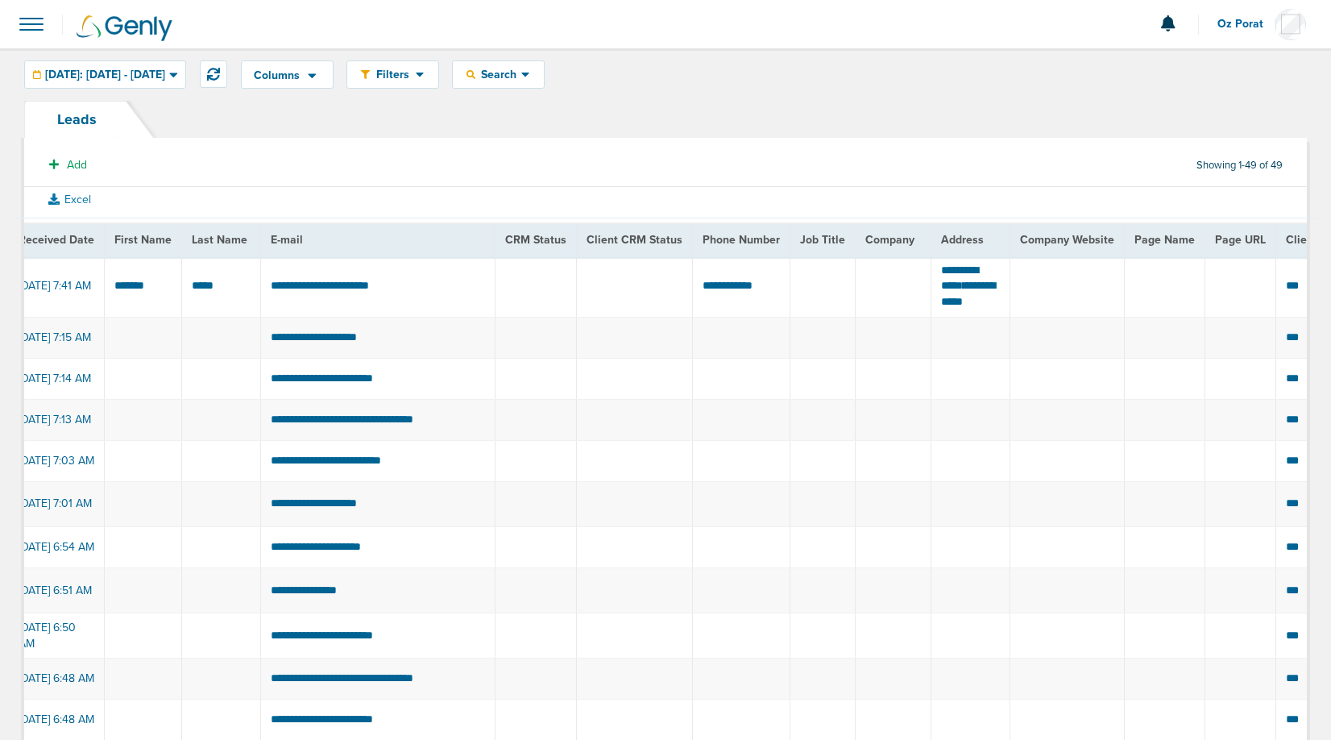
scroll to position [0, 60]
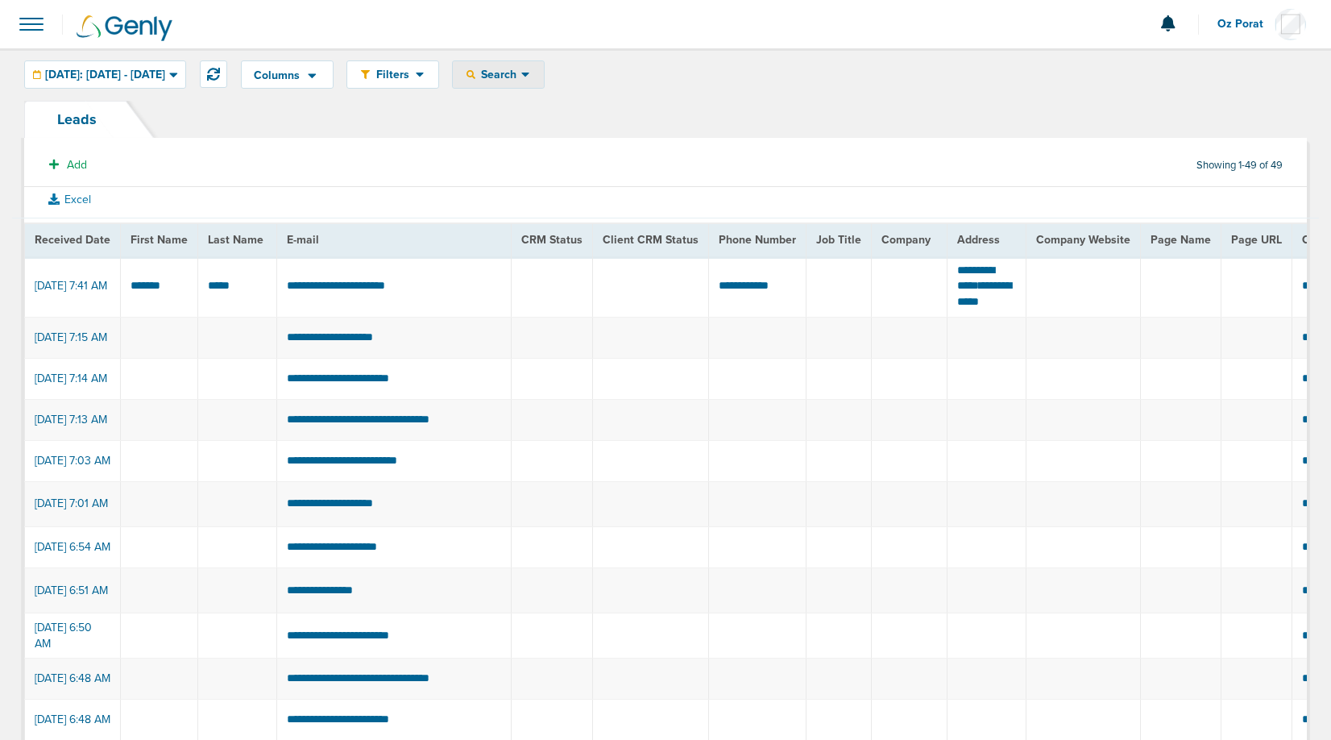
click at [529, 73] on icon at bounding box center [525, 75] width 8 height 5
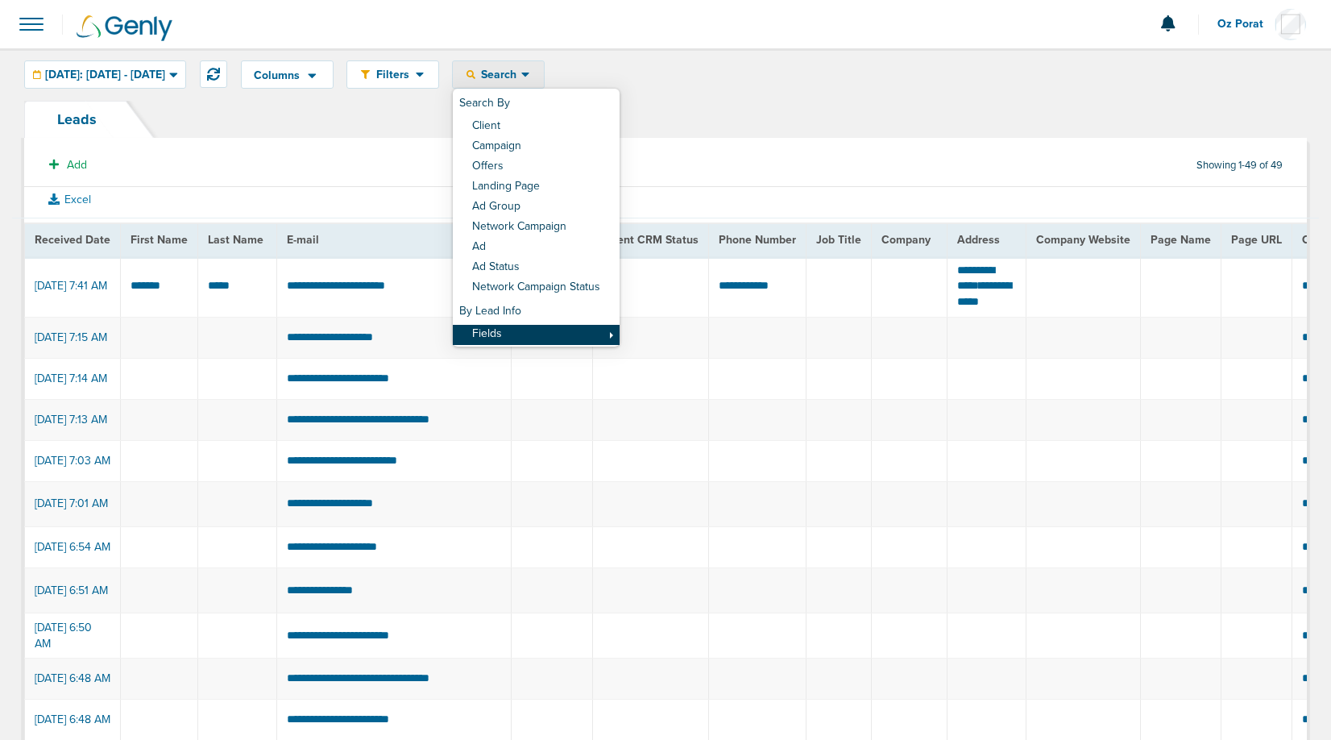
click at [572, 329] on link "Fields" at bounding box center [536, 335] width 167 height 20
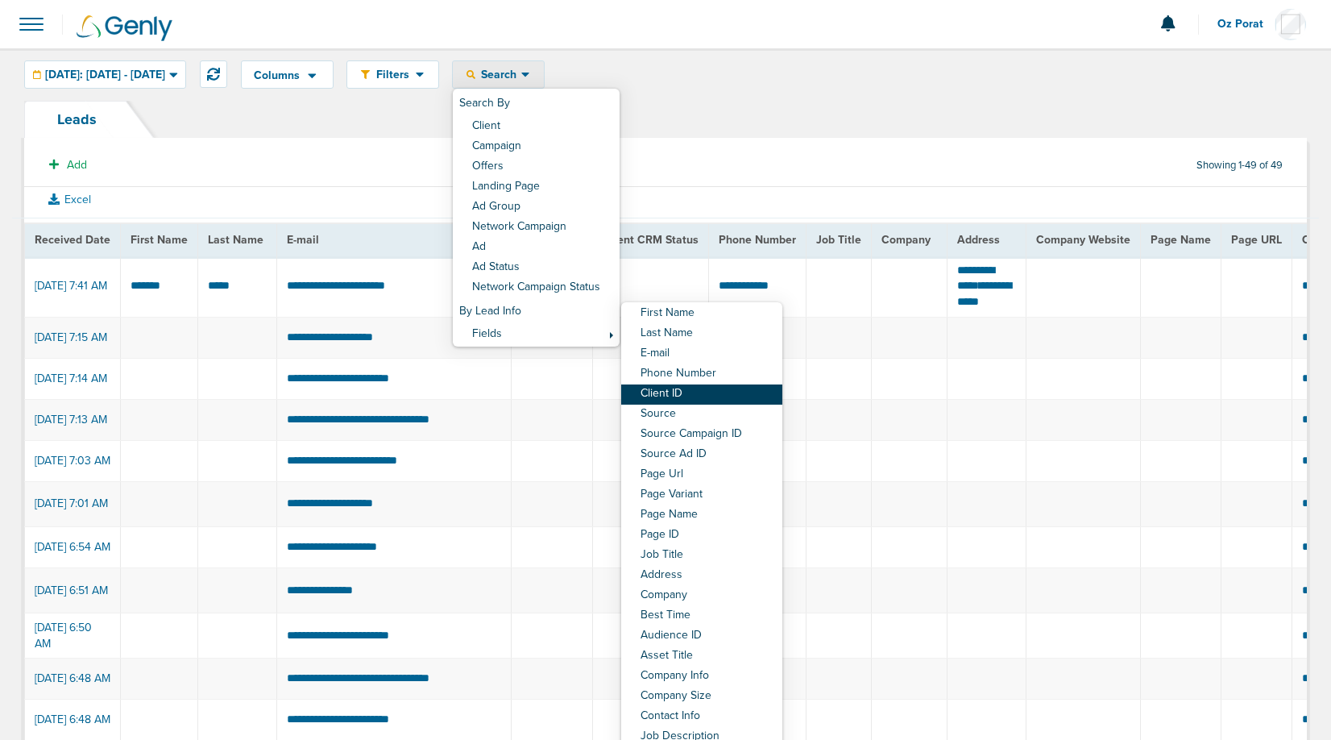
click at [739, 398] on link "Client ID" at bounding box center [701, 394] width 161 height 20
select select "clientId"
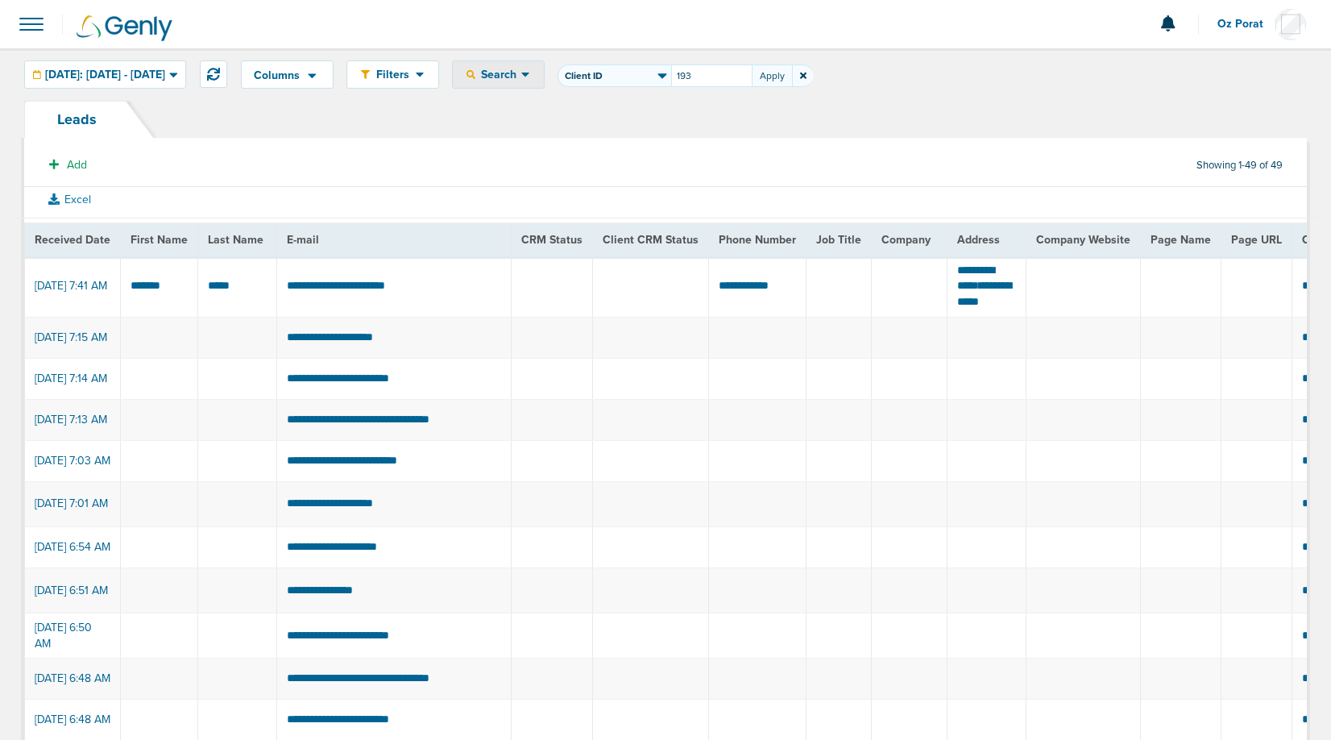
type input "193"
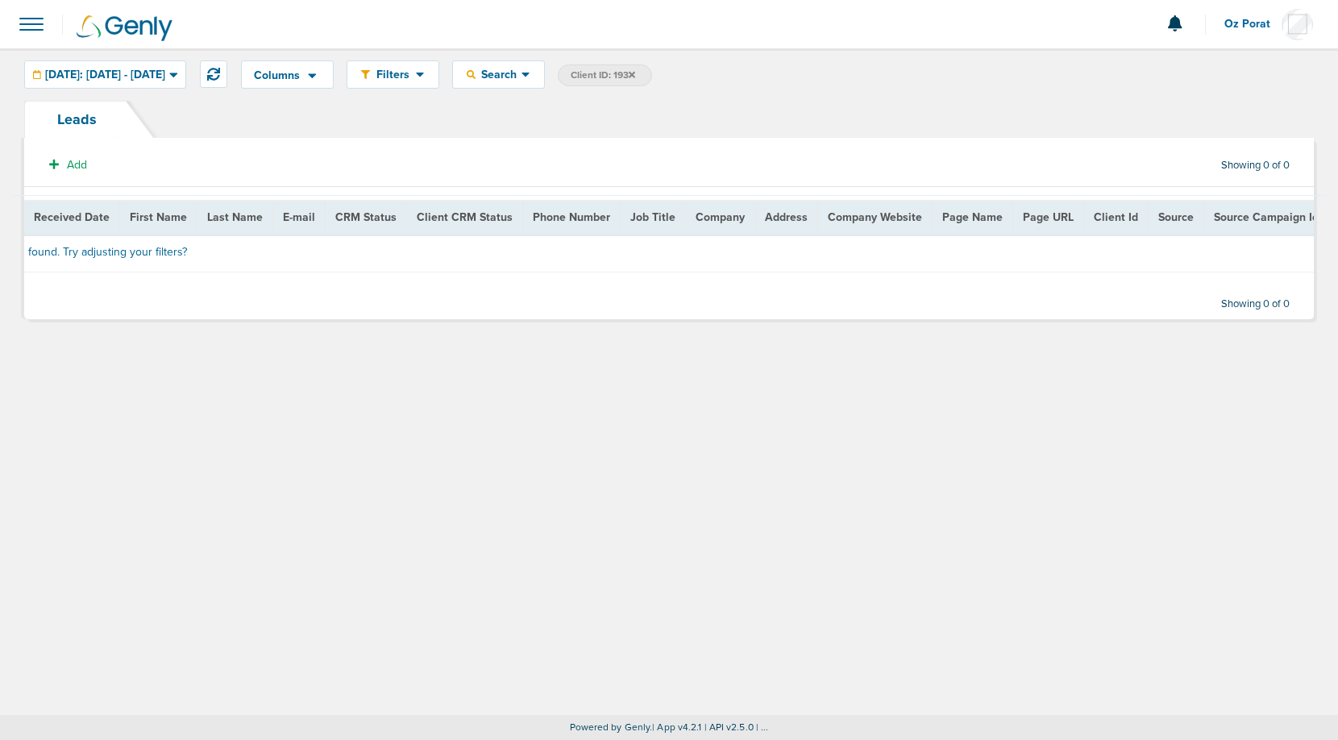
click at [635, 77] on span "Client ID: 193" at bounding box center [603, 75] width 64 height 14
select select "clientId"
type input "191"
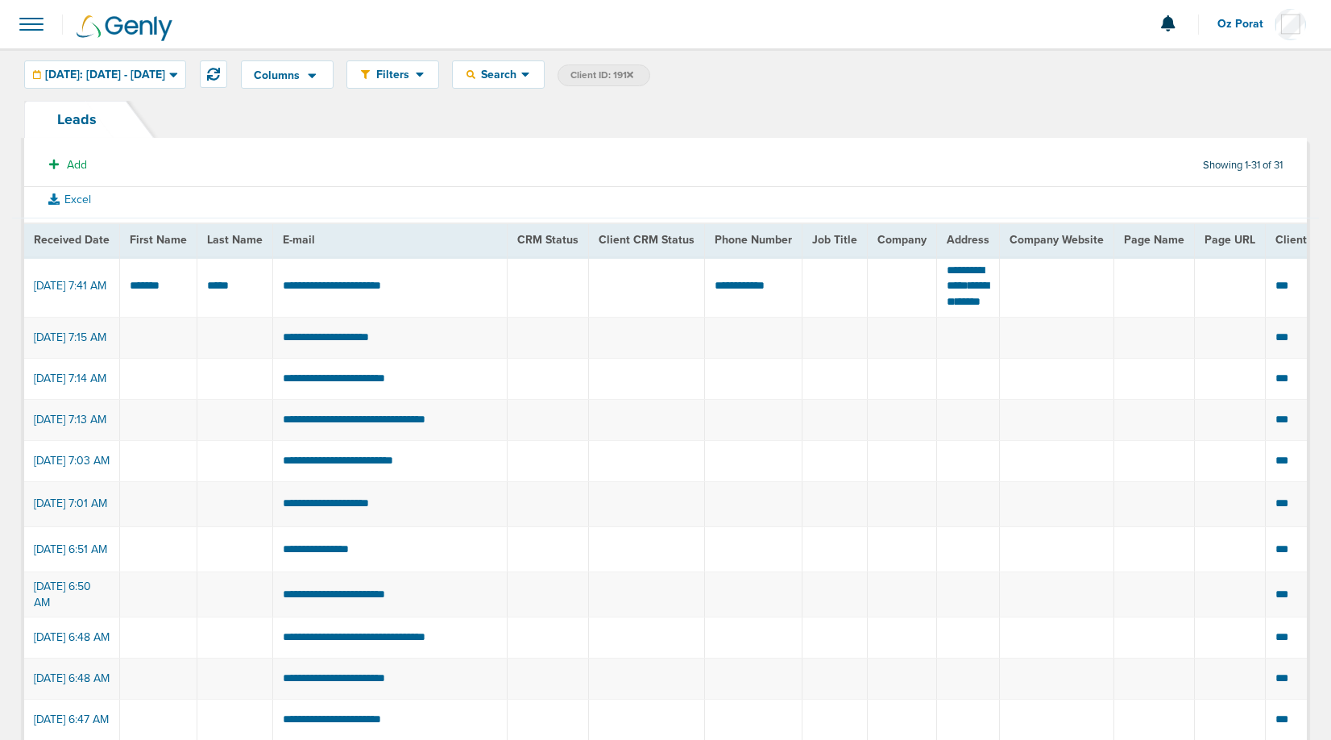
click at [650, 68] on label "Client ID: 191" at bounding box center [604, 75] width 93 height 22
click at [27, 21] on span at bounding box center [31, 23] width 35 height 35
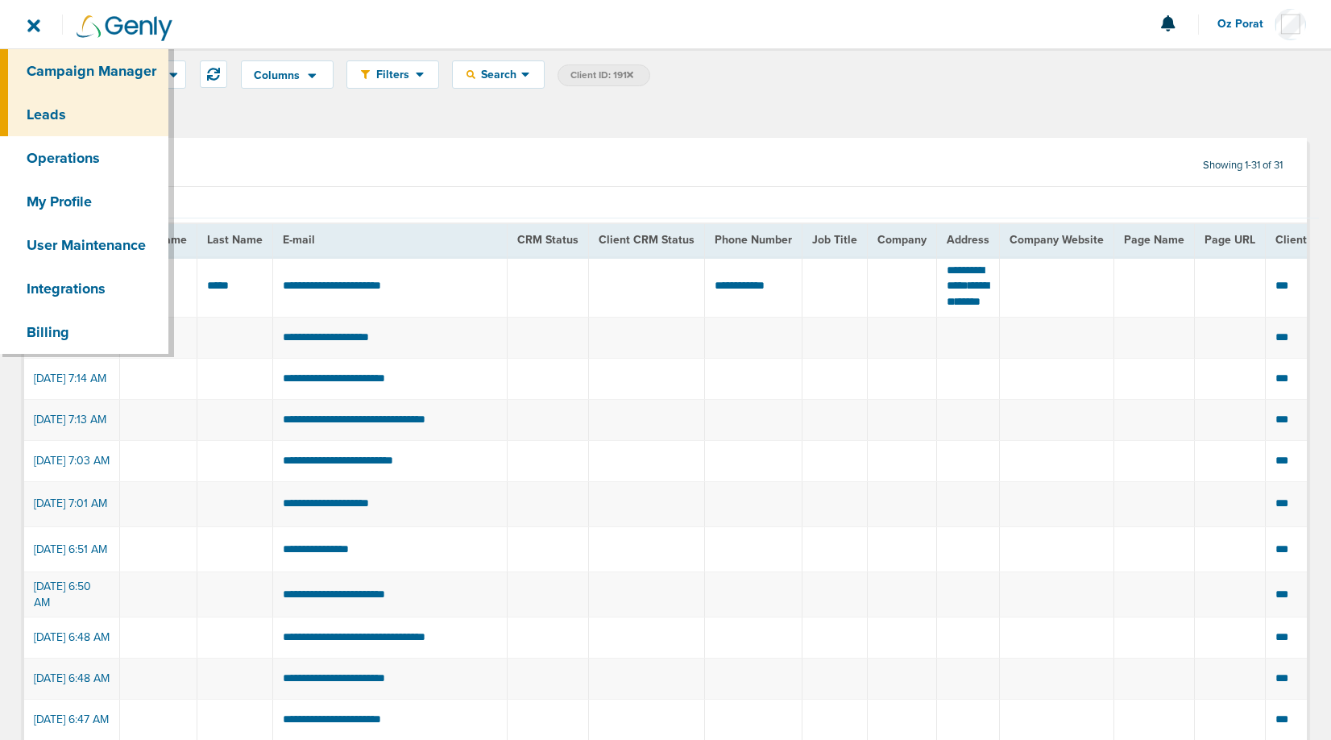
click at [82, 73] on link "Campaign Manager" at bounding box center [84, 71] width 168 height 44
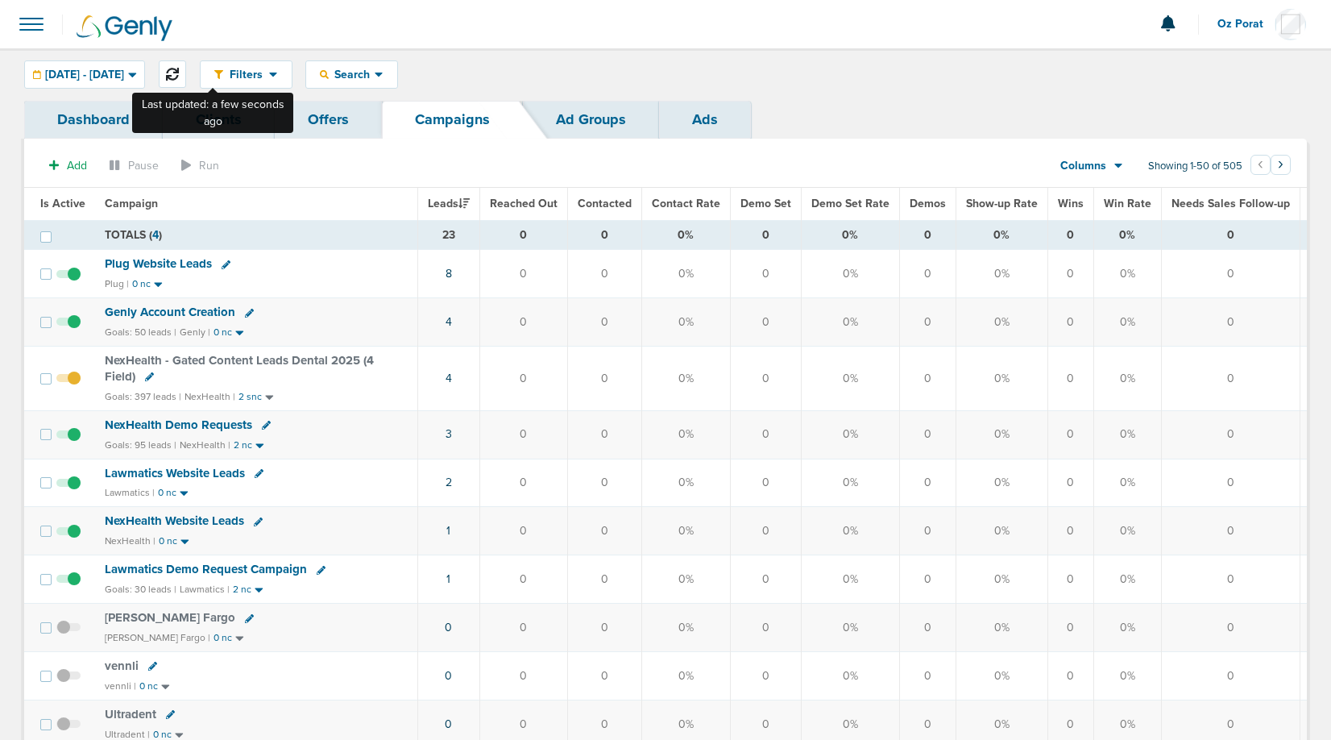
click at [186, 63] on button at bounding box center [172, 73] width 27 height 27
click at [186, 83] on button at bounding box center [172, 73] width 27 height 27
